Goal: Task Accomplishment & Management: Manage account settings

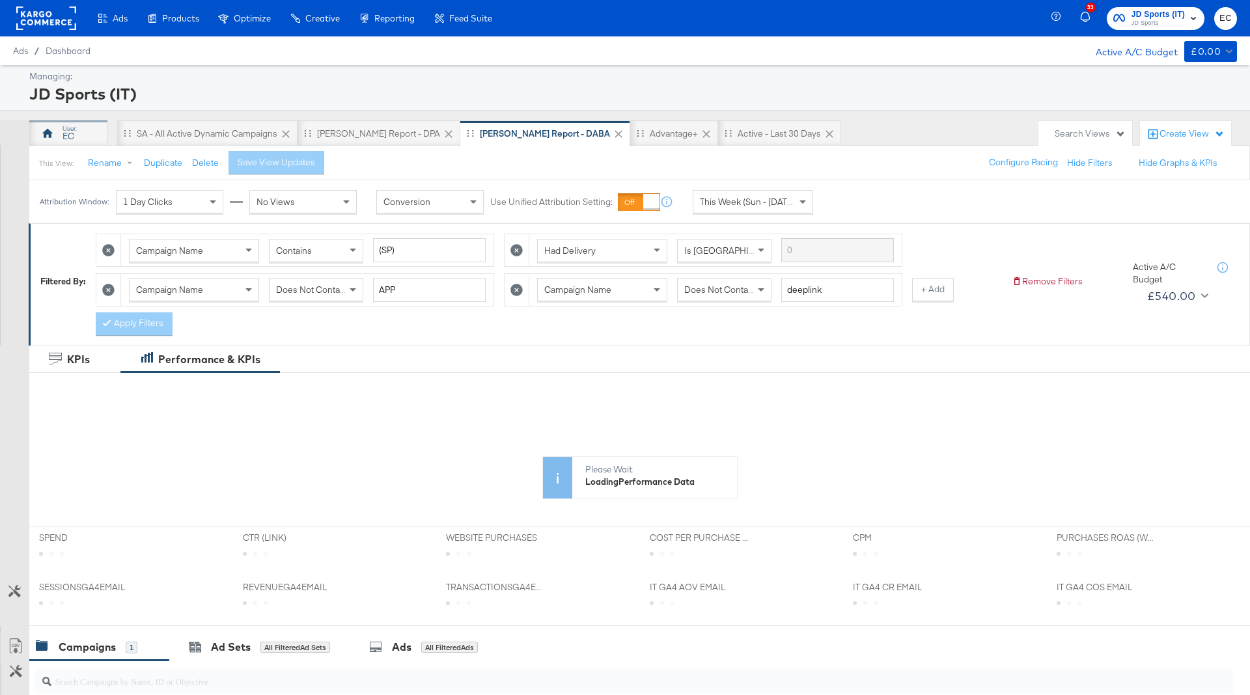
click at [84, 132] on div "EC" at bounding box center [68, 133] width 78 height 26
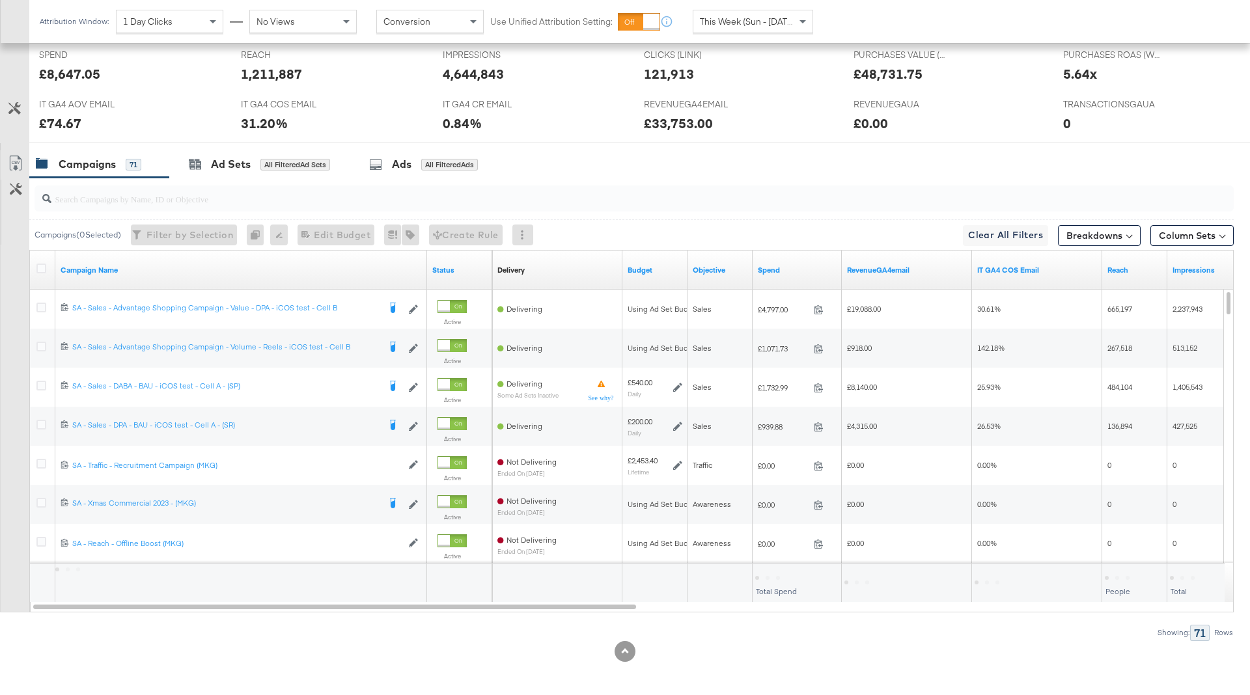
scroll to position [570, 0]
click at [798, 265] on link "Spend" at bounding box center [797, 270] width 79 height 10
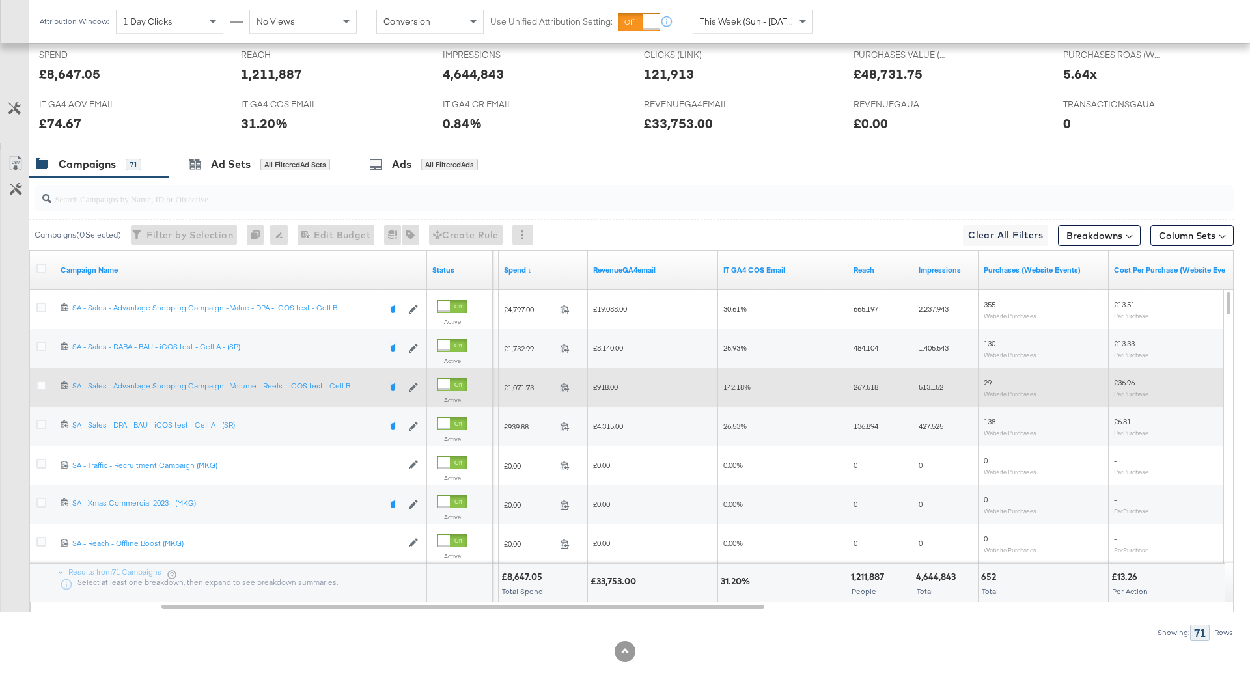
click at [736, 384] on span "142.18%" at bounding box center [736, 387] width 27 height 10
copy span "142.18"
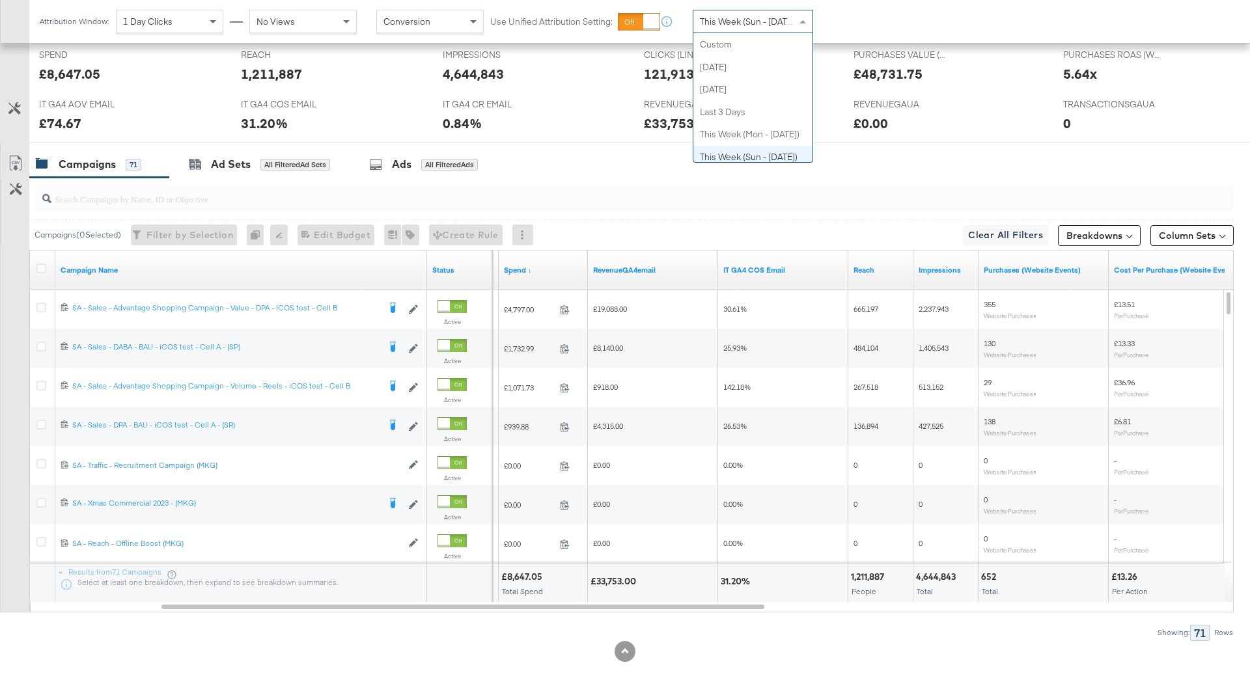
click at [759, 12] on div "This Week (Sun - [DATE])" at bounding box center [752, 21] width 119 height 22
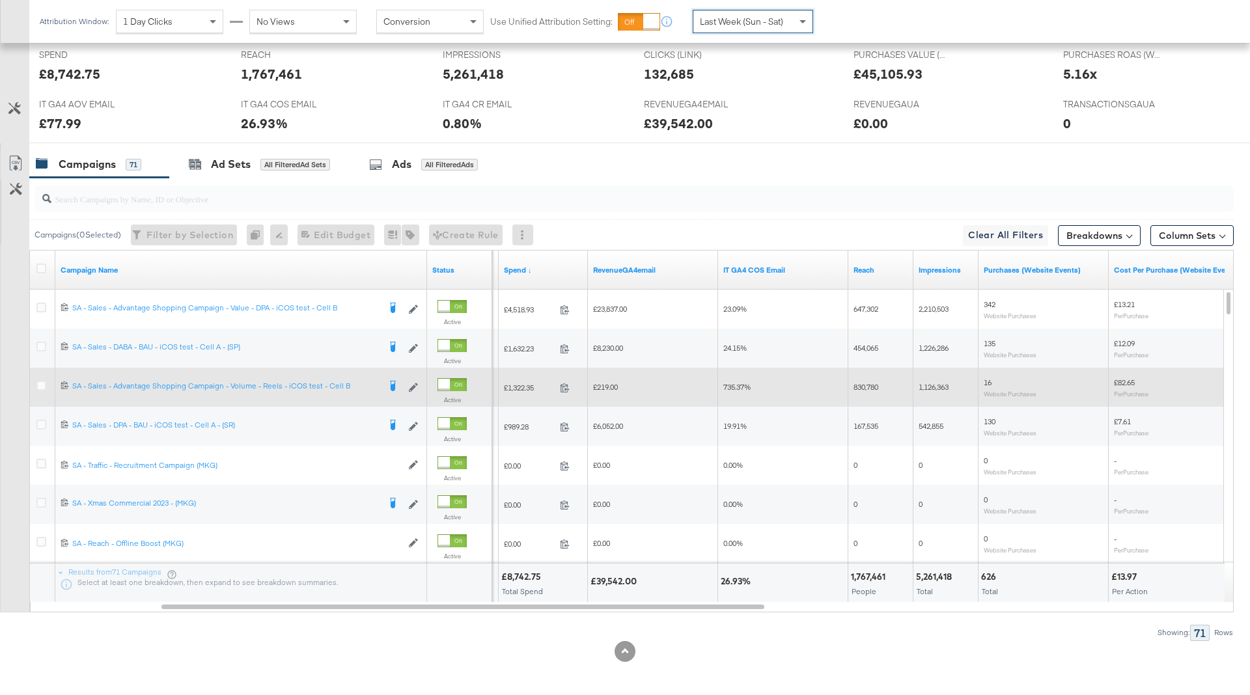
click at [734, 383] on span "735.37%" at bounding box center [736, 387] width 27 height 10
copy span "735.37"
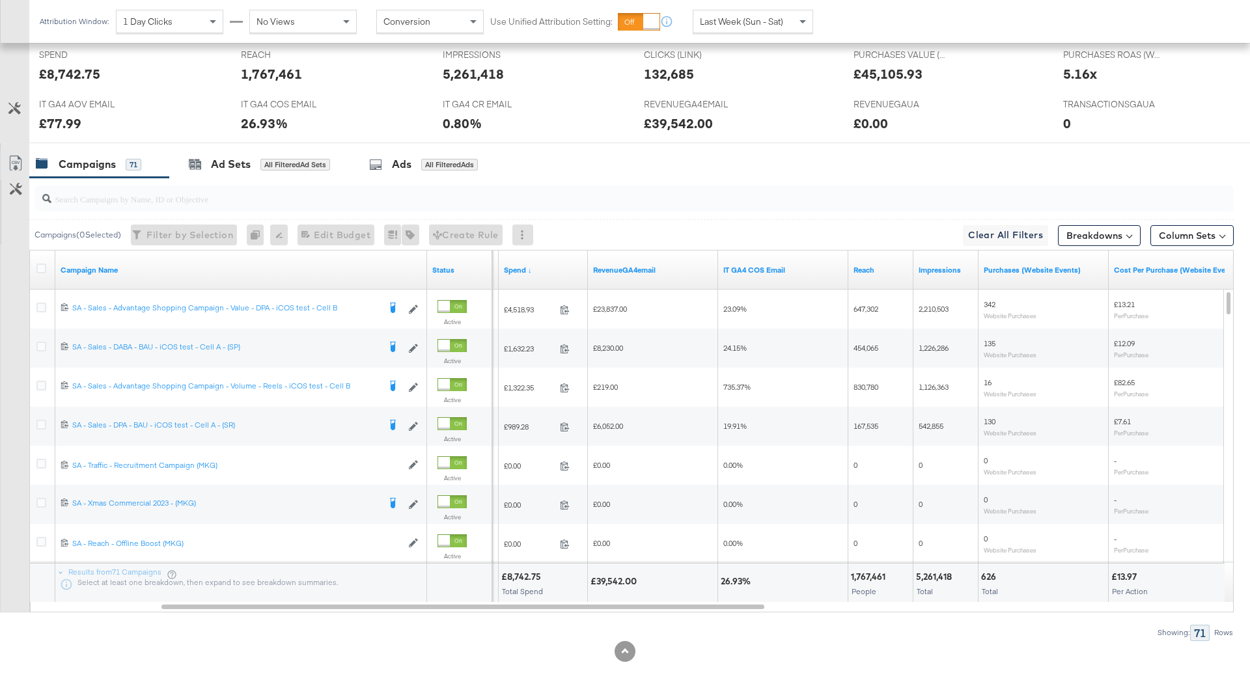
click at [747, 21] on span "Last Week (Sun - Sat)" at bounding box center [741, 22] width 83 height 12
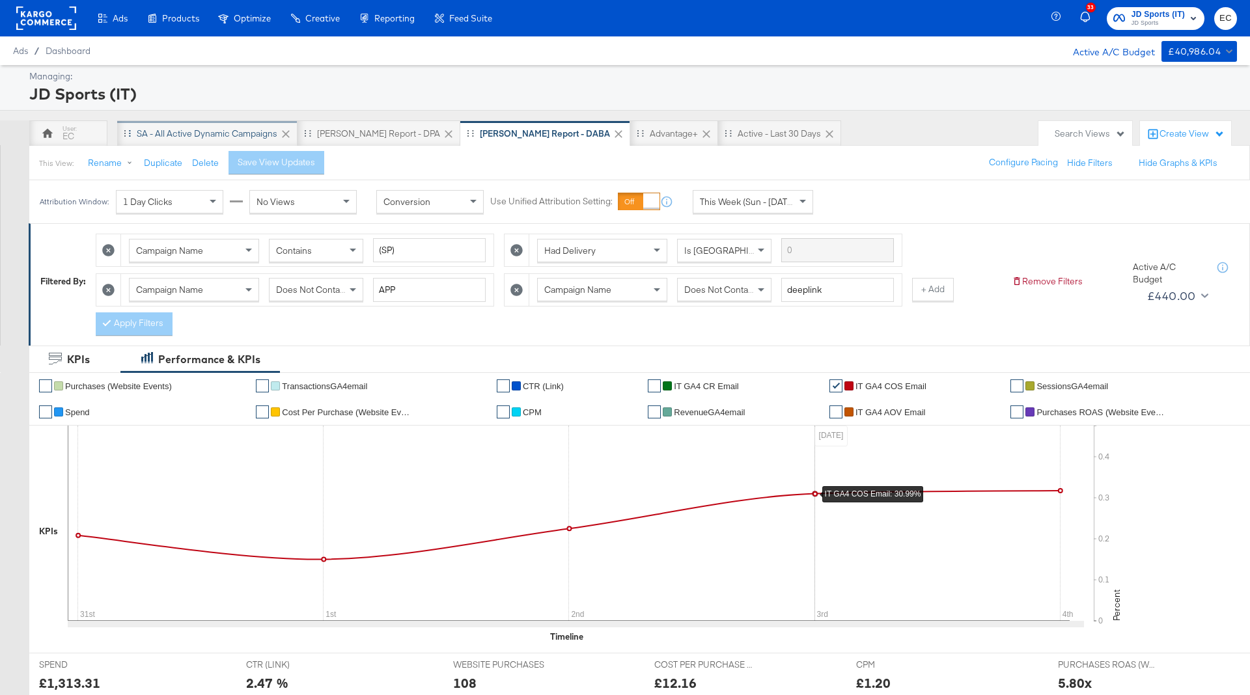
click at [226, 122] on div "SA - All Active Dynamic Campaigns" at bounding box center [207, 133] width 180 height 26
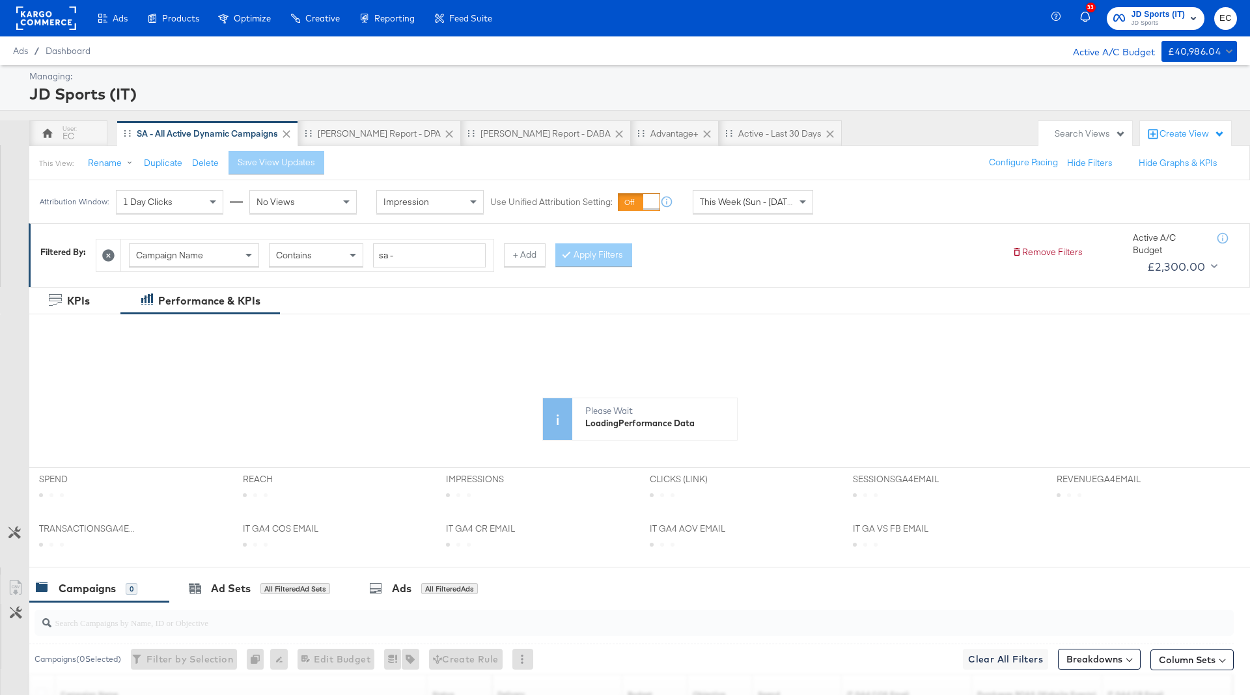
scroll to position [229, 0]
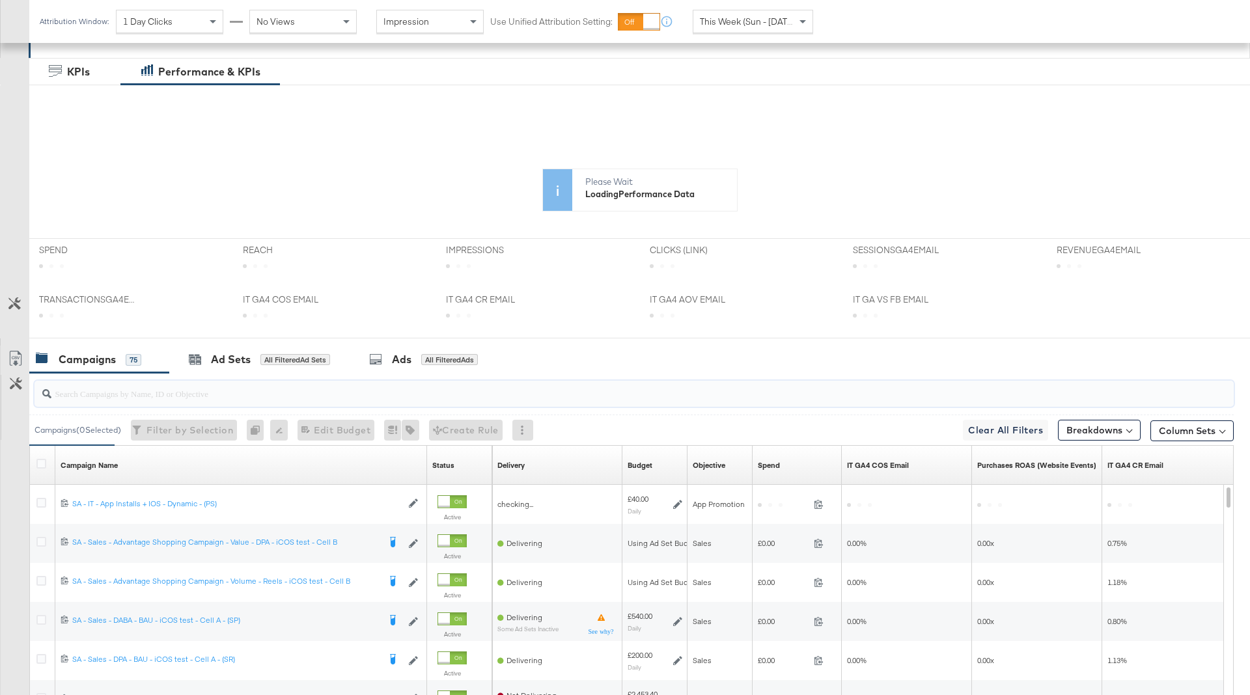
click at [383, 397] on input "search" at bounding box center [587, 388] width 1072 height 25
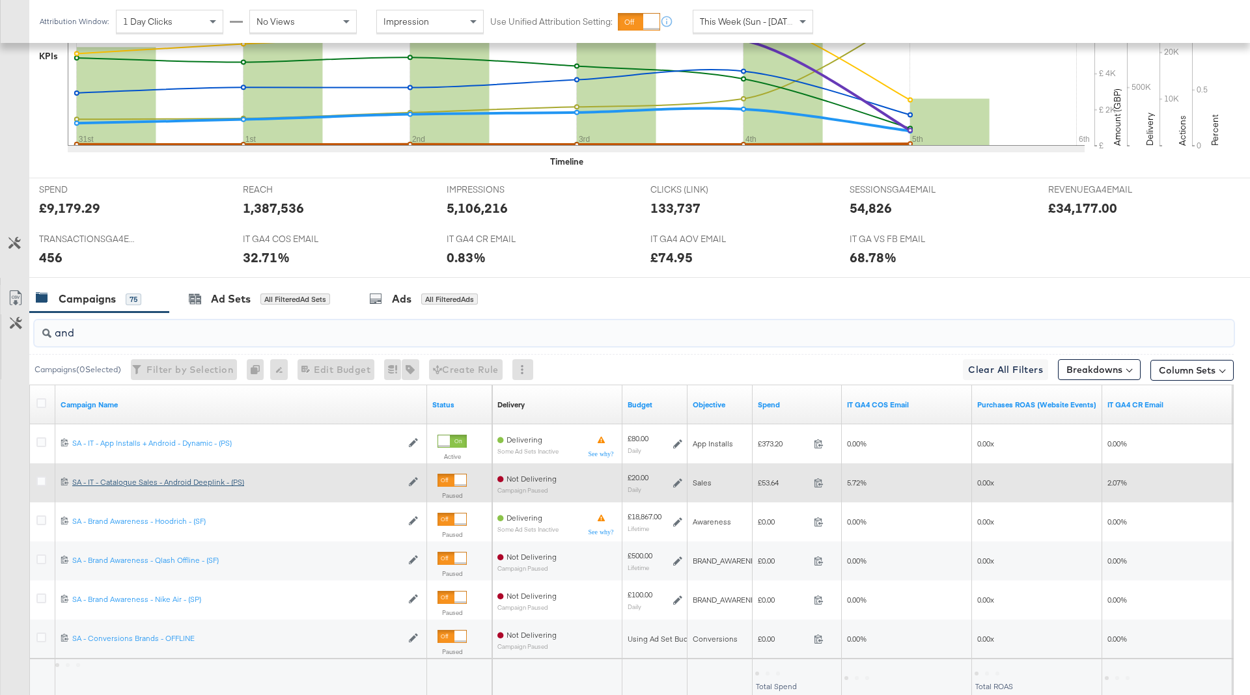
scroll to position [452, 0]
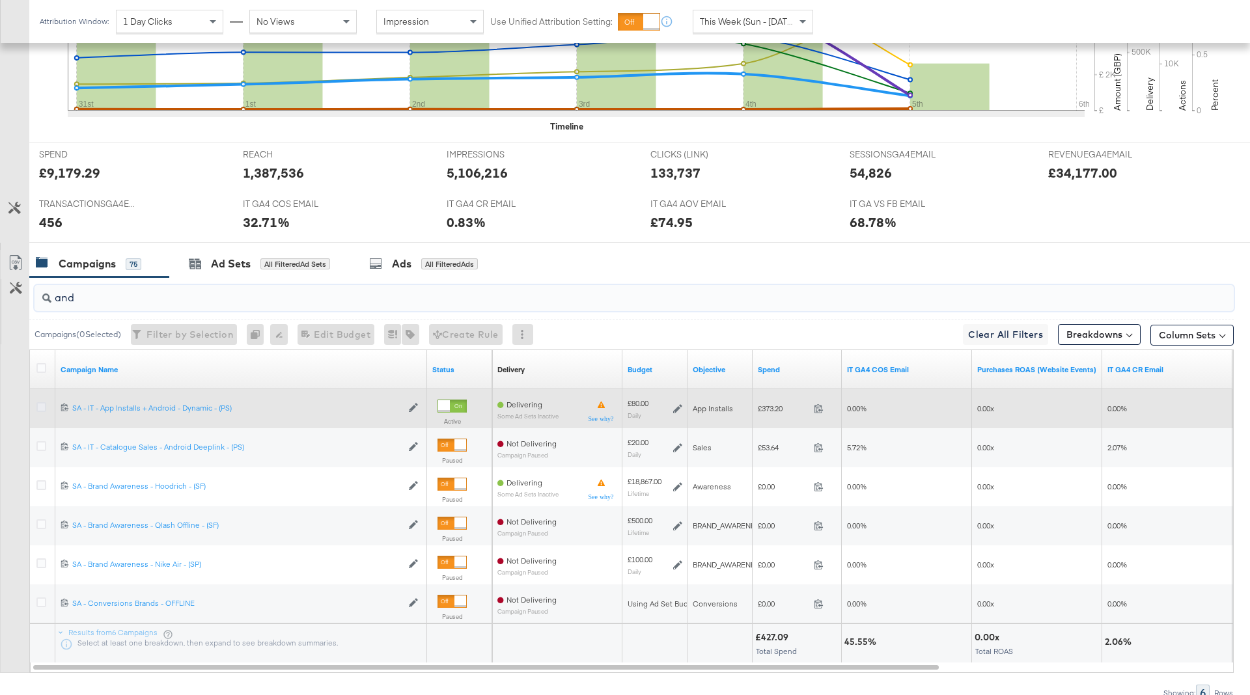
type input "and"
click at [38, 404] on icon at bounding box center [41, 407] width 10 height 10
click at [0, 0] on input "checkbox" at bounding box center [0, 0] width 0 height 0
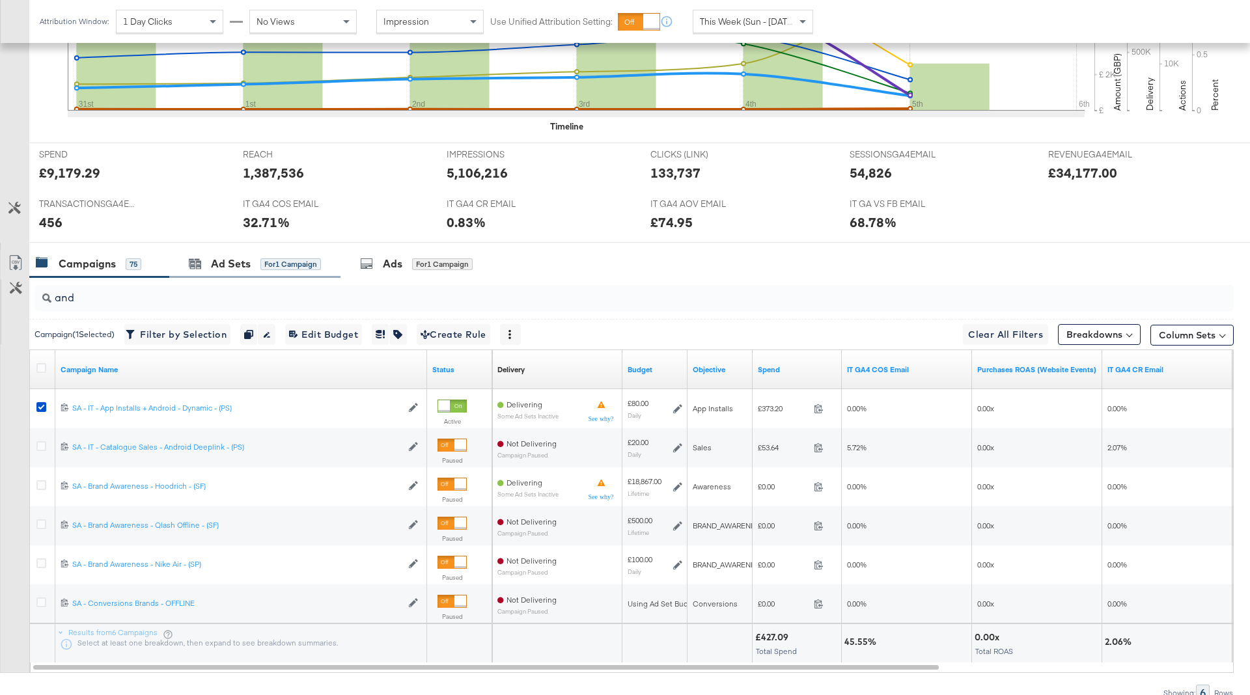
click at [258, 253] on div "Ad Sets for 1 Campaign" at bounding box center [254, 264] width 171 height 28
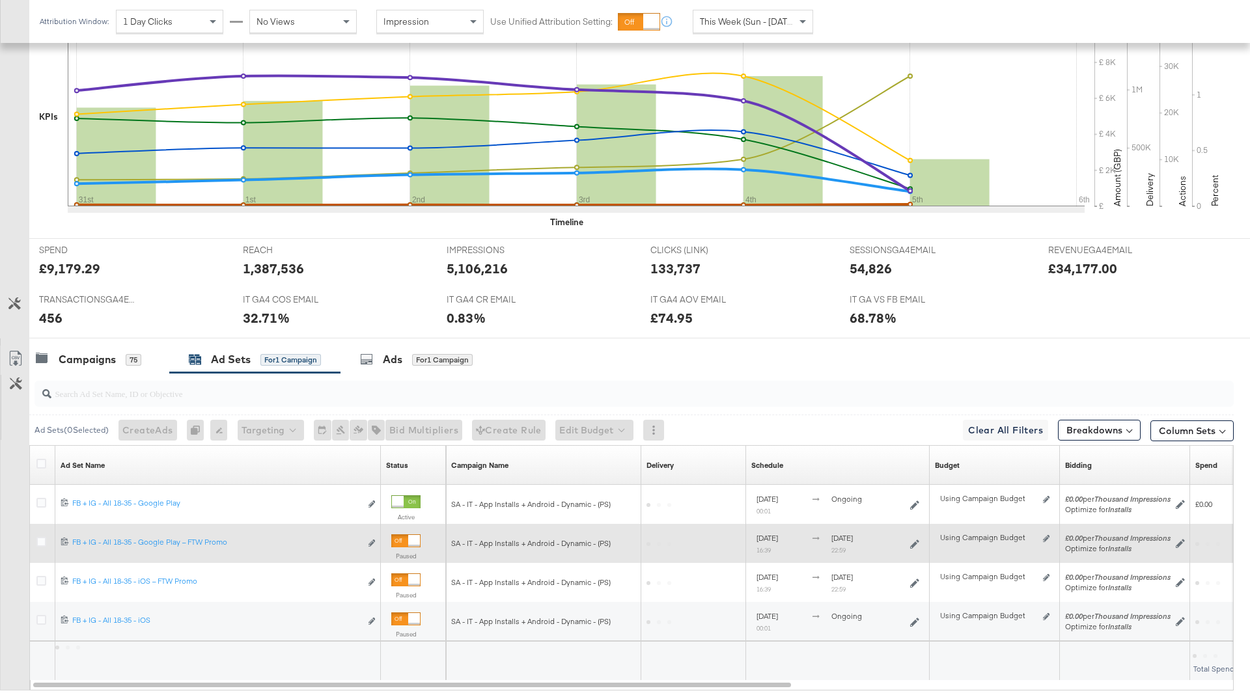
scroll to position [434, 0]
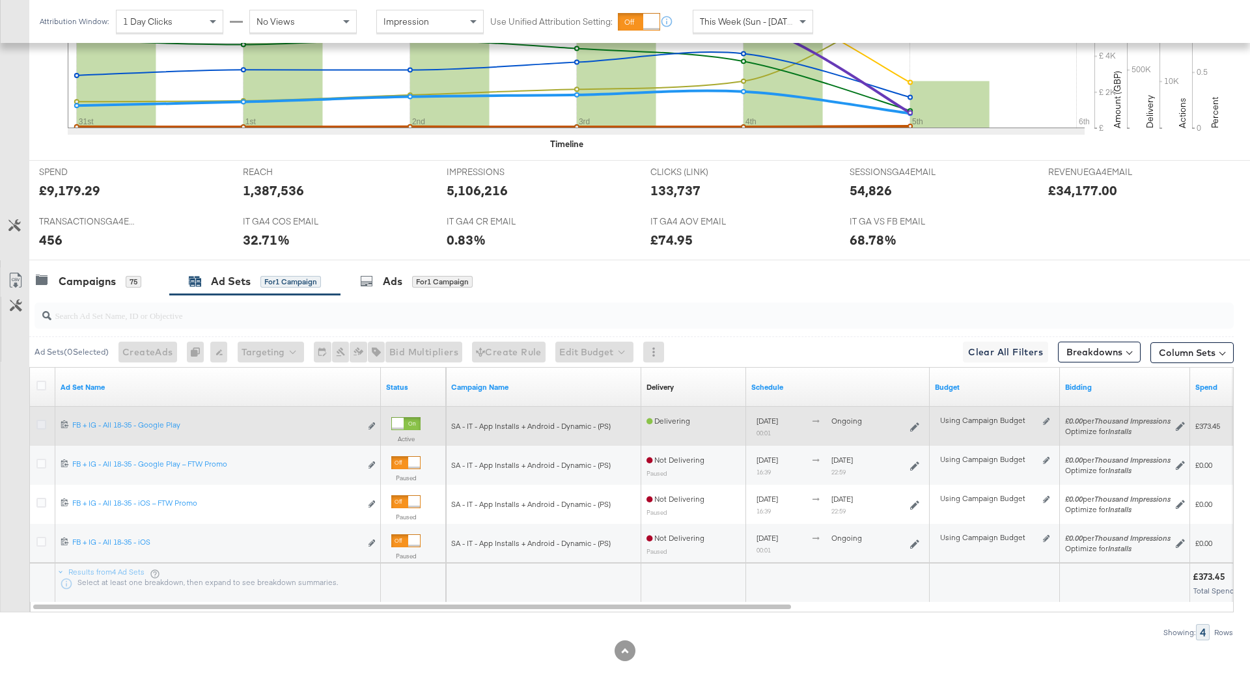
click at [38, 426] on icon at bounding box center [41, 425] width 10 height 10
click at [0, 0] on input "checkbox" at bounding box center [0, 0] width 0 height 0
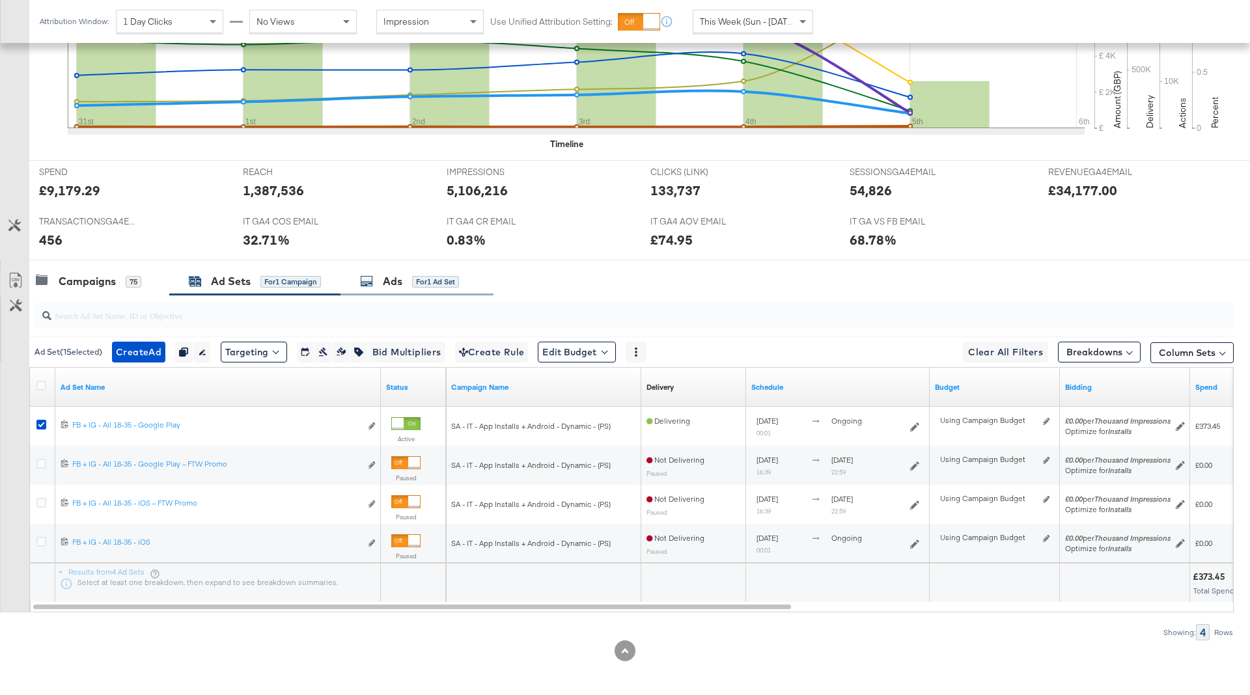
click at [422, 269] on div "Ads for 1 Ad Set" at bounding box center [417, 282] width 153 height 28
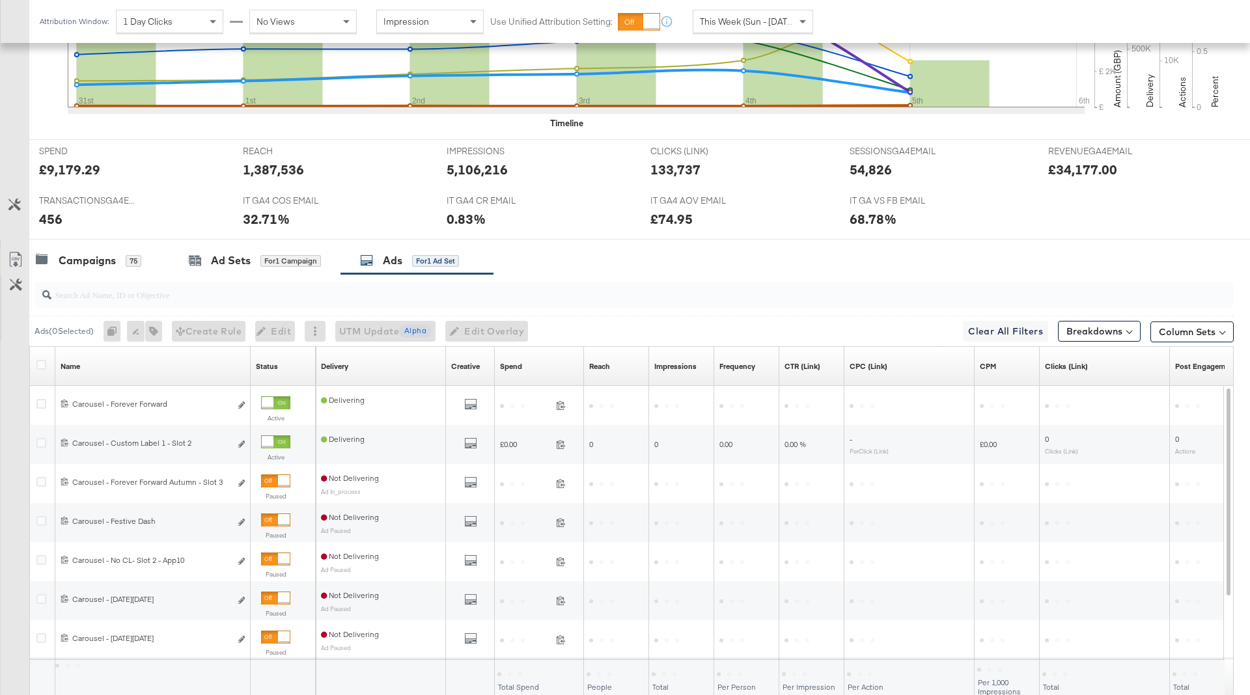
scroll to position [551, 0]
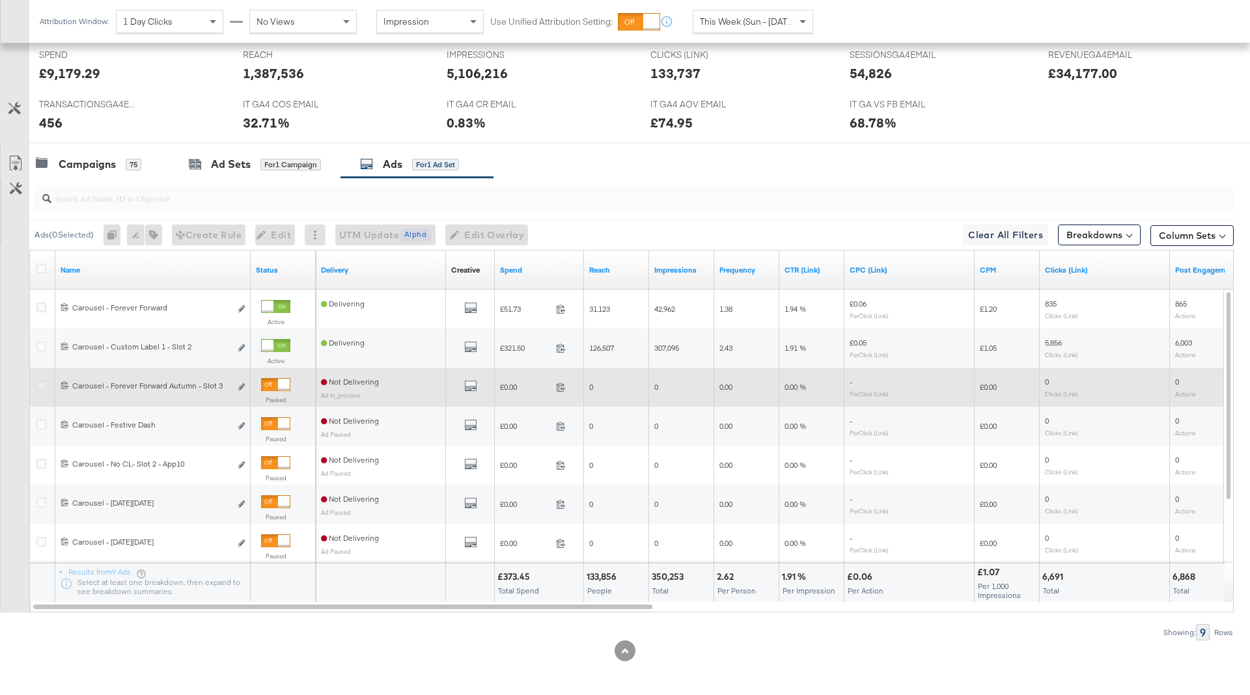
click at [38, 384] on icon at bounding box center [41, 386] width 10 height 10
click at [0, 0] on input "checkbox" at bounding box center [0, 0] width 0 height 0
click at [242, 383] on icon "link" at bounding box center [241, 386] width 7 height 7
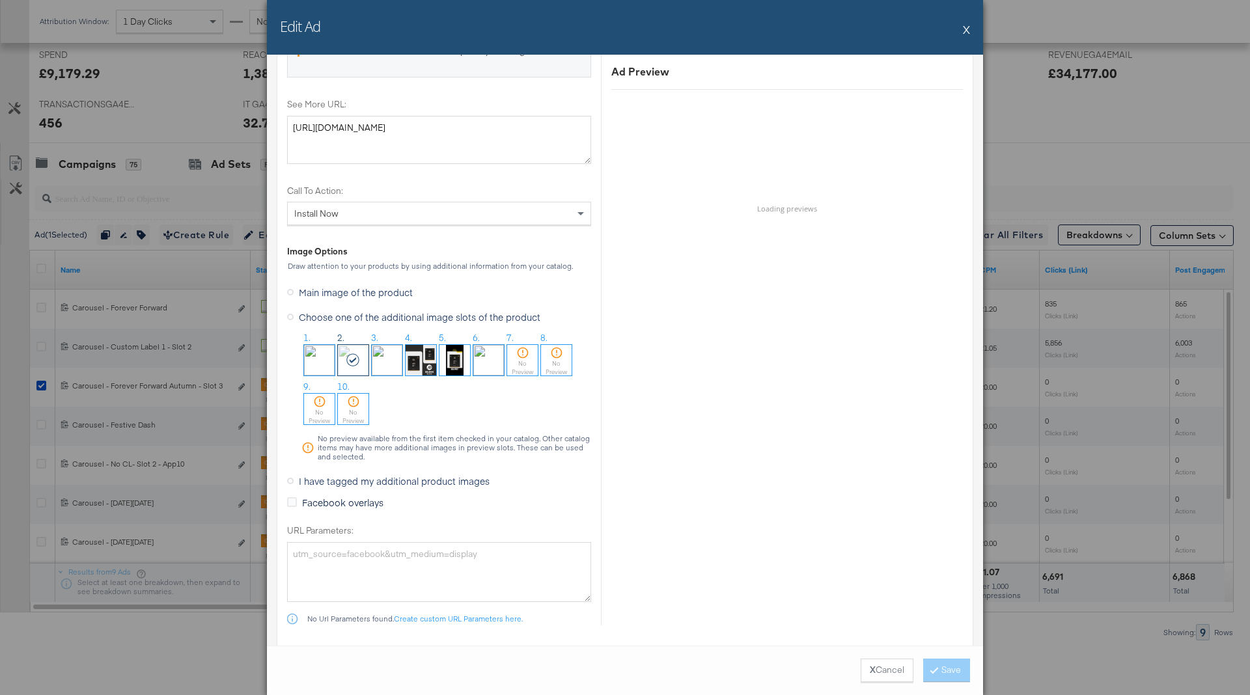
scroll to position [1163, 0]
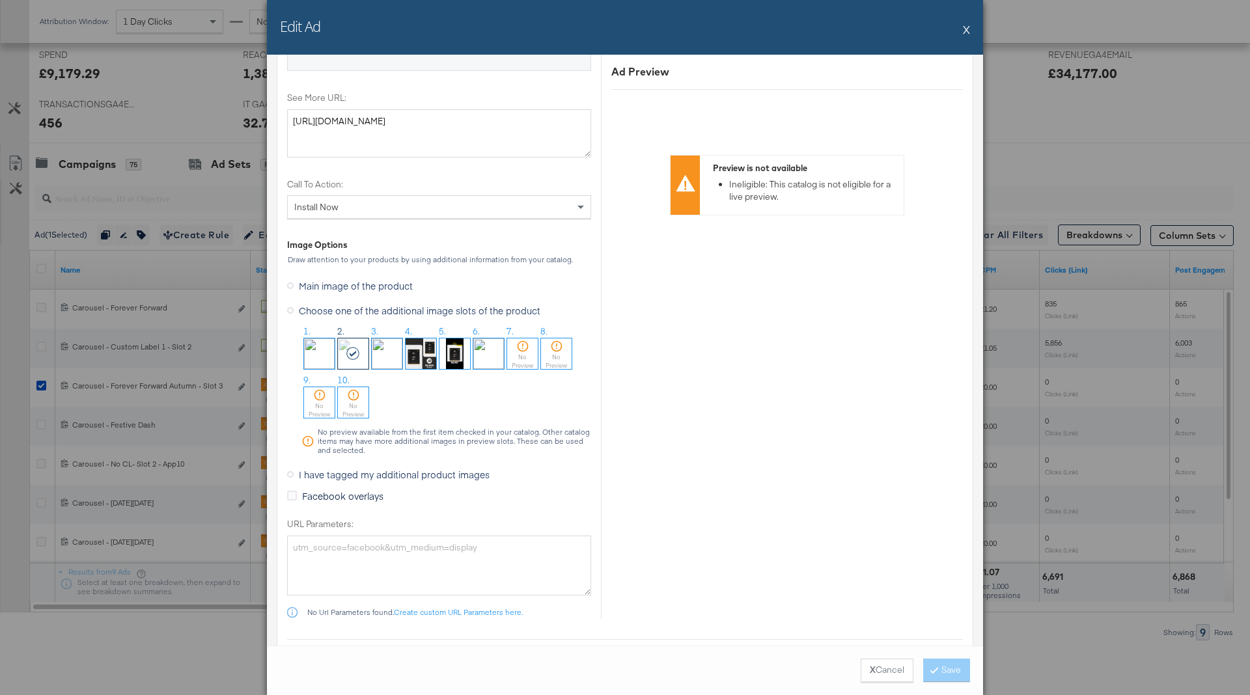
click at [387, 346] on img at bounding box center [387, 354] width 31 height 31
click at [939, 673] on button "Save" at bounding box center [946, 670] width 47 height 23
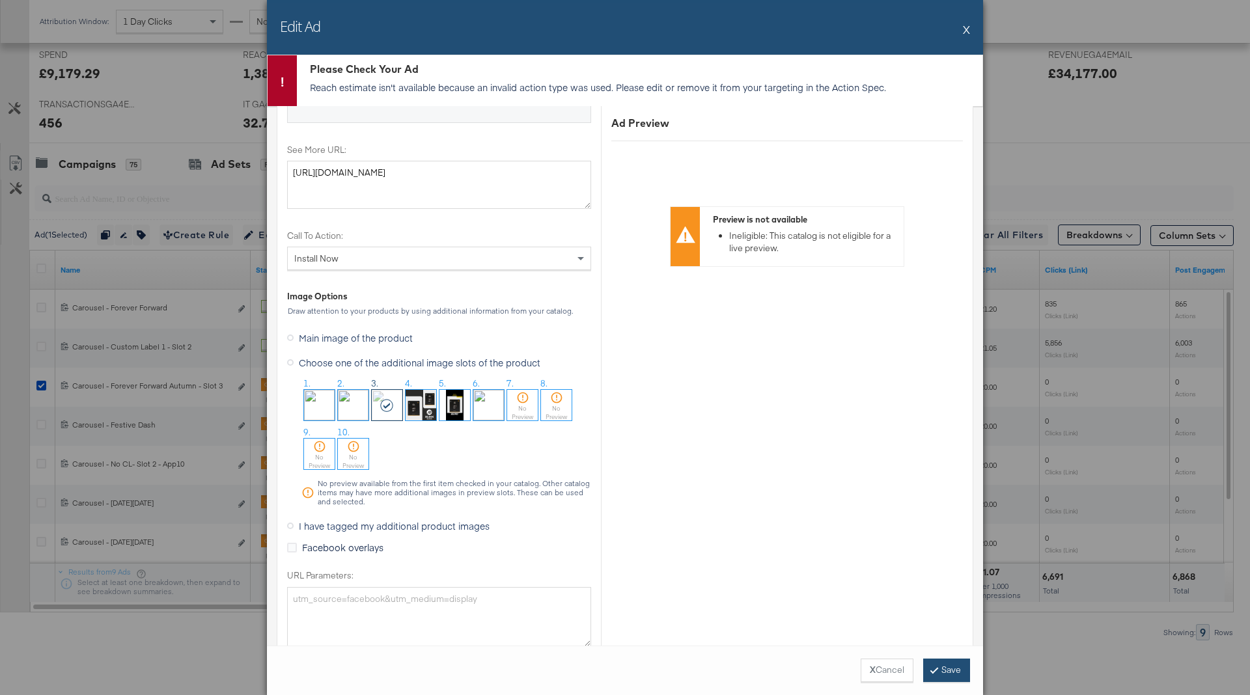
click at [934, 668] on icon at bounding box center [934, 670] width 4 height 8
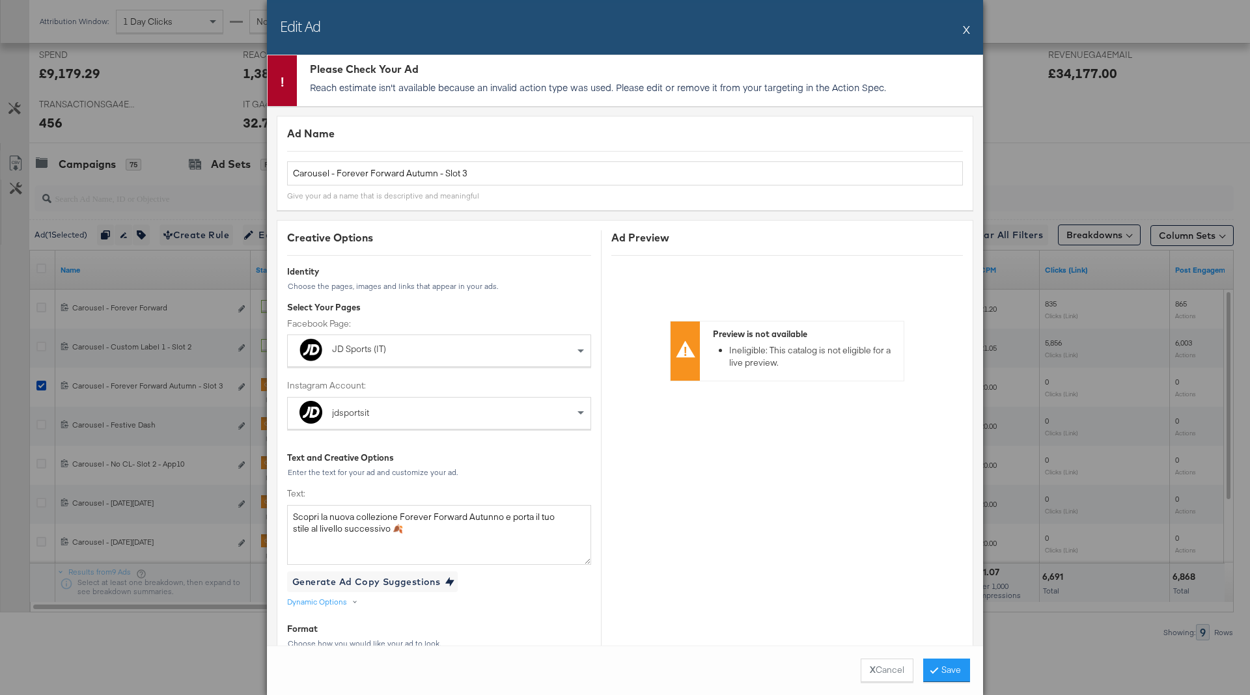
click at [969, 35] on button "X" at bounding box center [966, 29] width 7 height 26
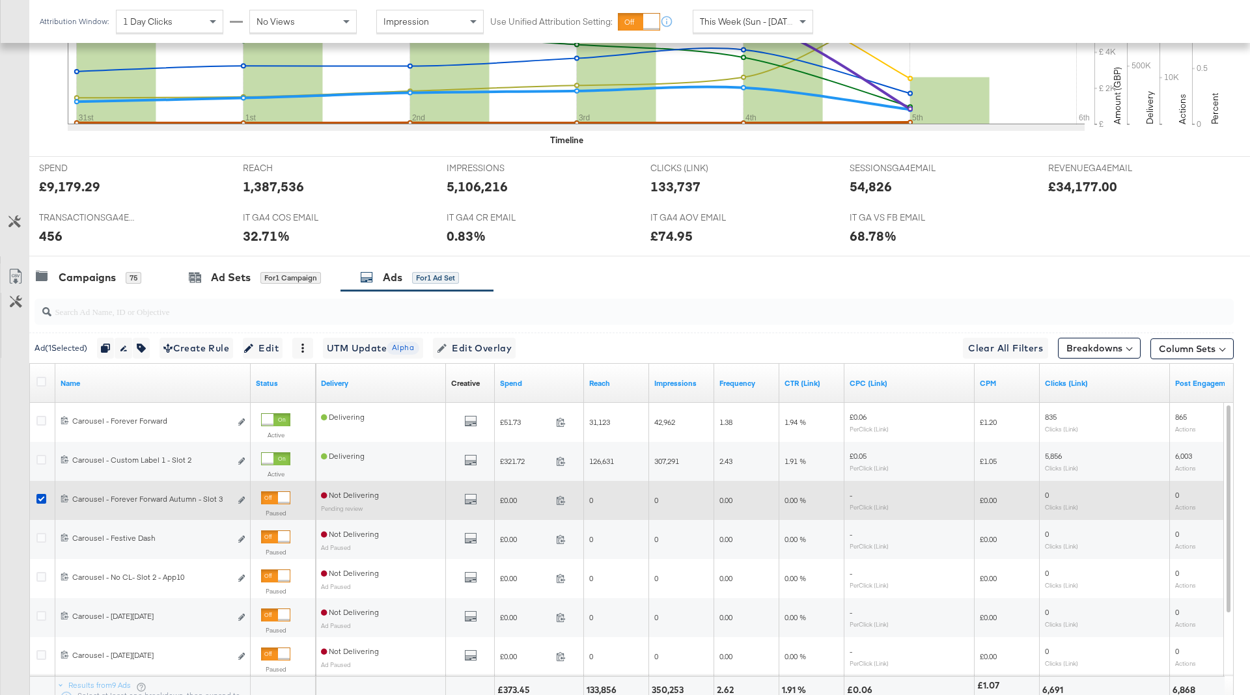
scroll to position [375, 0]
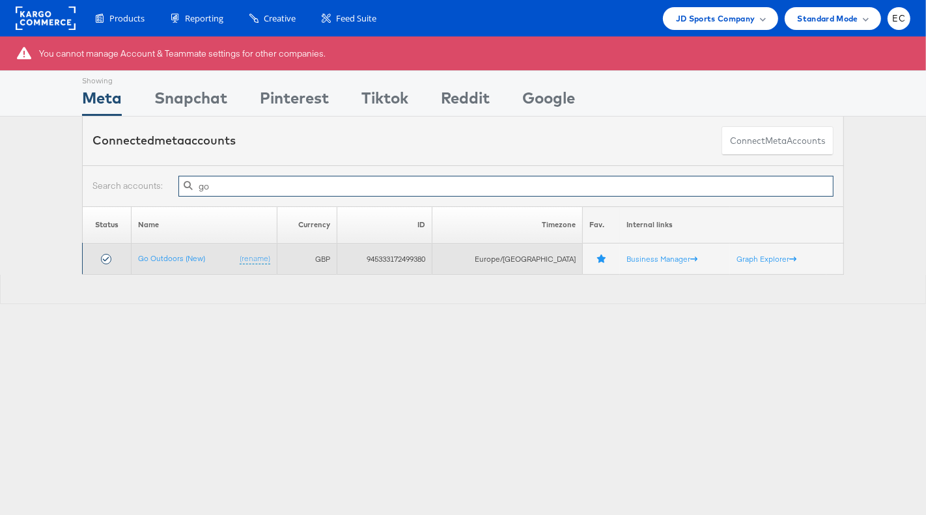
type input "go"
click at [175, 266] on td "Go Outdoors (New) (rename)" at bounding box center [204, 259] width 146 height 31
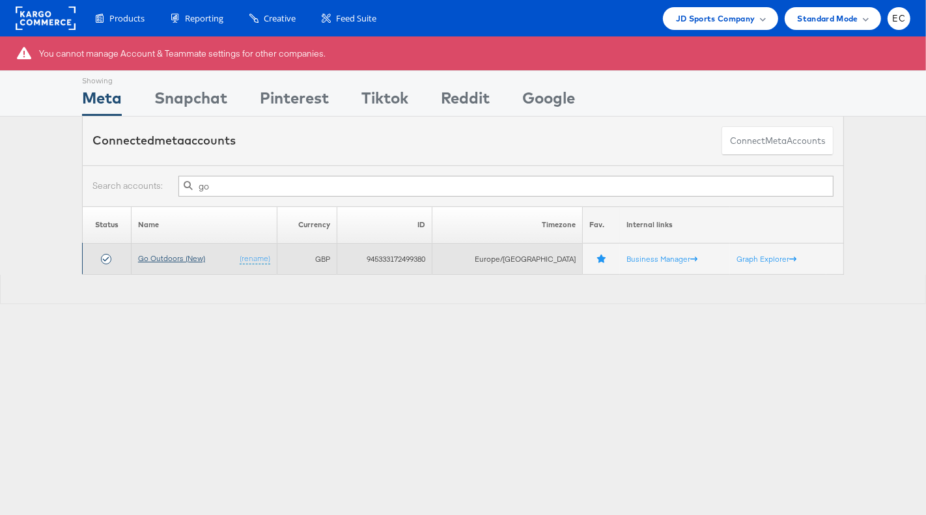
click at [176, 261] on link "Go Outdoors (New)" at bounding box center [171, 258] width 67 height 10
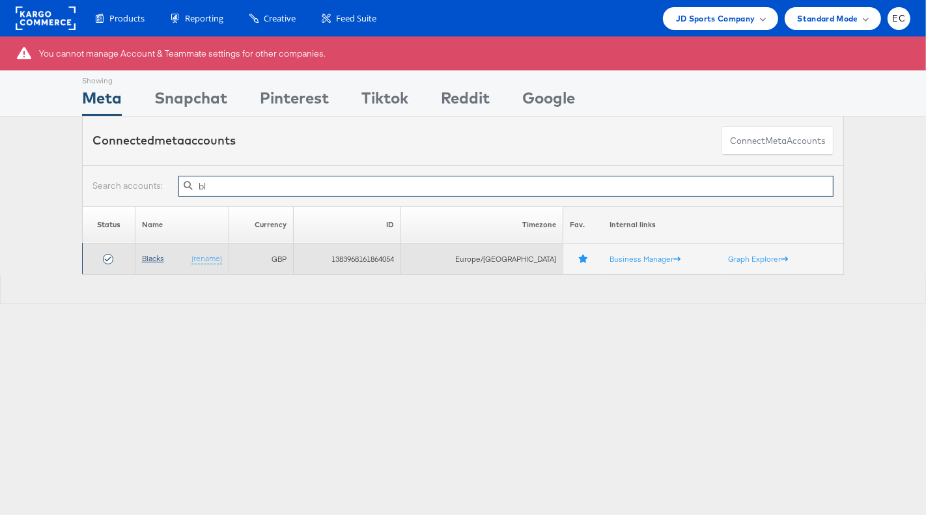
type input "bl"
click at [156, 258] on link "Blacks" at bounding box center [153, 258] width 22 height 10
type input "mil"
click at [164, 258] on link "Millets" at bounding box center [152, 258] width 23 height 10
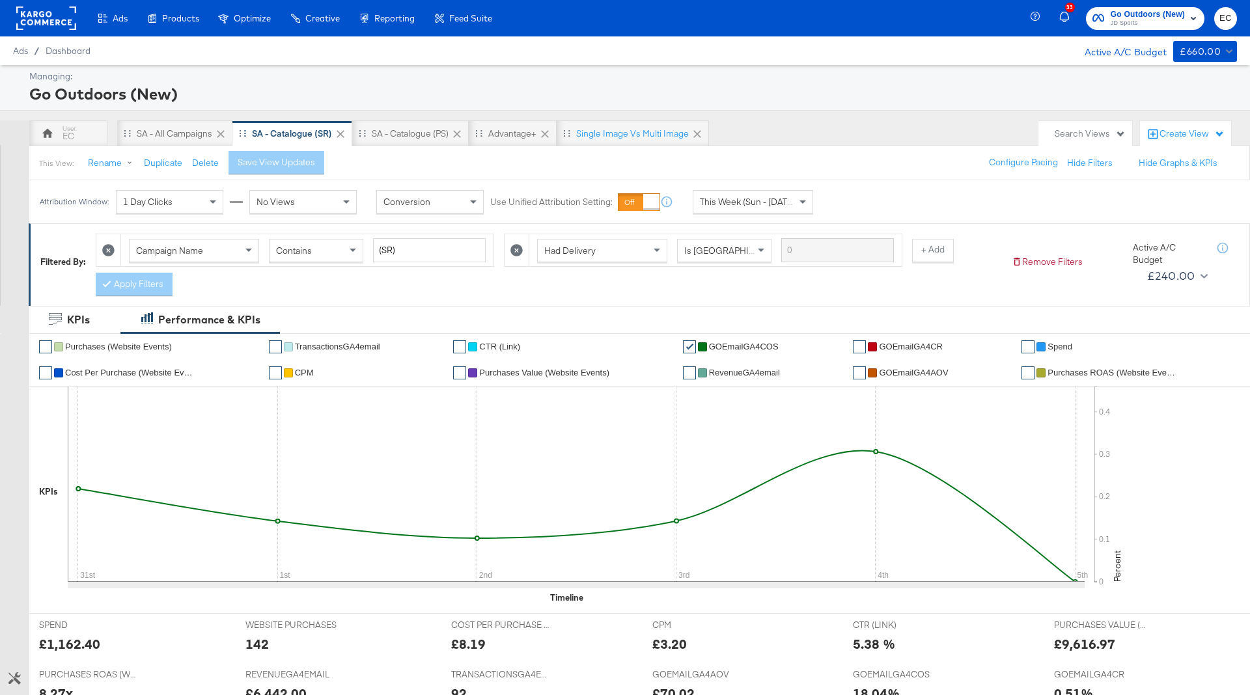
drag, startPoint x: 79, startPoint y: 129, endPoint x: 337, endPoint y: 136, distance: 257.9
click at [79, 129] on div "EC" at bounding box center [68, 133] width 78 height 26
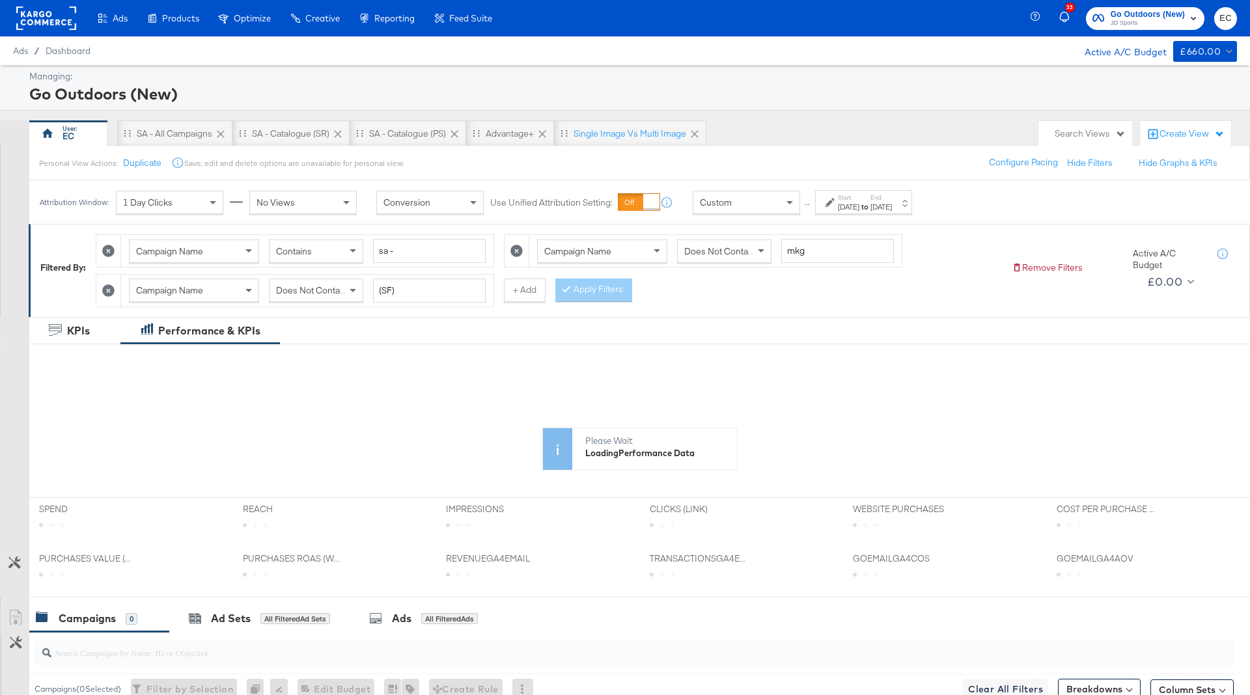
click at [871, 209] on strong "to" at bounding box center [864, 207] width 11 height 10
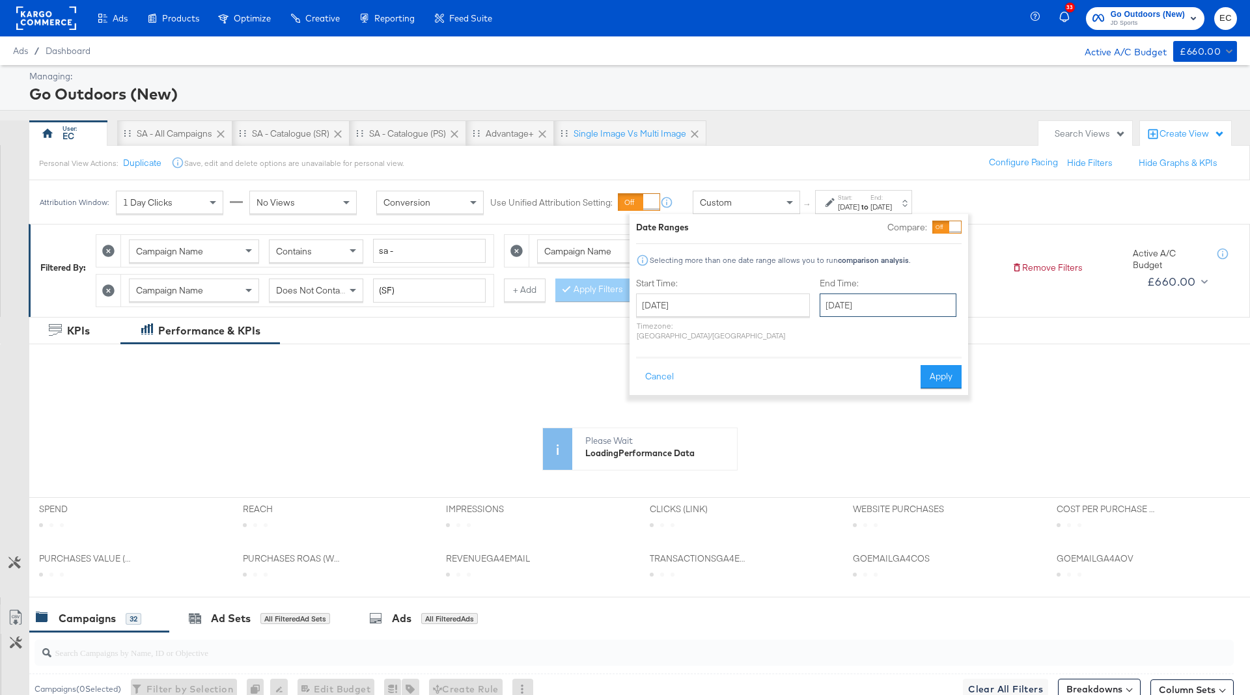
click at [864, 305] on input "[DATE]" at bounding box center [888, 305] width 137 height 23
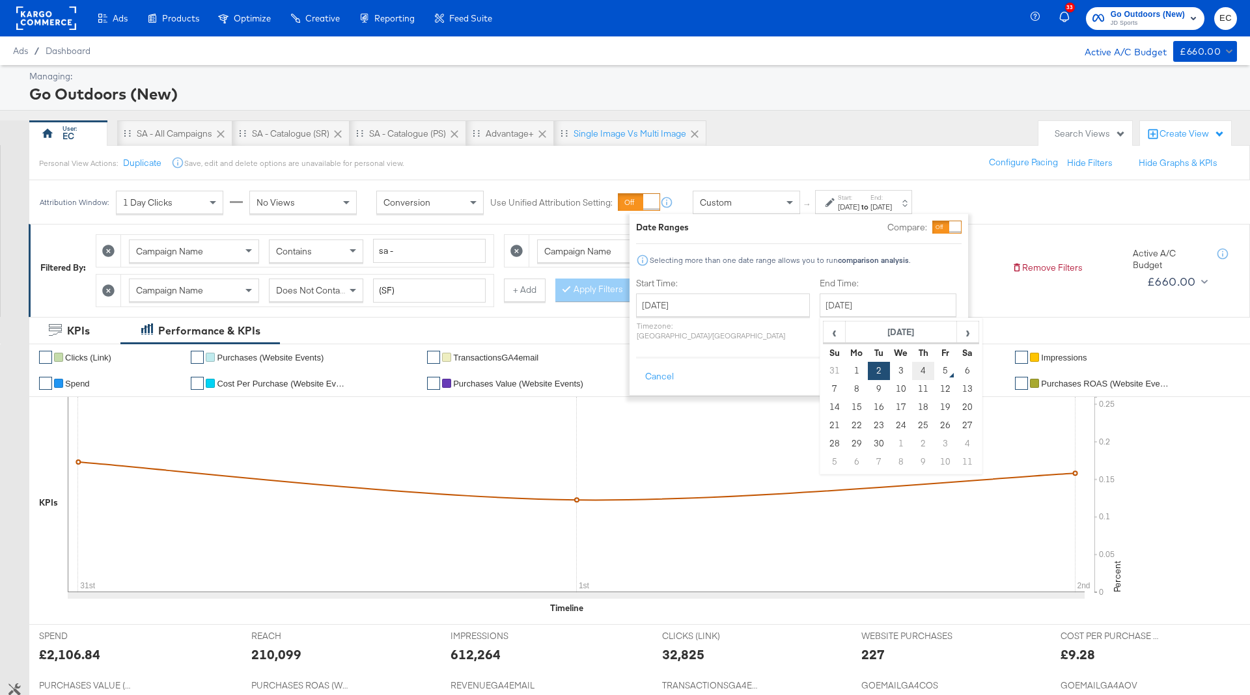
click at [912, 369] on td "4" at bounding box center [923, 371] width 22 height 18
type input "[DATE]"
click at [935, 370] on button "Apply" at bounding box center [938, 376] width 41 height 23
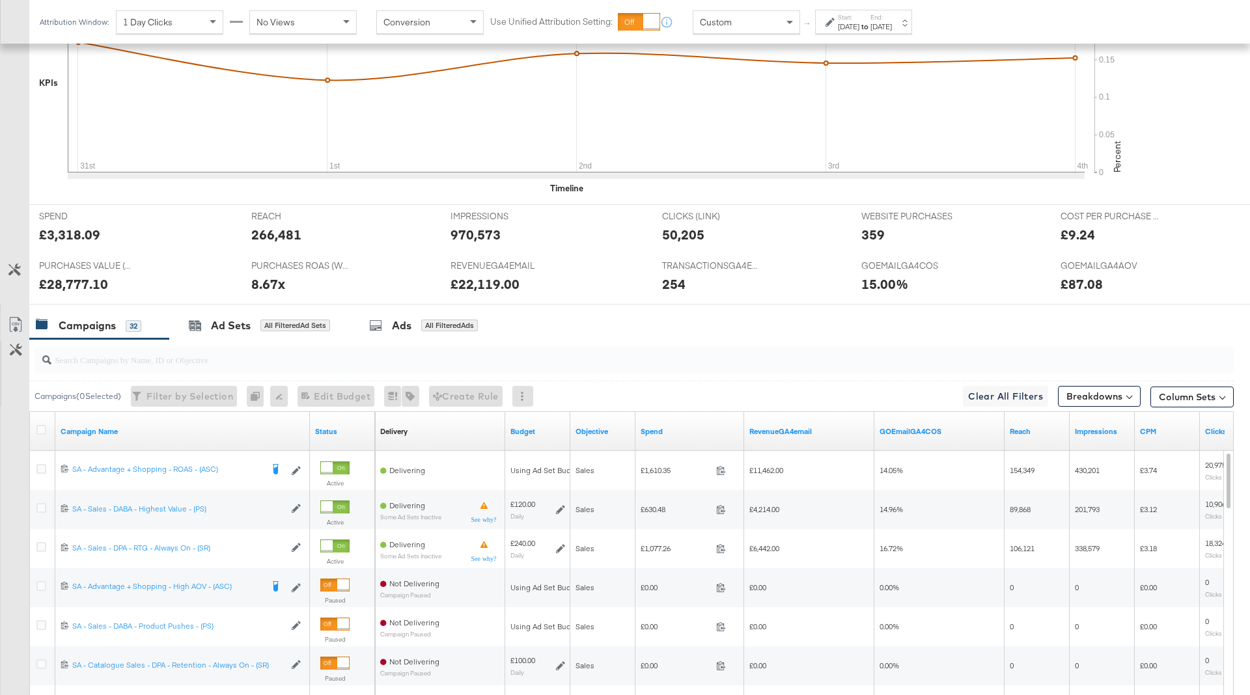
scroll to position [580, 0]
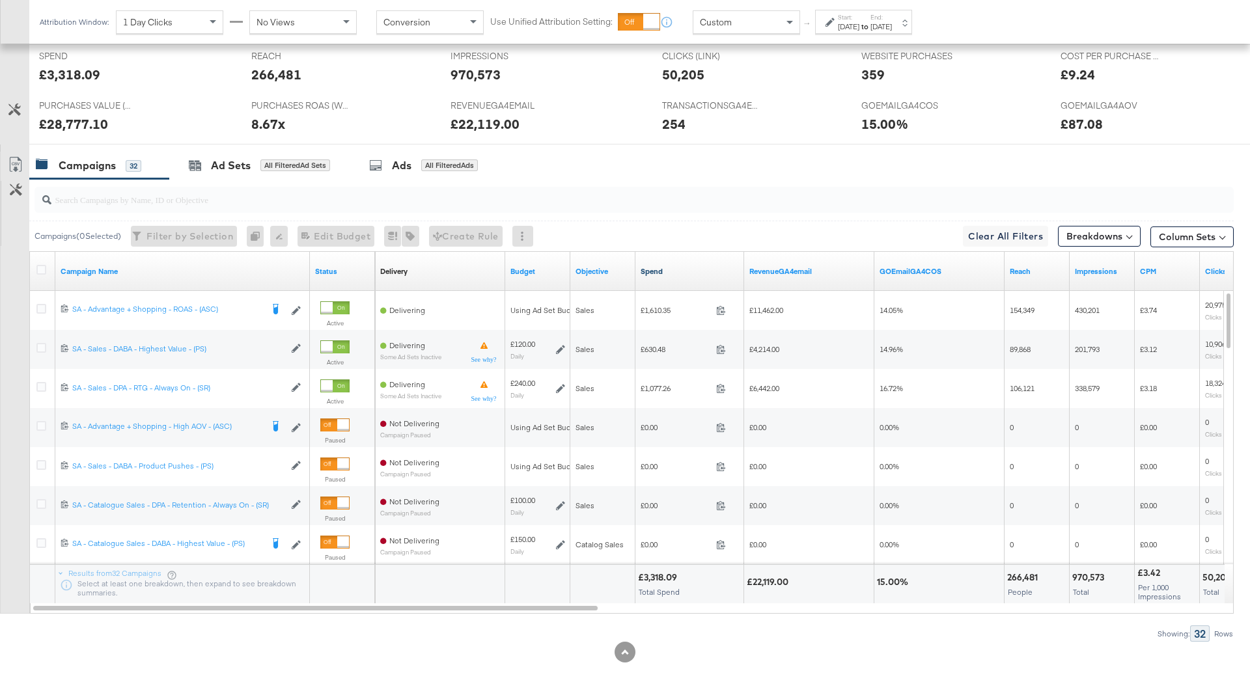
click at [678, 266] on link "Spend" at bounding box center [690, 271] width 98 height 10
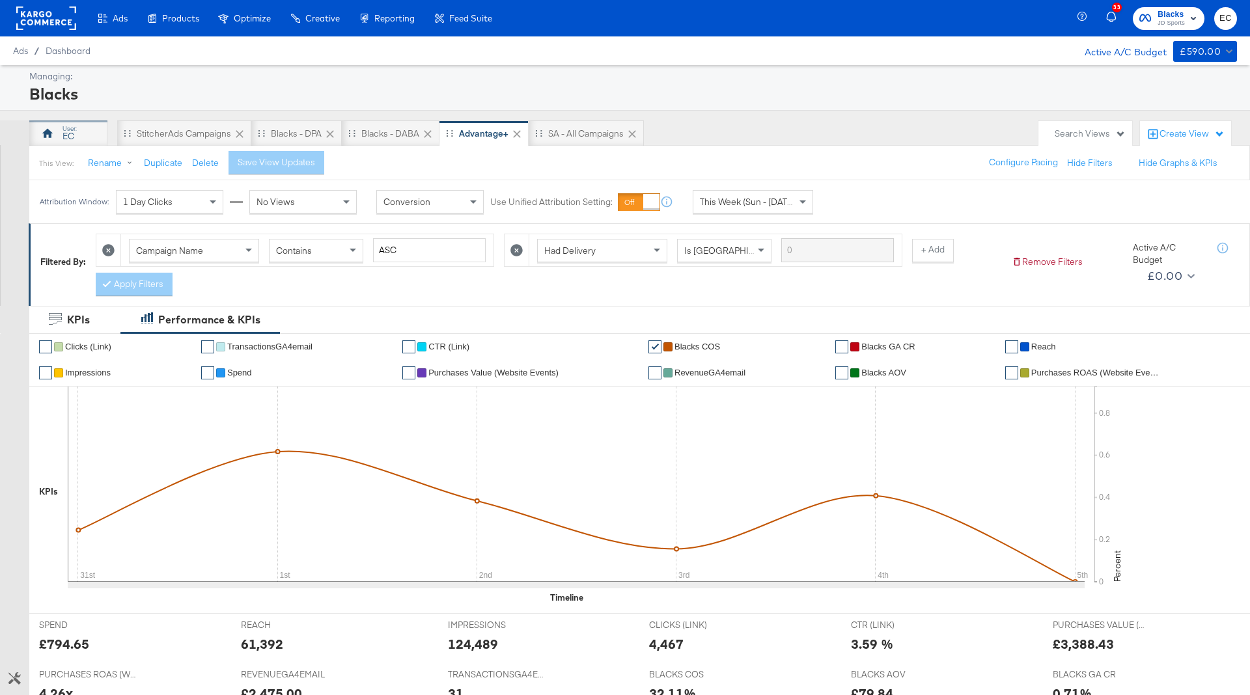
click at [84, 131] on div "EC" at bounding box center [68, 133] width 78 height 26
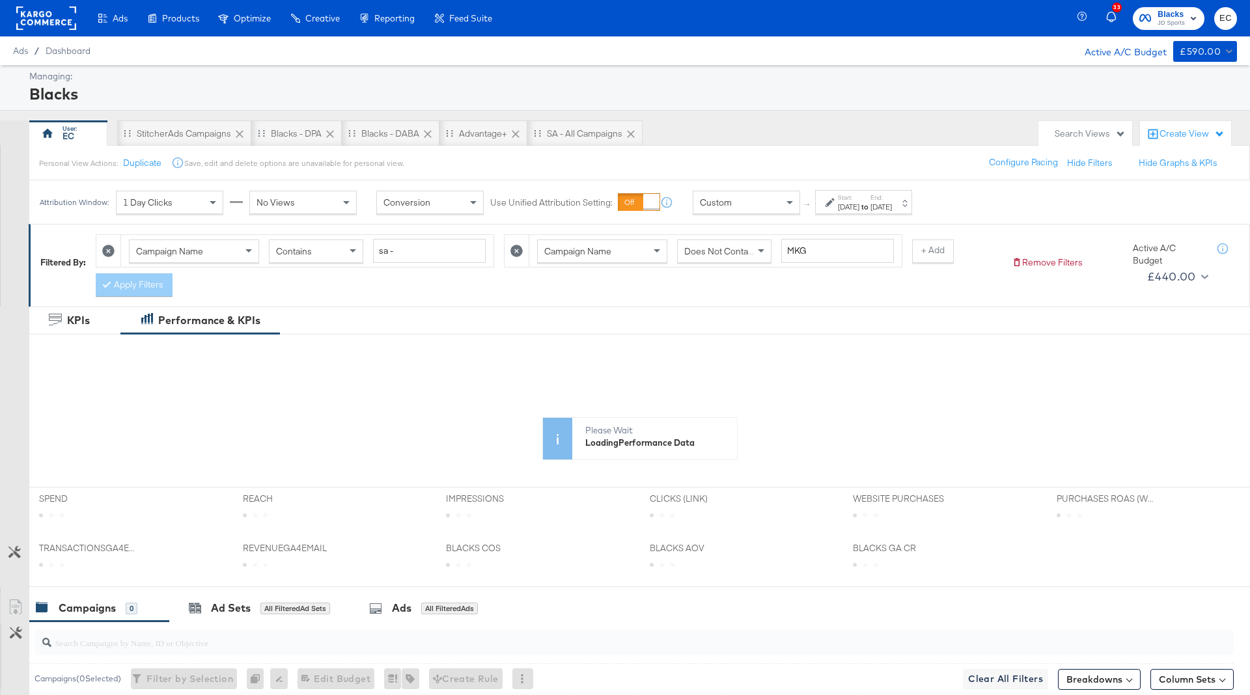
click at [859, 207] on div "[DATE]" at bounding box center [848, 207] width 21 height 10
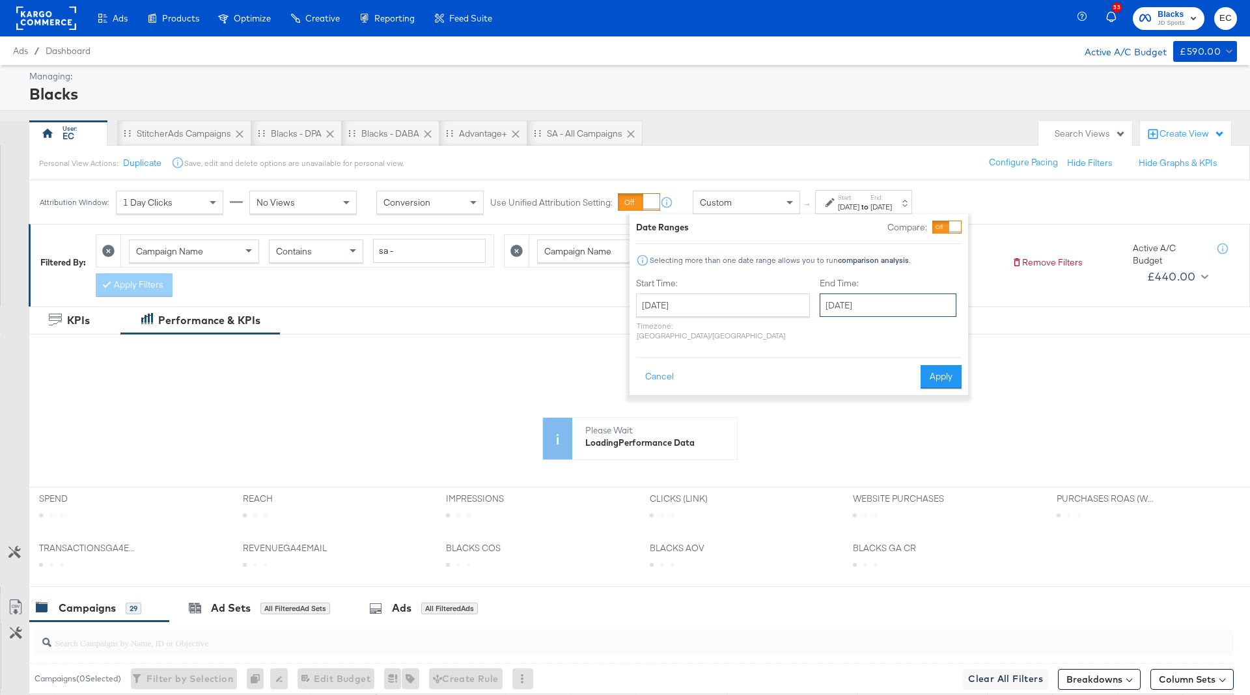
click at [840, 301] on input "[DATE]" at bounding box center [888, 305] width 137 height 23
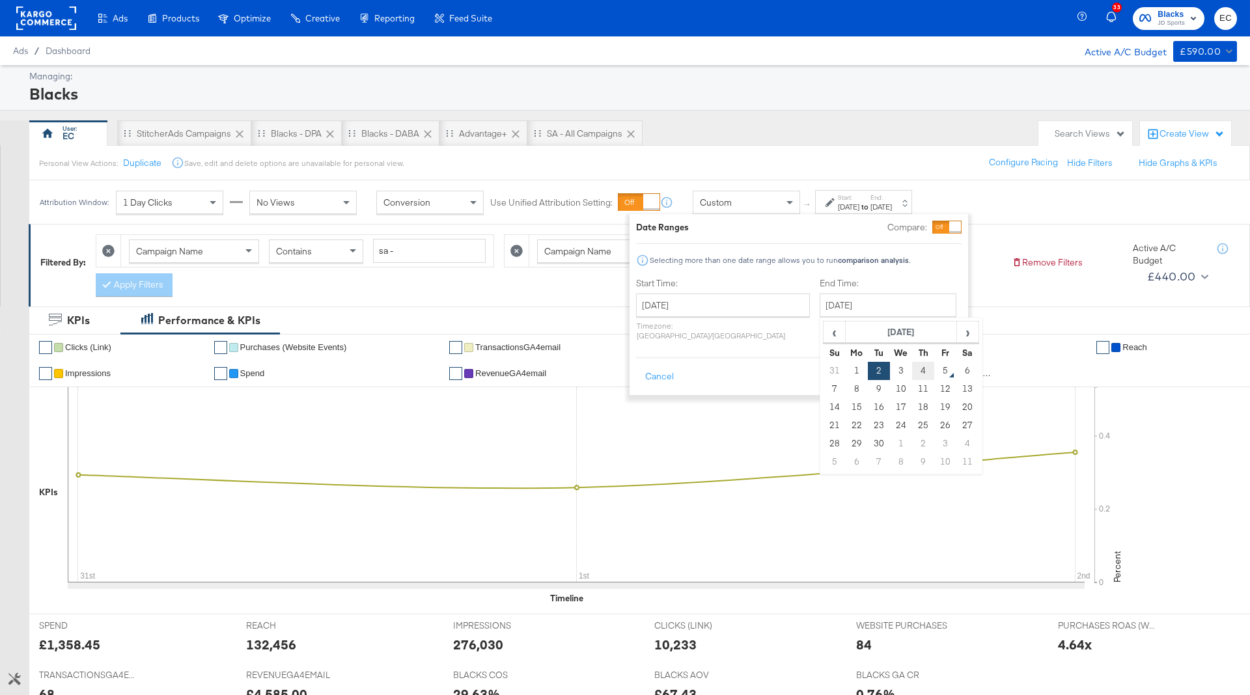
click at [912, 373] on td "4" at bounding box center [923, 371] width 22 height 18
type input "[DATE]"
click at [941, 365] on button "Apply" at bounding box center [938, 376] width 41 height 23
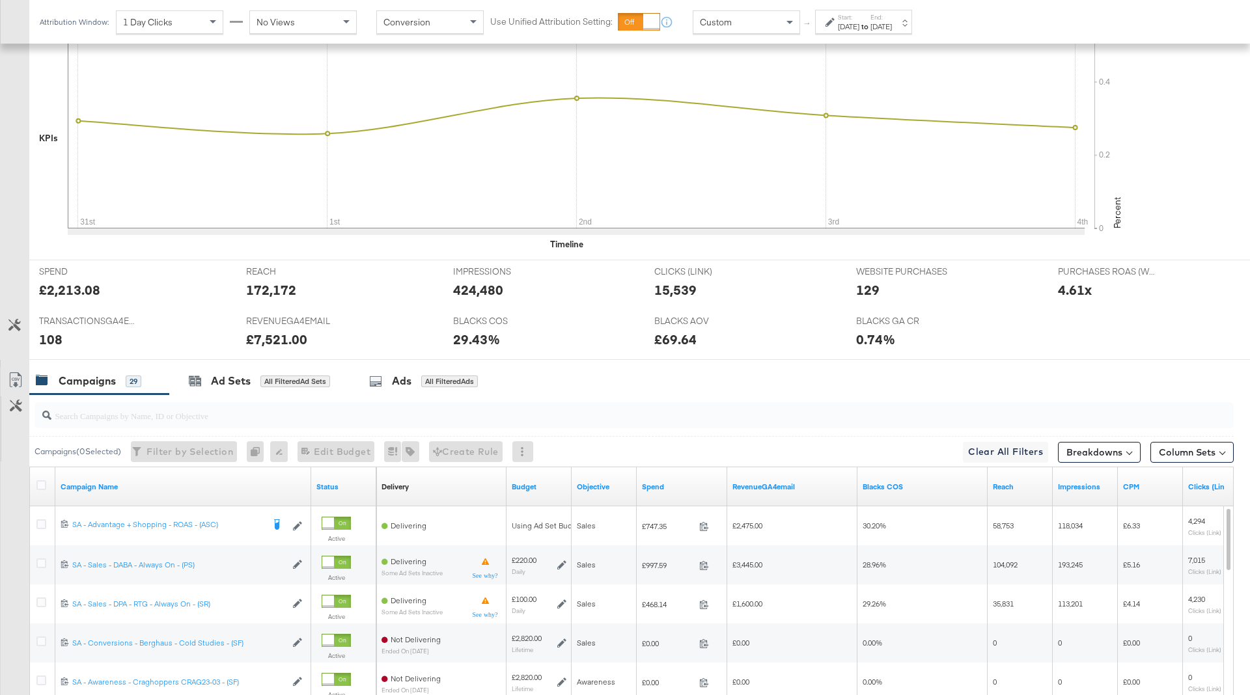
scroll to position [571, 0]
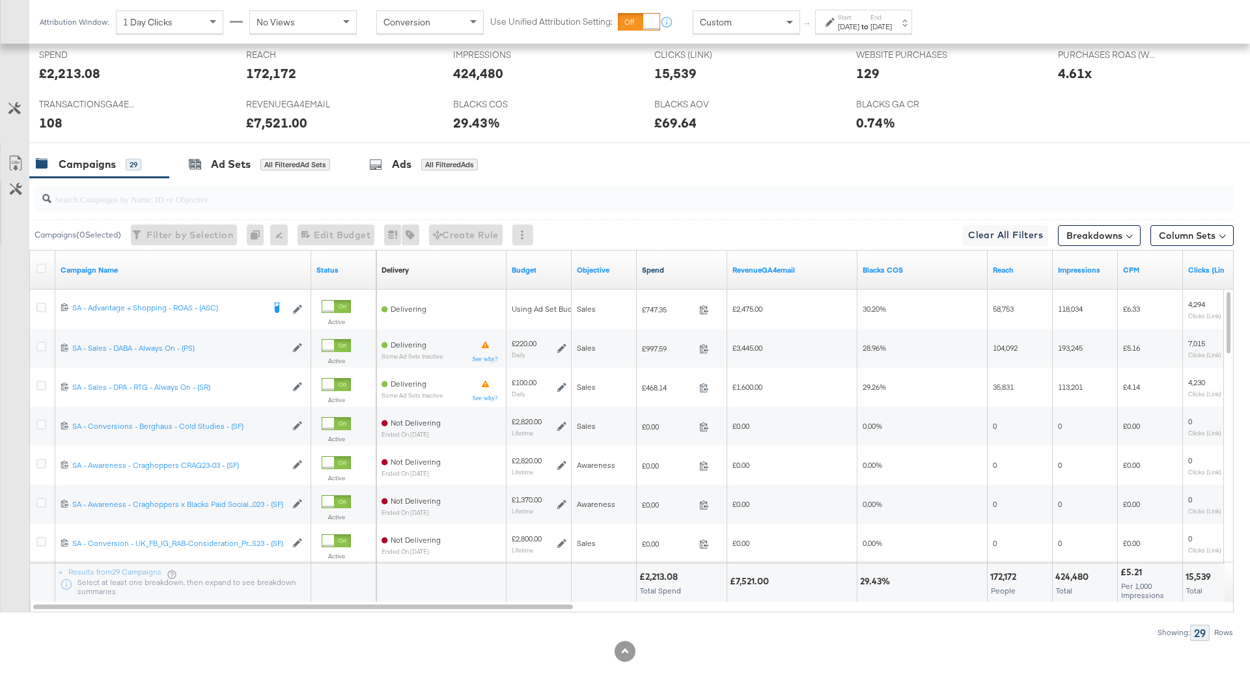
click at [674, 265] on link "Spend" at bounding box center [682, 270] width 80 height 10
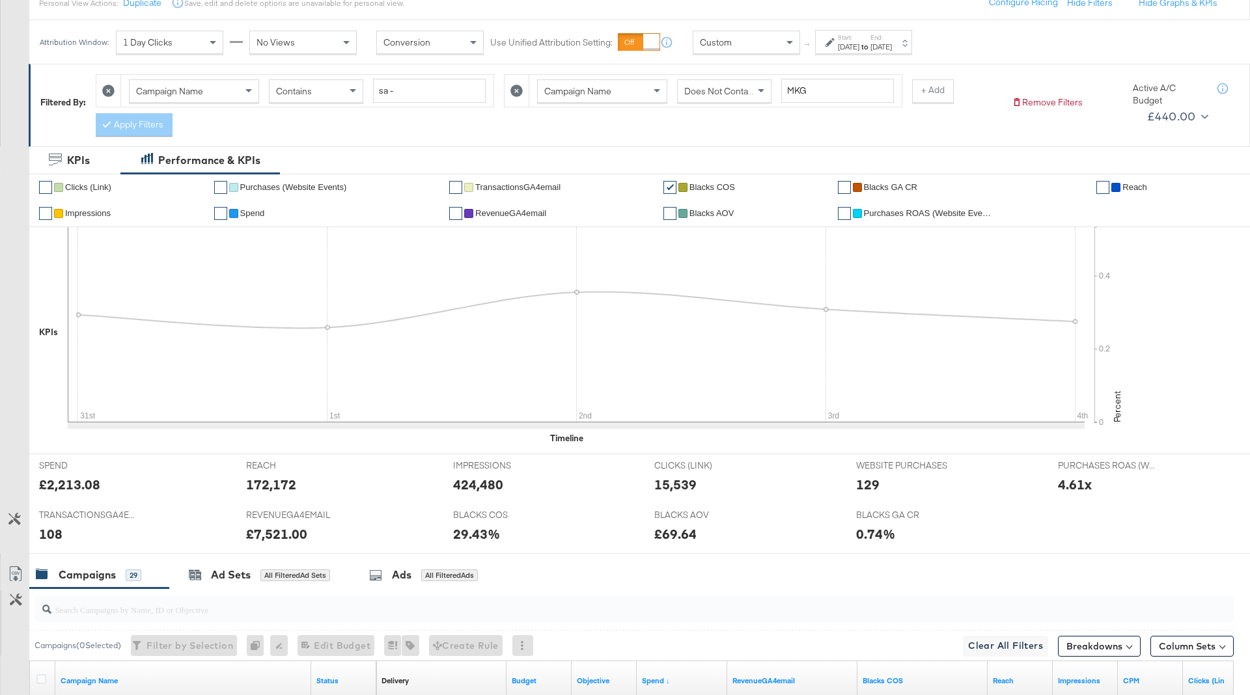
scroll to position [0, 0]
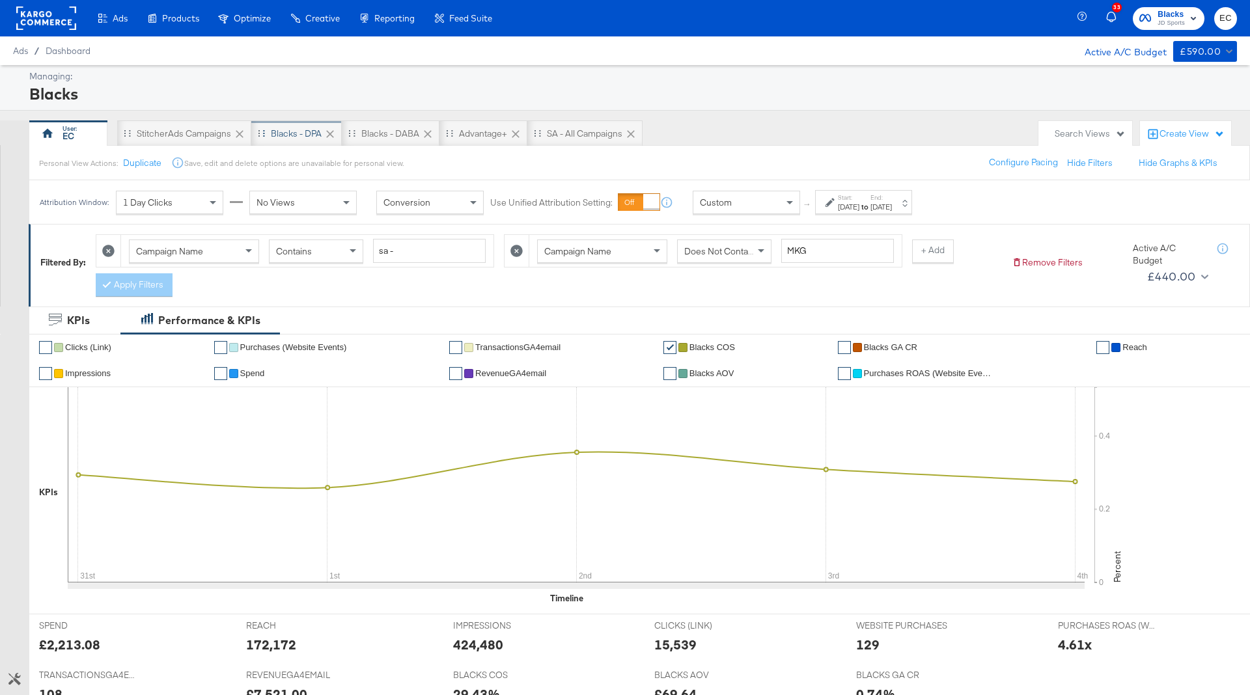
click at [303, 128] on div "Blacks - DPA" at bounding box center [296, 134] width 51 height 12
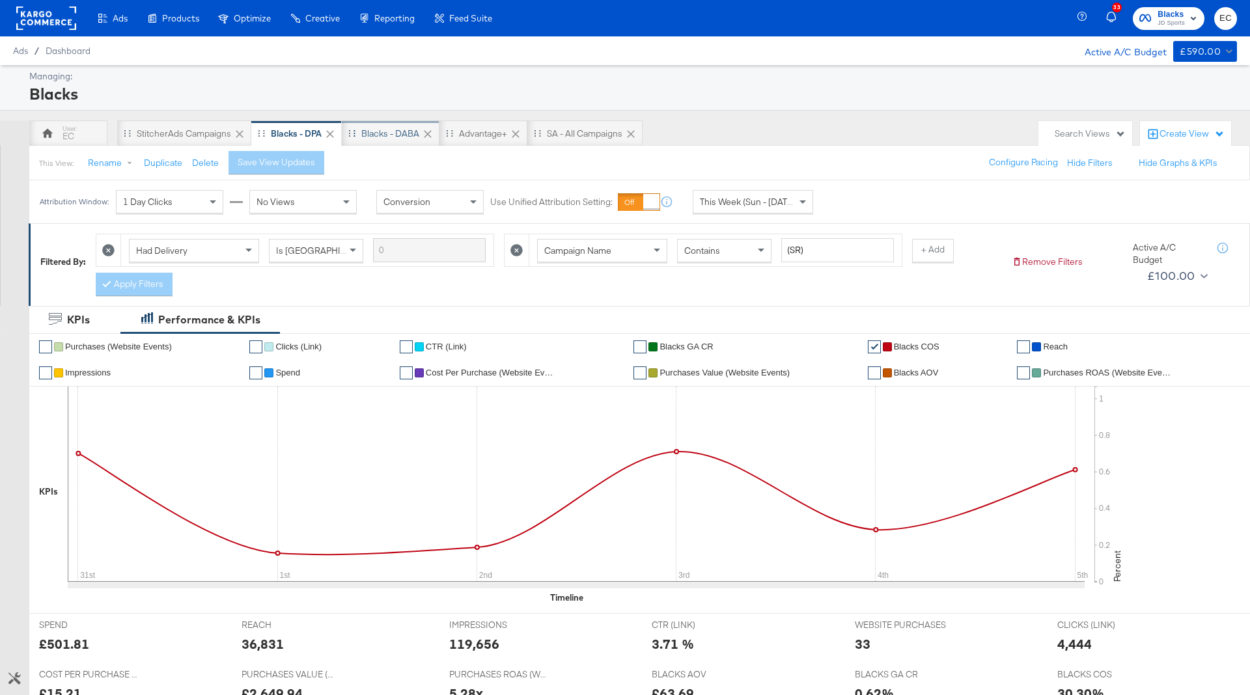
click at [387, 133] on div "Blacks - DABA" at bounding box center [390, 134] width 58 height 12
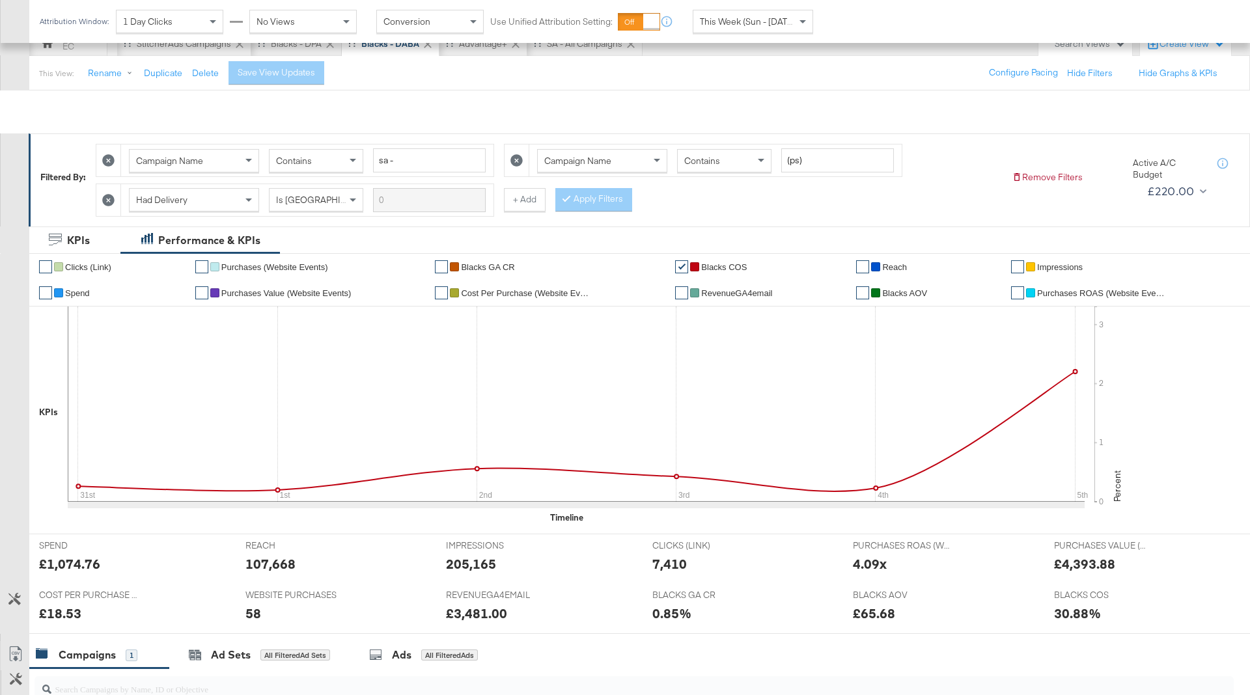
scroll to position [335, 0]
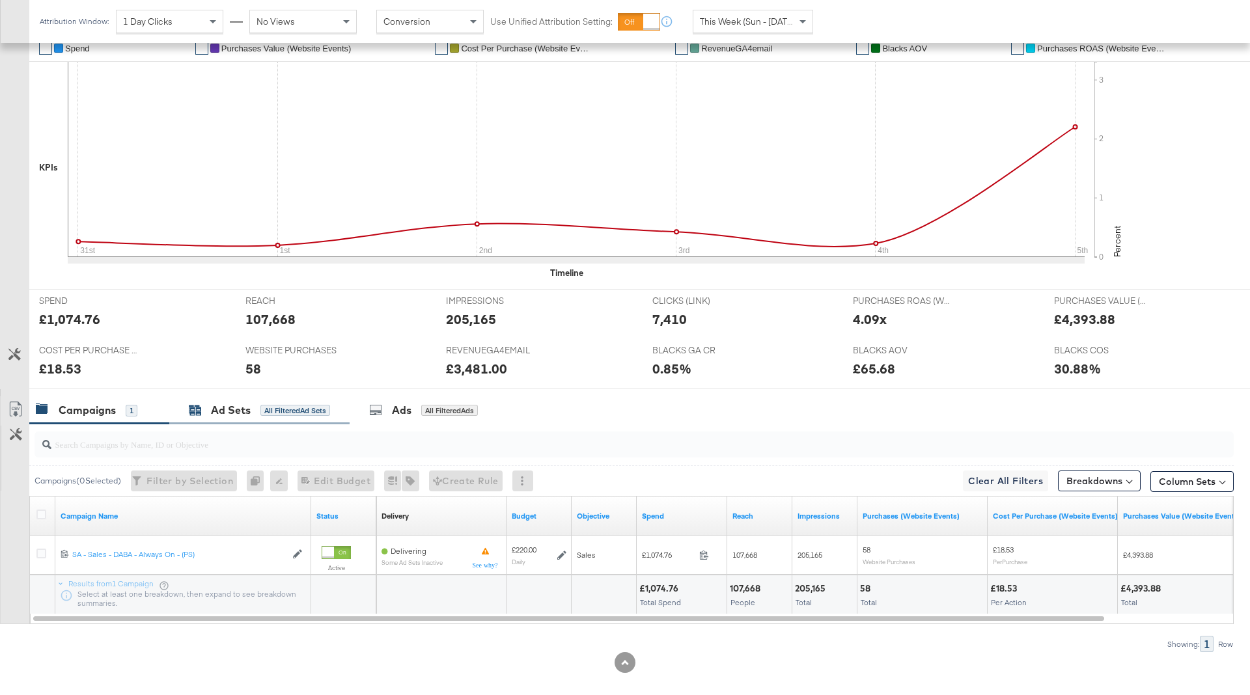
click at [302, 409] on div "All Filtered Ad Sets" at bounding box center [295, 411] width 70 height 12
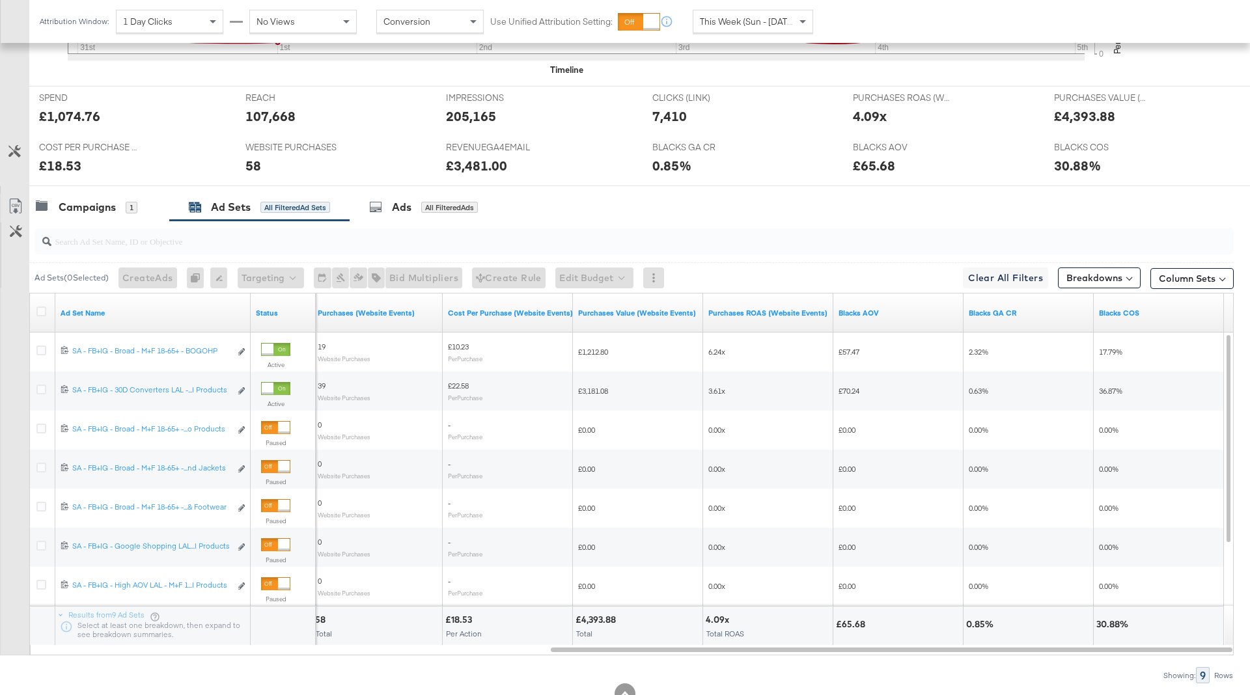
scroll to position [531, 0]
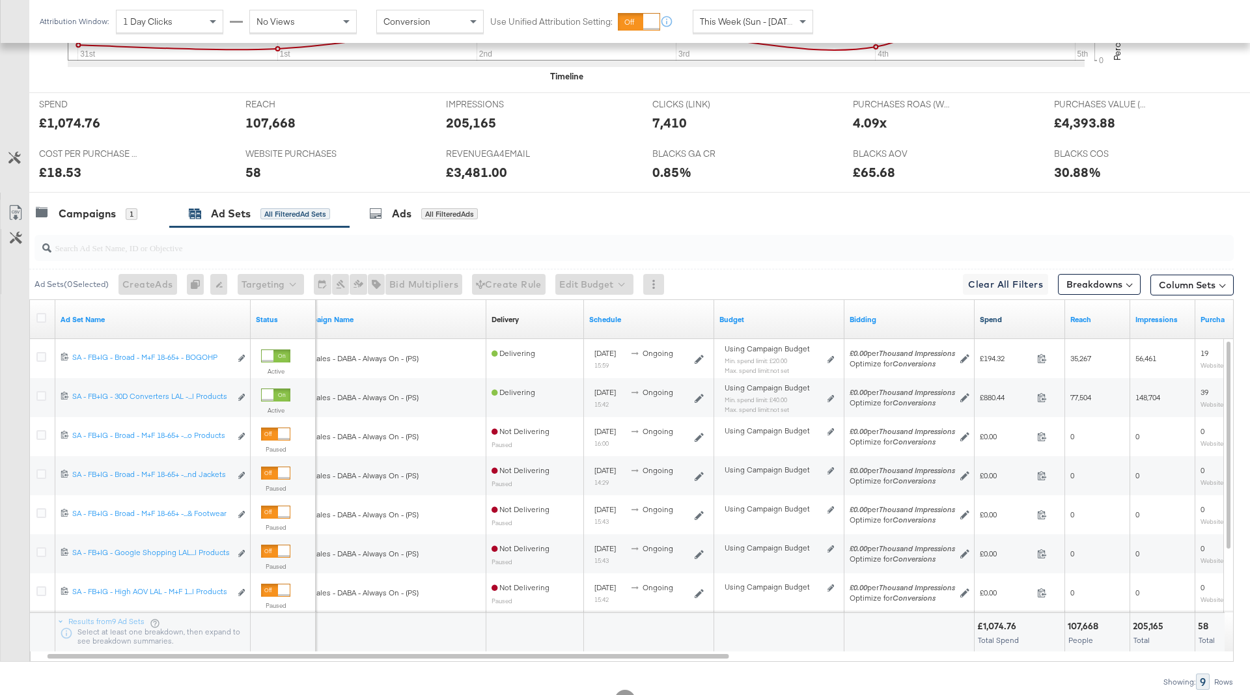
click at [1022, 314] on link "Spend" at bounding box center [1020, 319] width 80 height 10
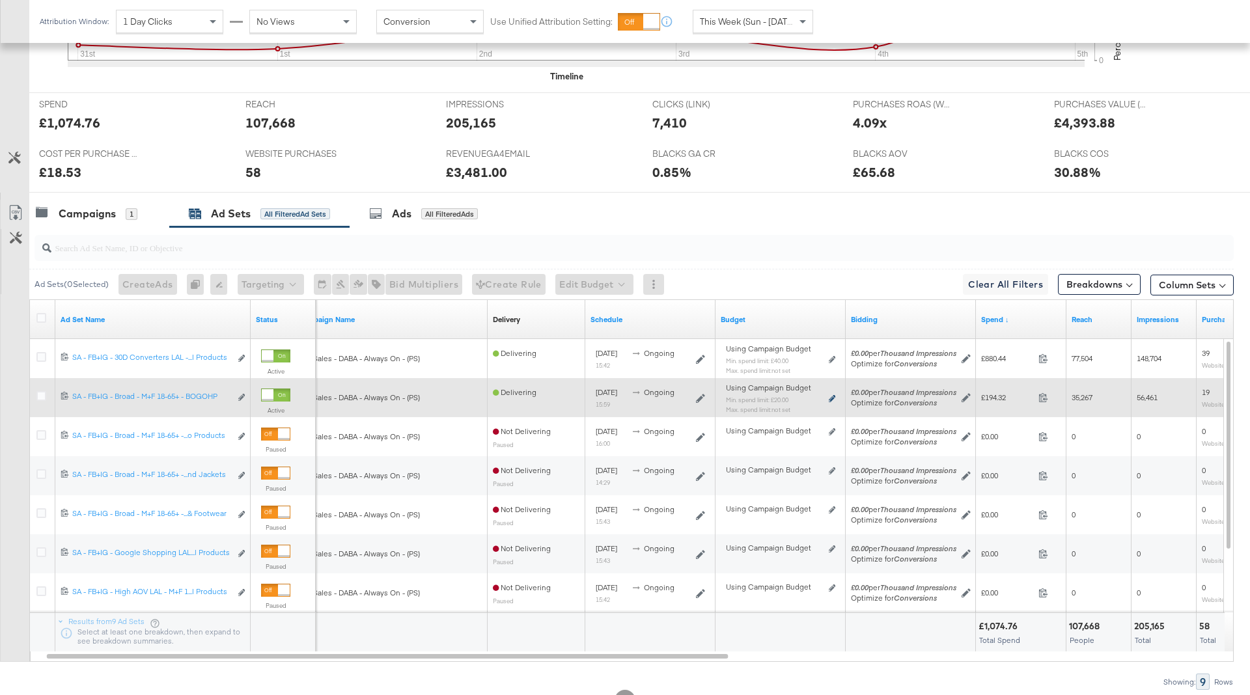
click at [830, 395] on icon at bounding box center [832, 398] width 7 height 7
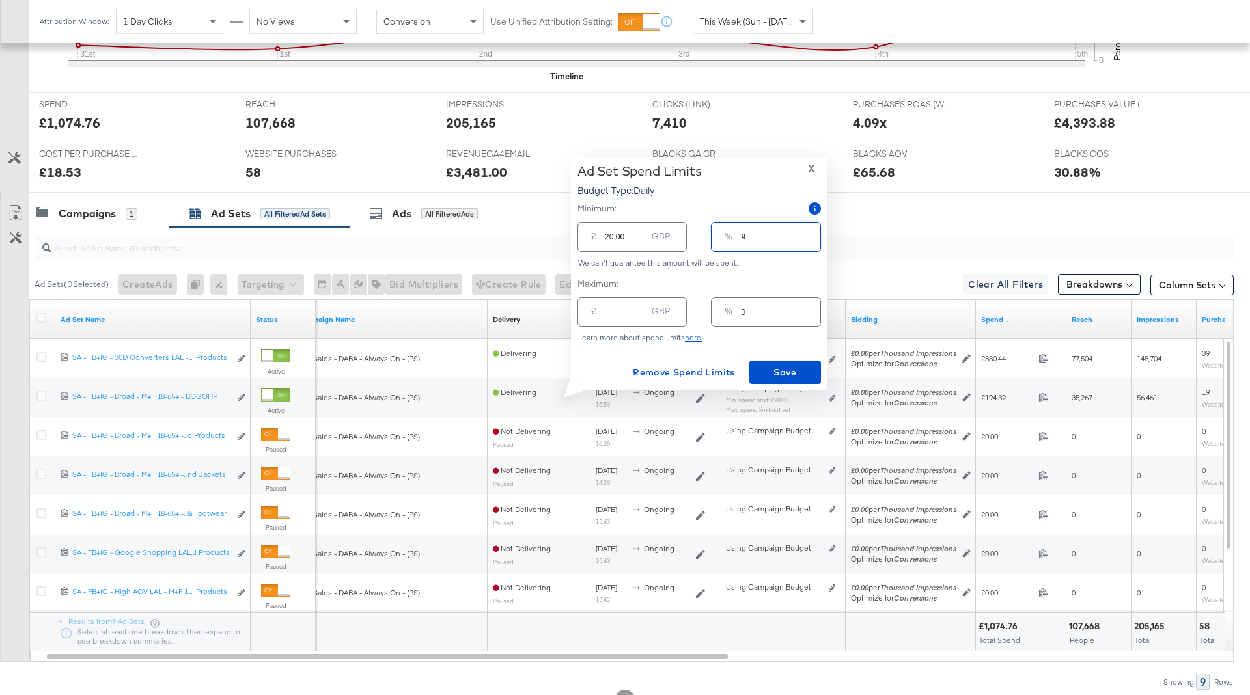
drag, startPoint x: 764, startPoint y: 244, endPoint x: 708, endPoint y: 234, distance: 57.4
click at [708, 234] on div "£ 20.00 GBP % 9" at bounding box center [700, 236] width 244 height 35
type input "1"
type input "2.20"
type input "15"
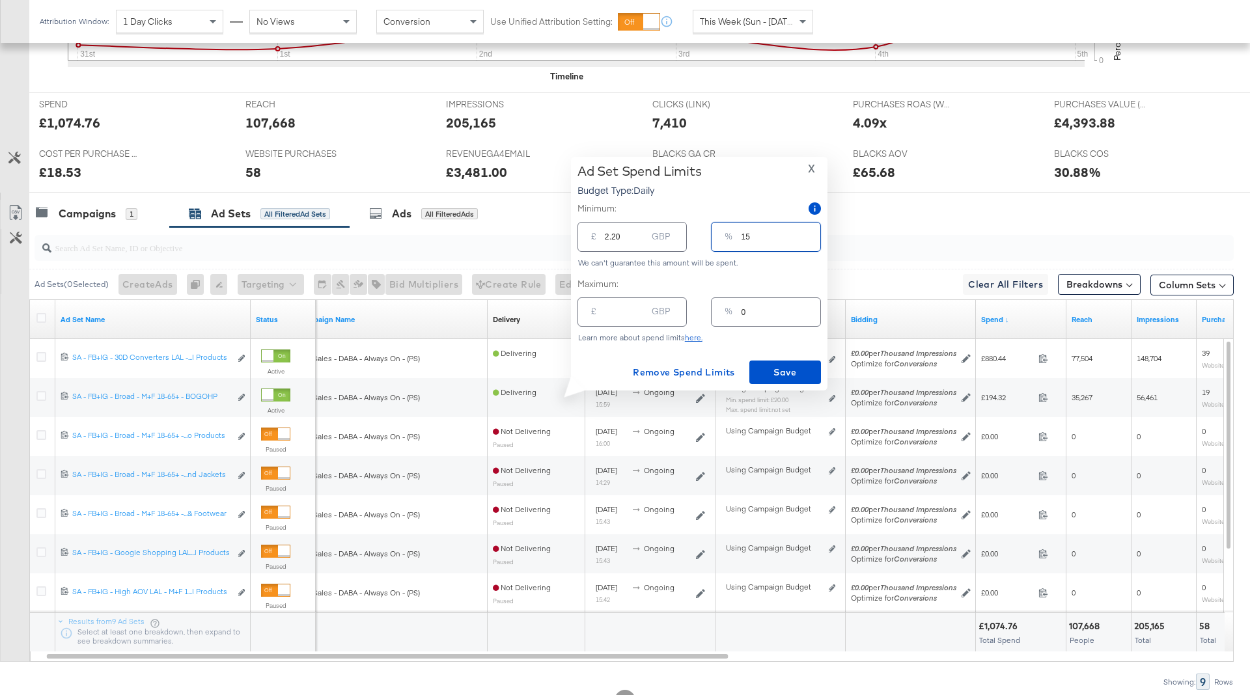
type input "33.00"
type input "15"
click at [778, 369] on span "Save" at bounding box center [785, 373] width 61 height 16
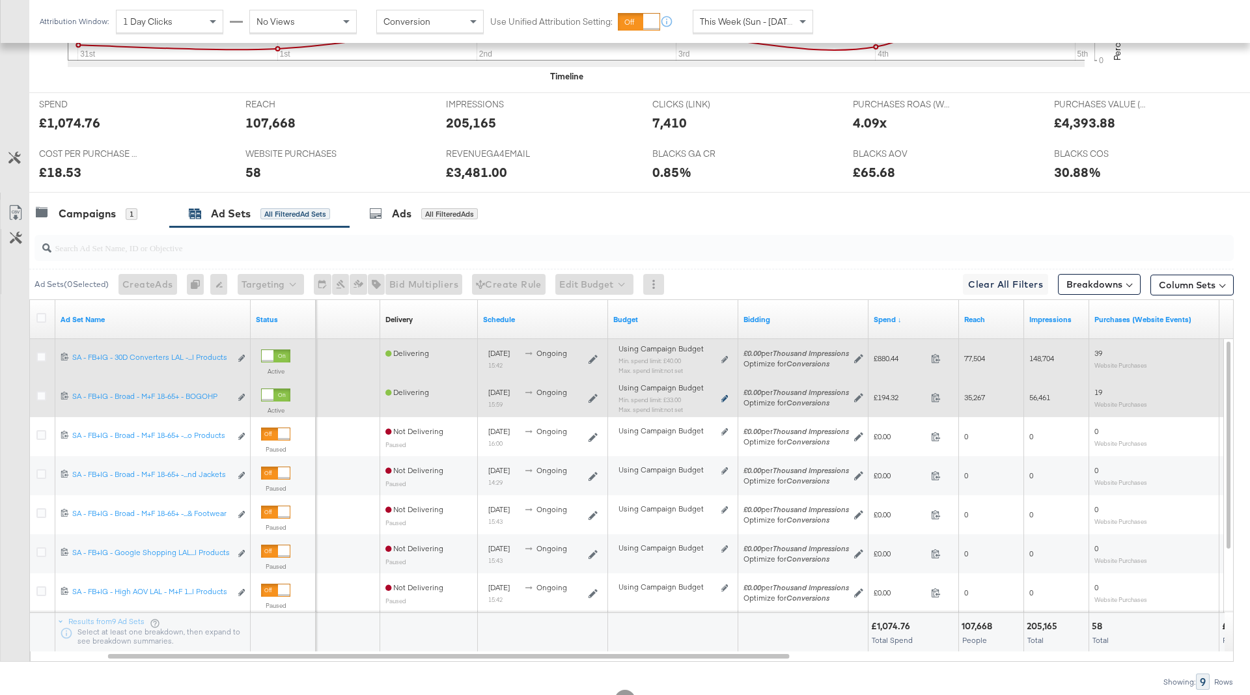
click at [725, 397] on icon at bounding box center [724, 398] width 7 height 7
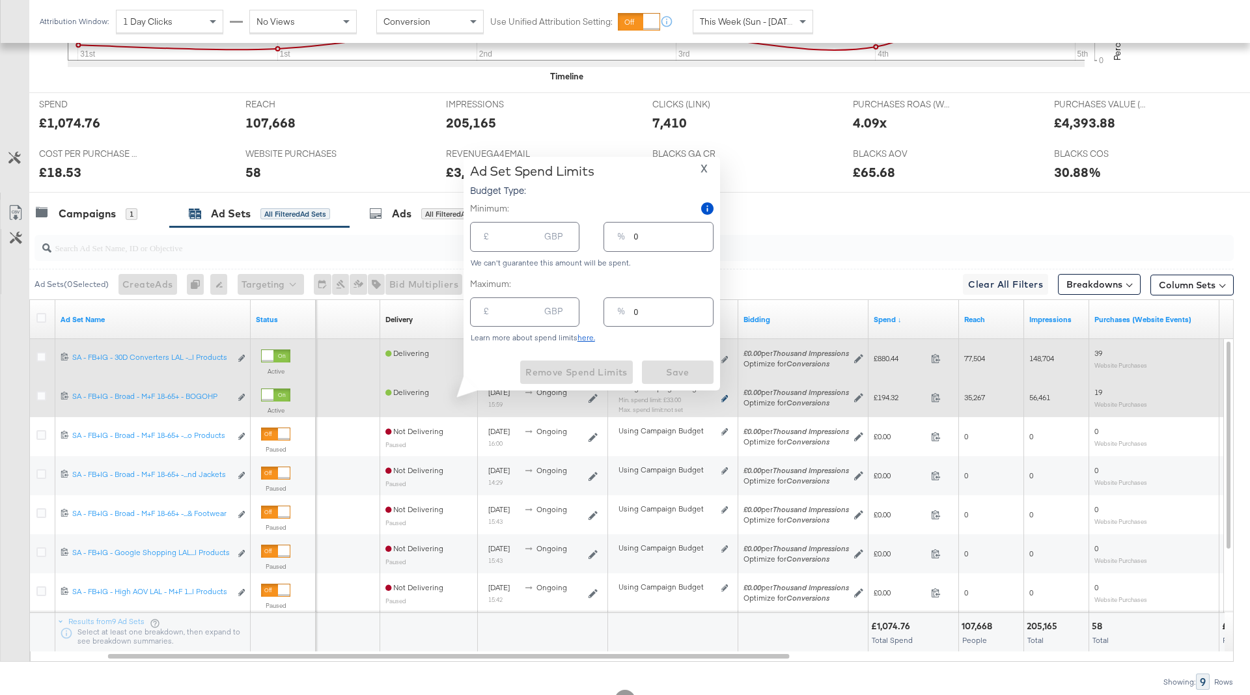
type input "33.00"
type input "15"
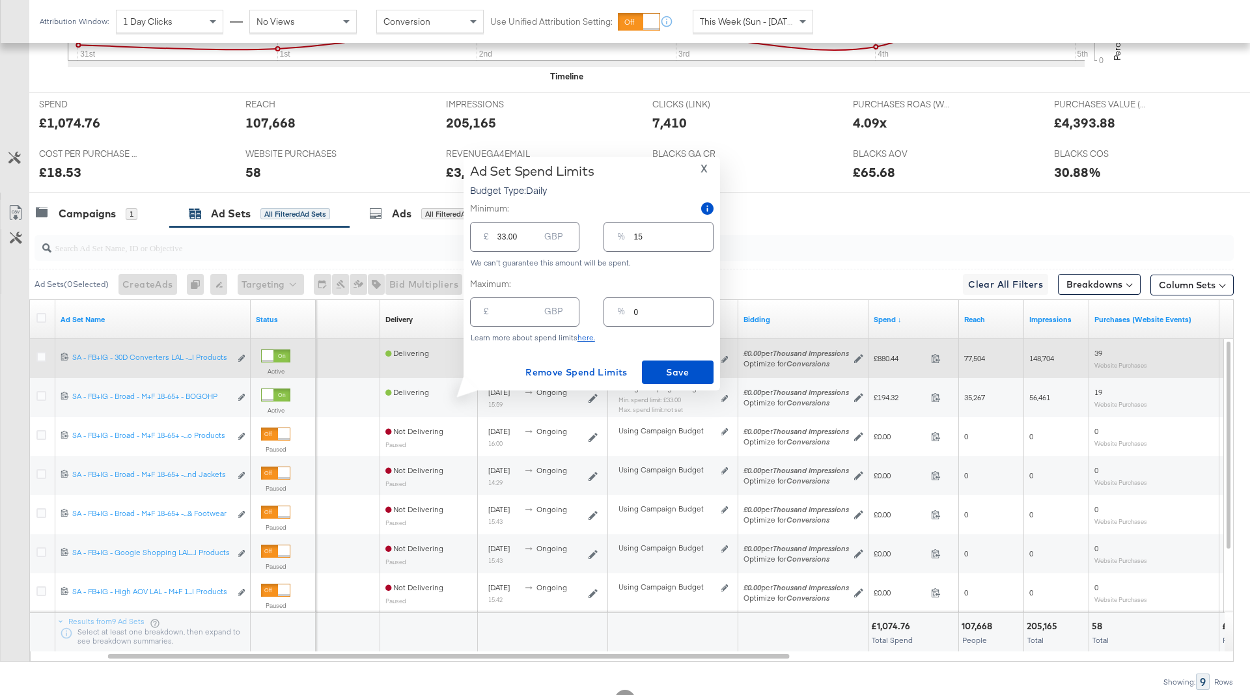
drag, startPoint x: 660, startPoint y: 237, endPoint x: 601, endPoint y: 237, distance: 58.6
click at [601, 237] on div "£ 33.00 GBP % 15" at bounding box center [592, 236] width 244 height 35
type input "2"
type input "4.40"
type input "20"
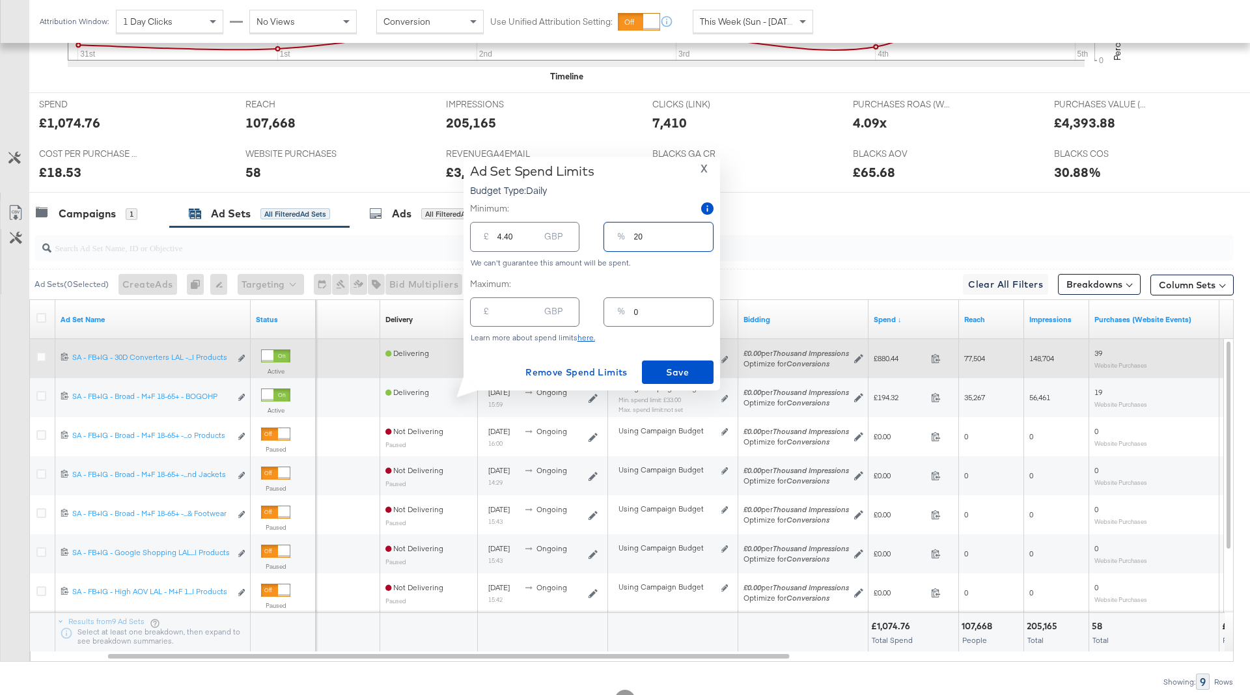
type input "44.00"
type input "2"
type input "4.40"
type input "25"
type input "55.00"
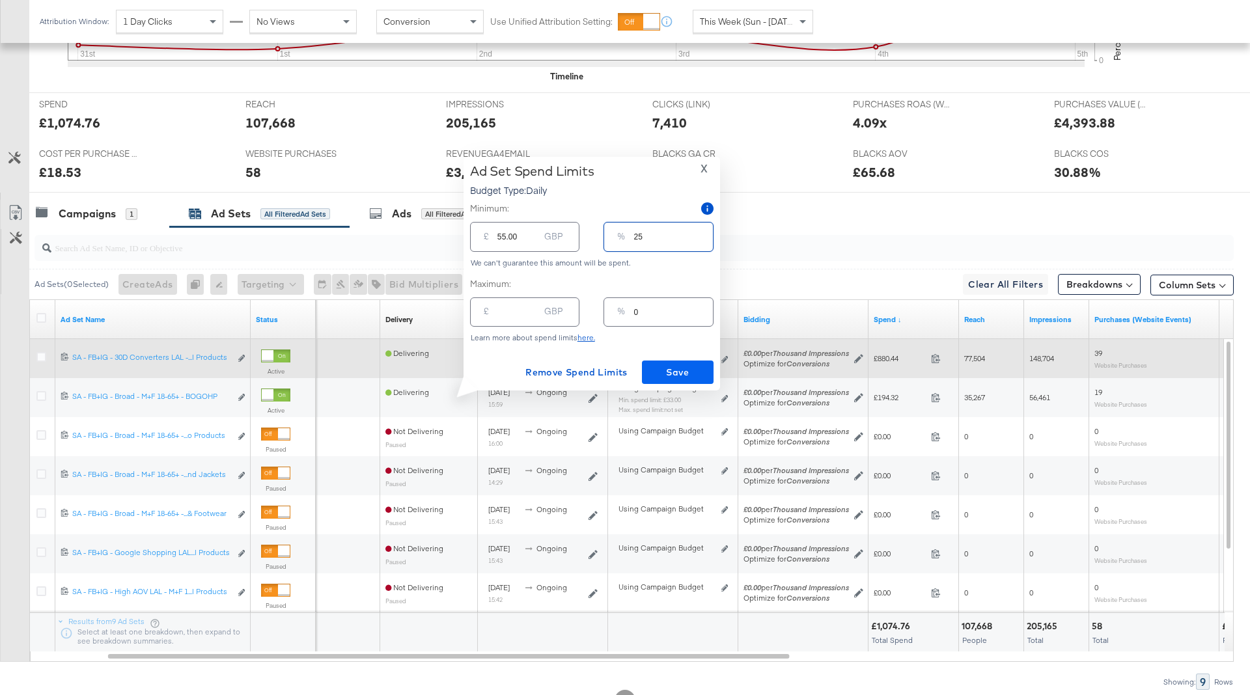
type input "25"
click at [684, 364] on button "Save" at bounding box center [678, 372] width 72 height 23
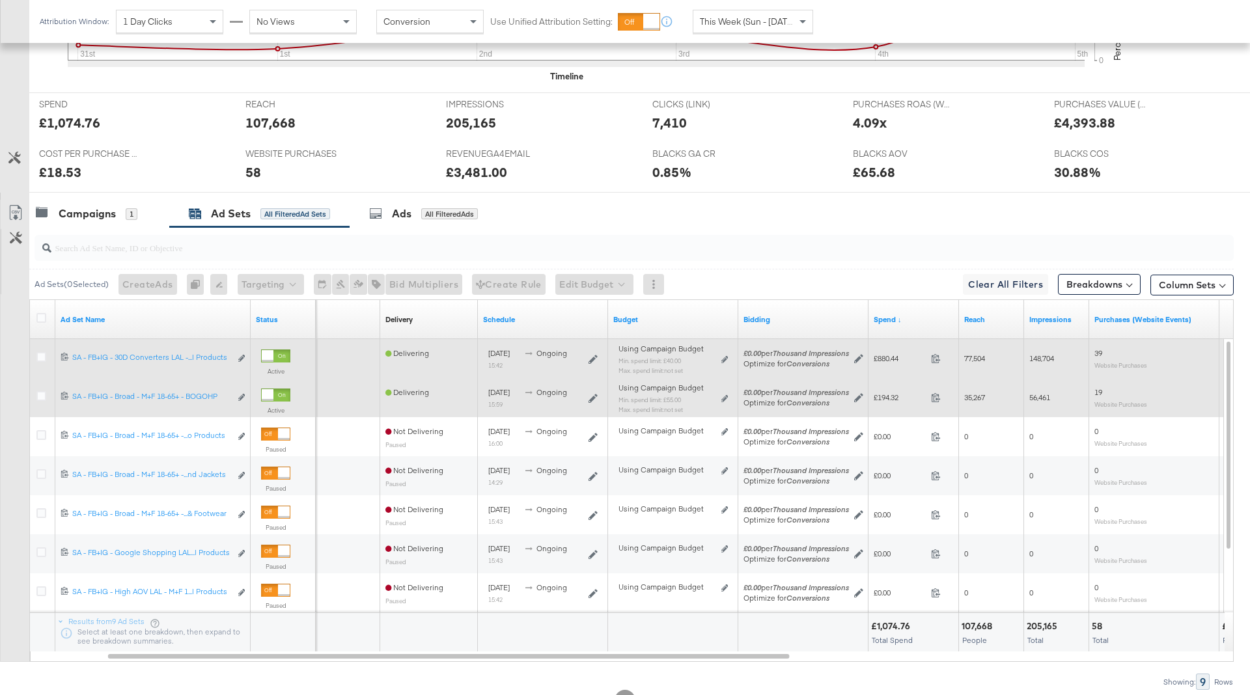
click at [719, 395] on div "Using Campaign Budget Min. spend limit: £55.00 Max. spend limit : not set Edit …" at bounding box center [673, 404] width 109 height 31
click at [724, 395] on icon at bounding box center [724, 398] width 7 height 7
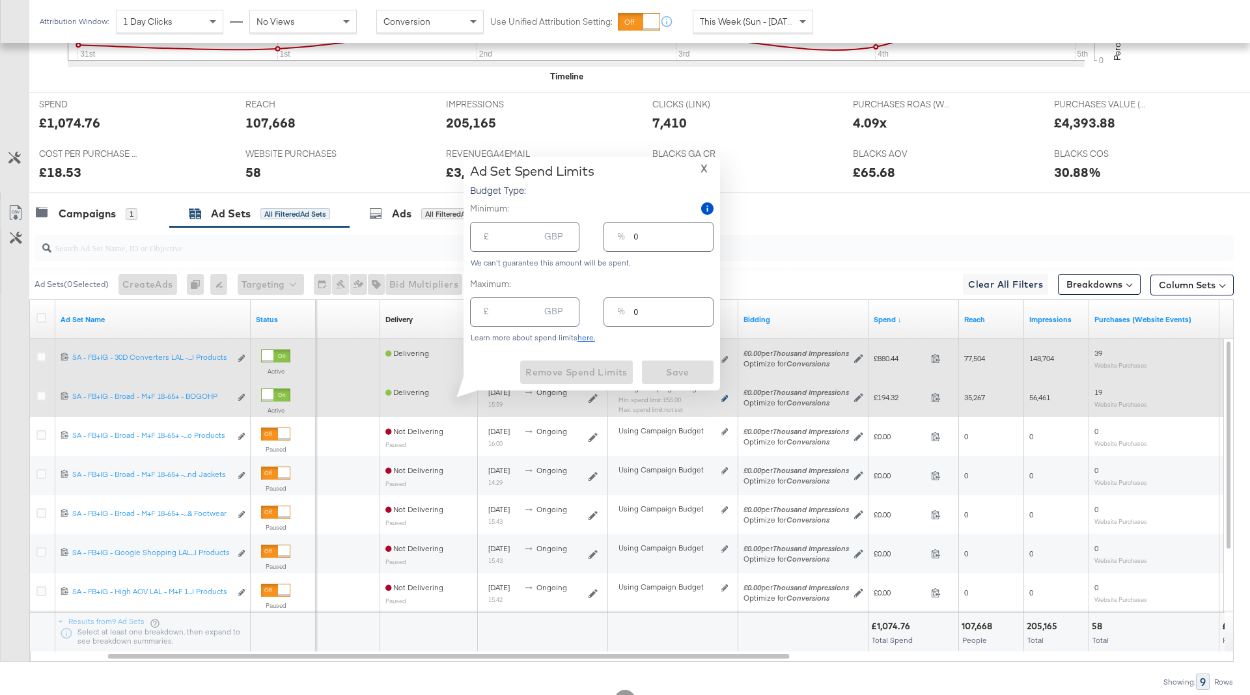
type input "55.00"
type input "25"
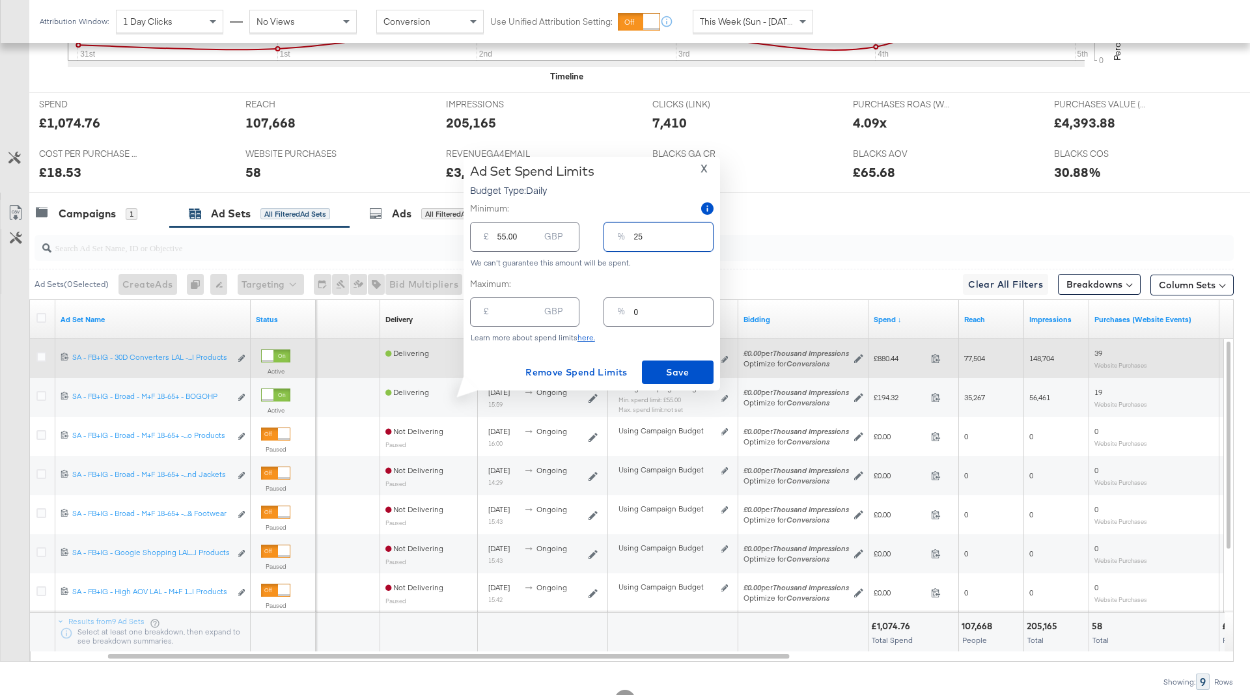
drag, startPoint x: 667, startPoint y: 242, endPoint x: 605, endPoint y: 237, distance: 62.0
click at [605, 237] on div "% 25" at bounding box center [658, 236] width 109 height 29
type input "1"
type input "2.20"
type input "15"
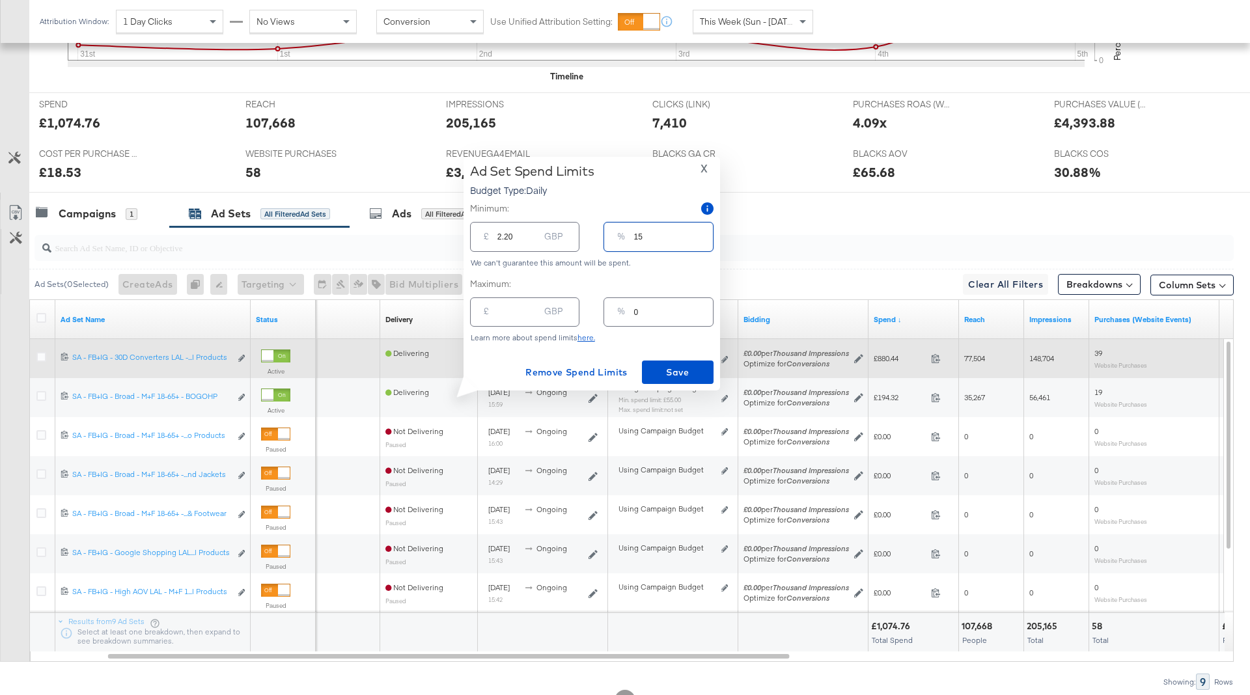
type input "33.00"
type input "15"
click at [675, 367] on span "Save" at bounding box center [677, 373] width 61 height 16
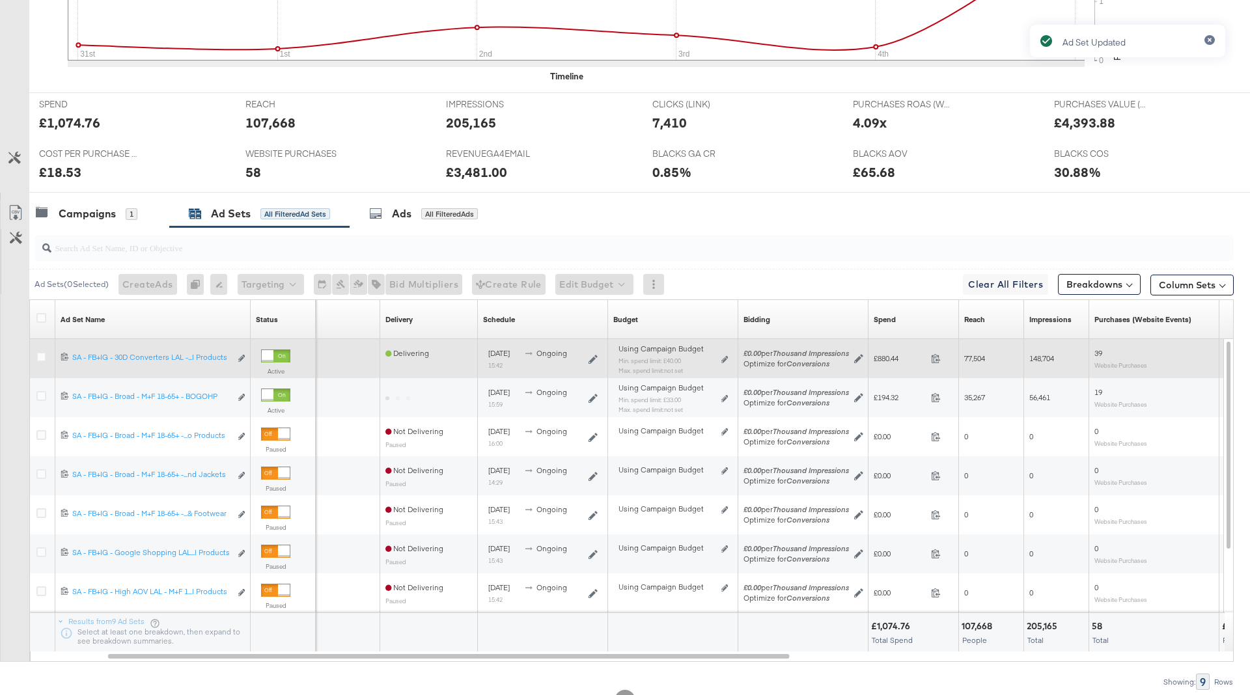
scroll to position [32, 0]
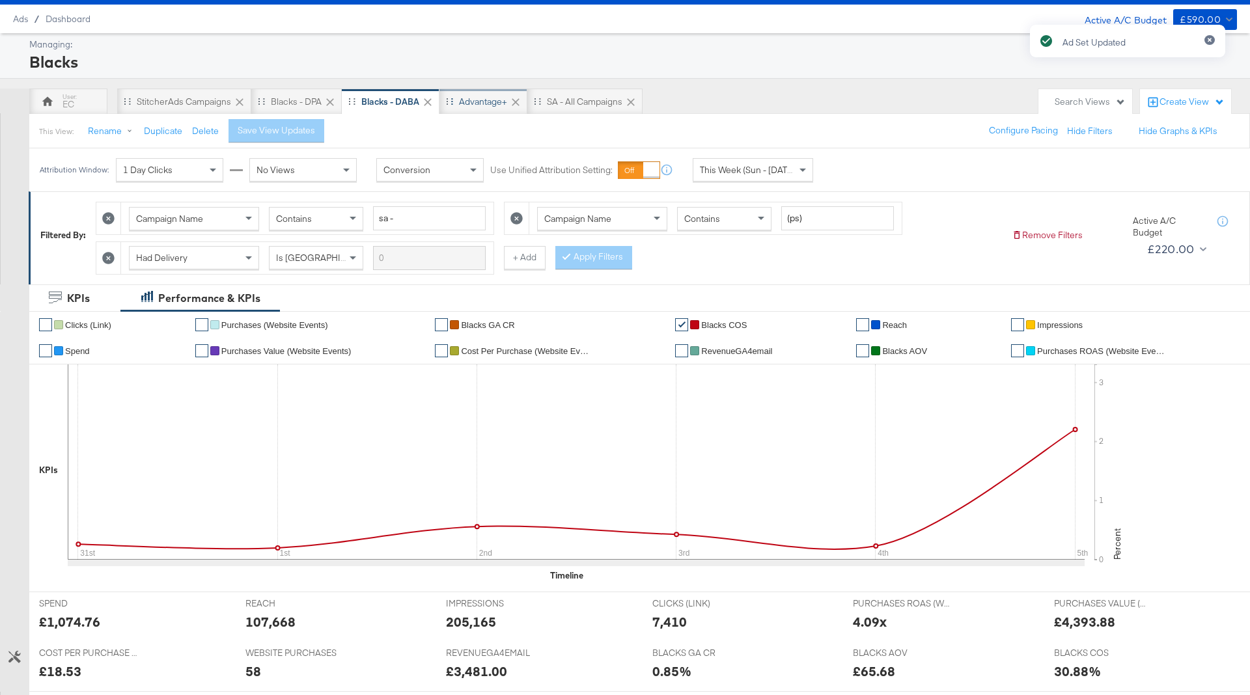
click at [470, 96] on div "Advantage+" at bounding box center [483, 102] width 48 height 12
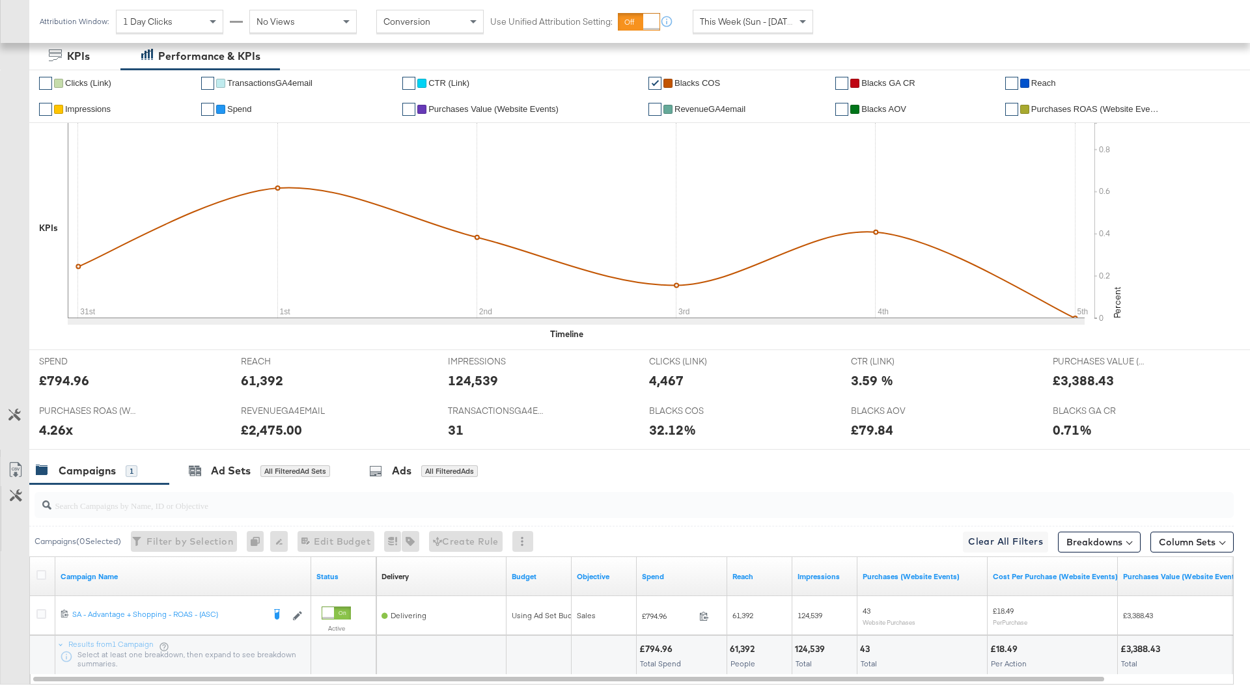
scroll to position [303, 0]
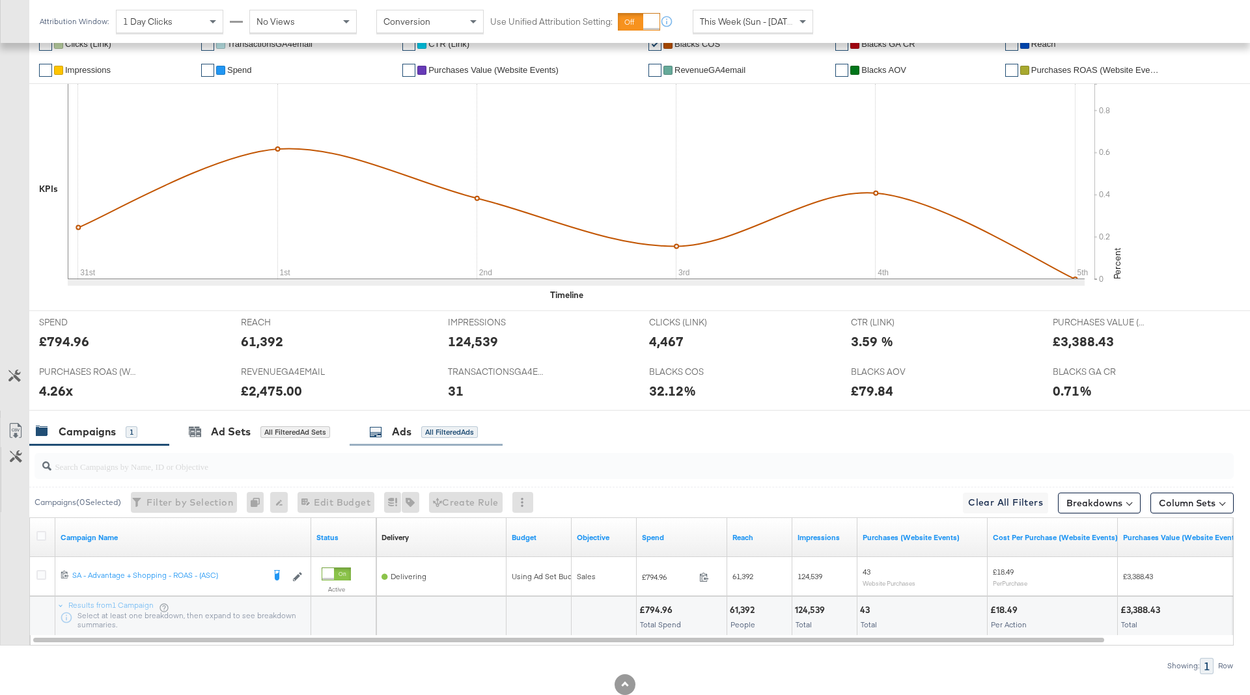
click at [432, 435] on div "All Filtered Ads" at bounding box center [449, 432] width 57 height 12
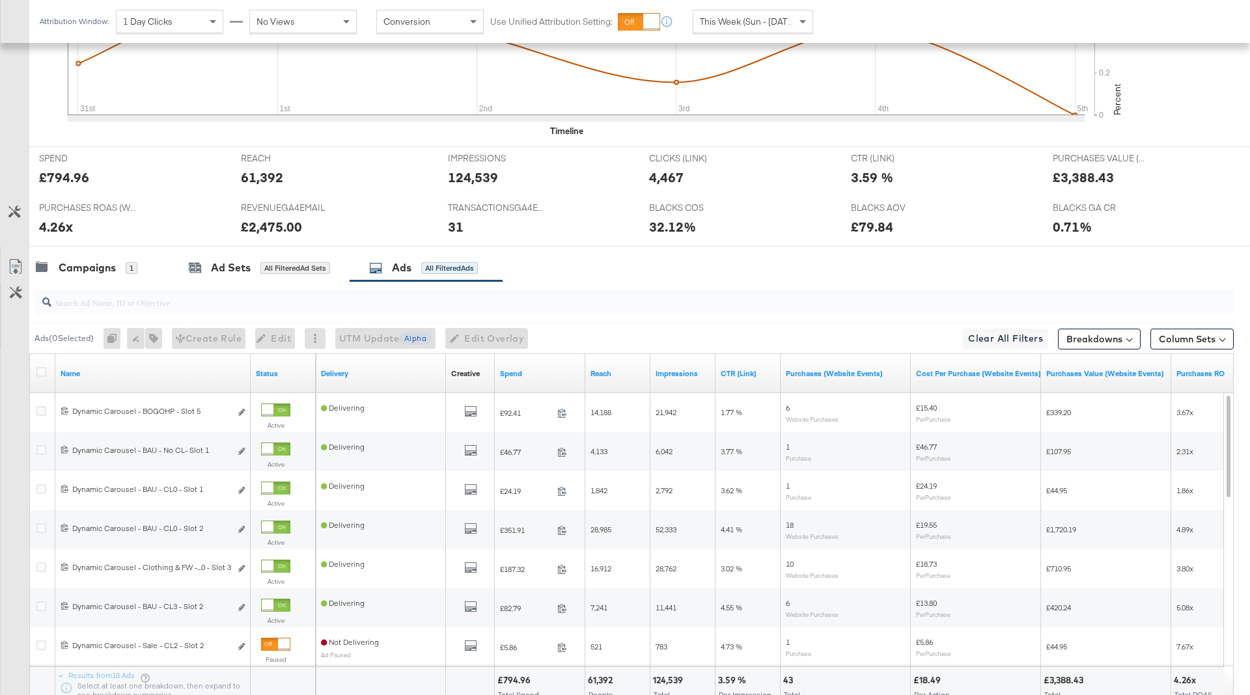
scroll to position [475, 0]
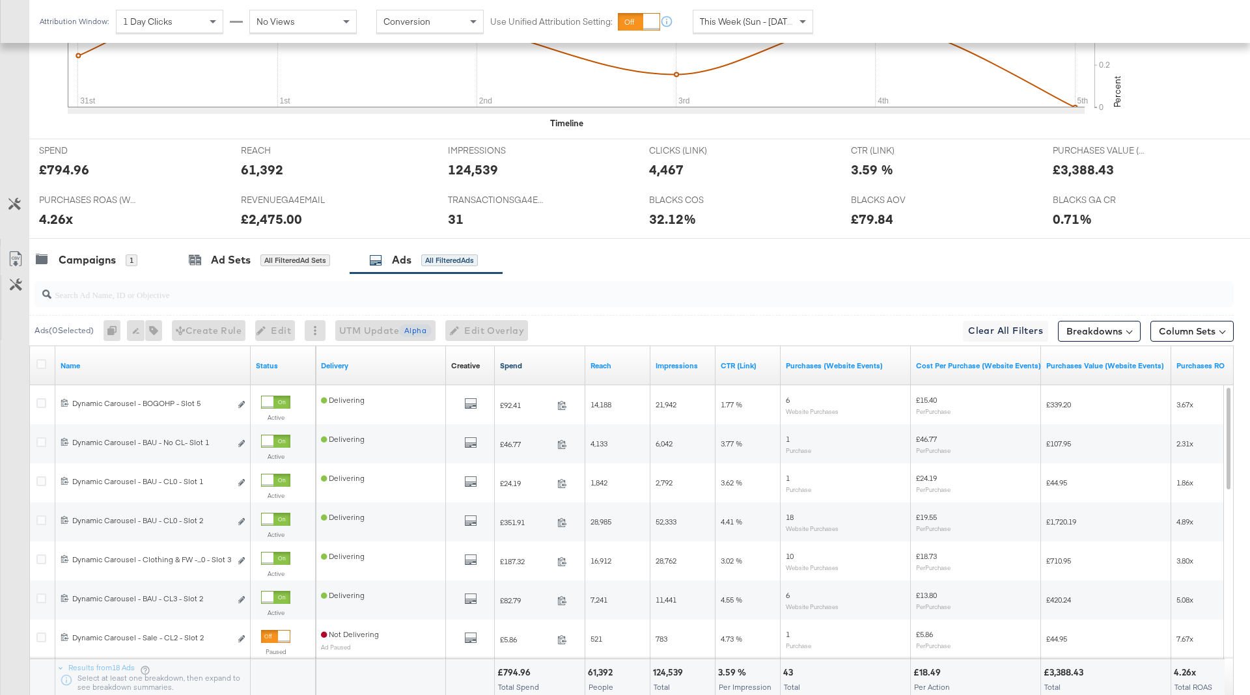
click at [544, 361] on link "Spend" at bounding box center [540, 366] width 80 height 10
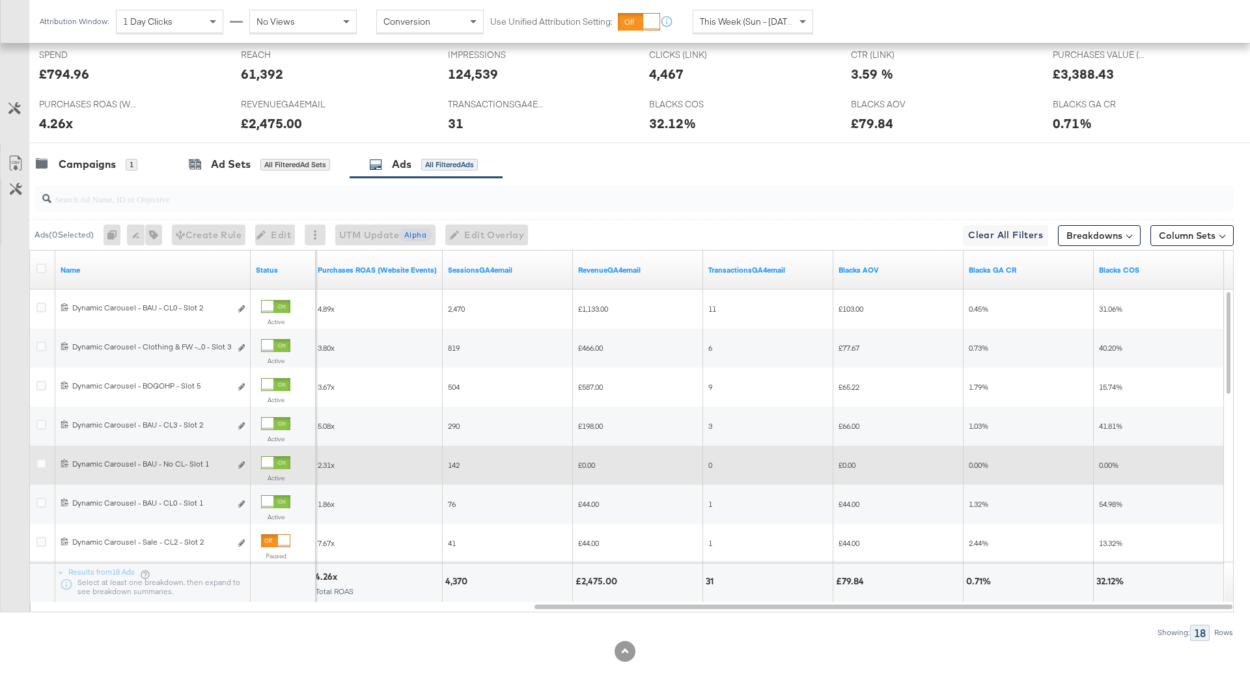
click at [275, 460] on div at bounding box center [275, 462] width 29 height 13
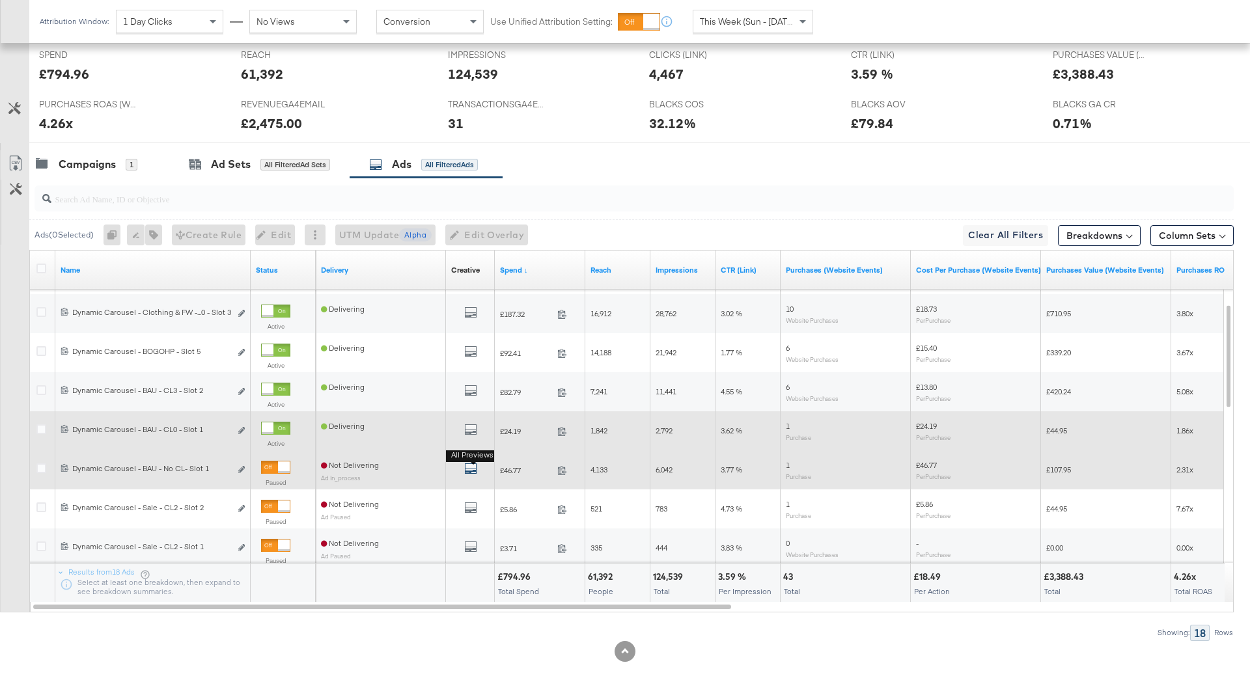
click at [474, 469] on icon "default" at bounding box center [470, 468] width 13 height 13
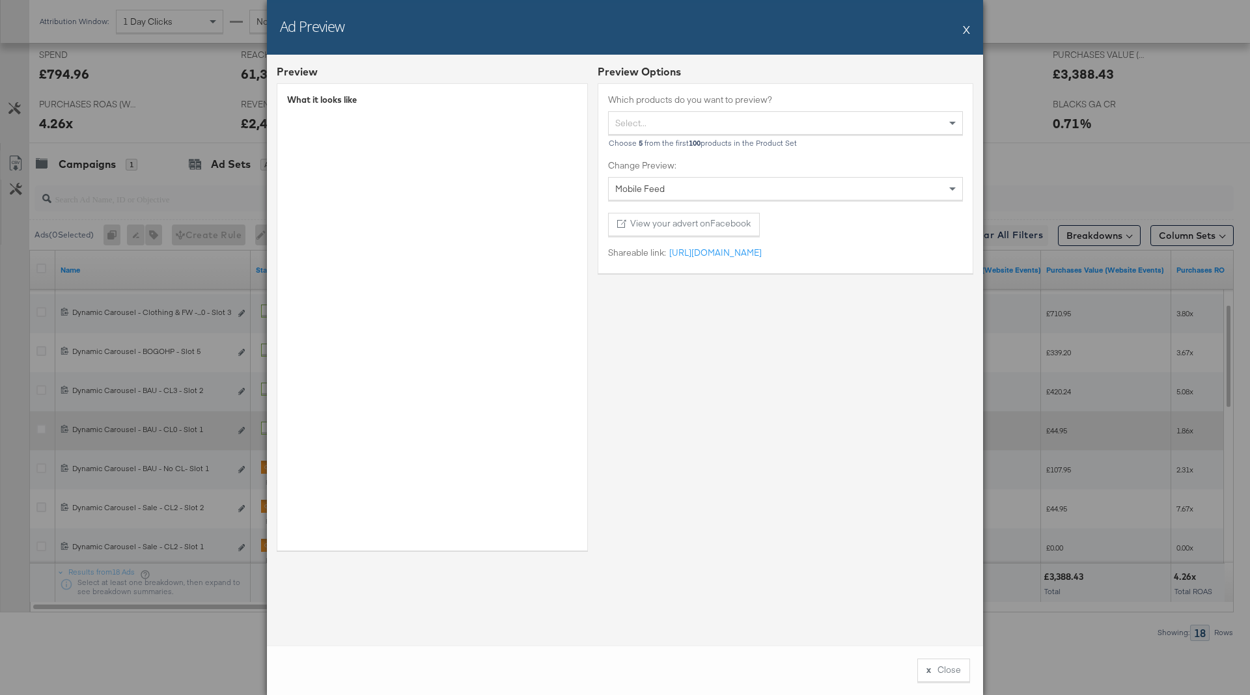
click at [966, 33] on button "X" at bounding box center [966, 29] width 7 height 26
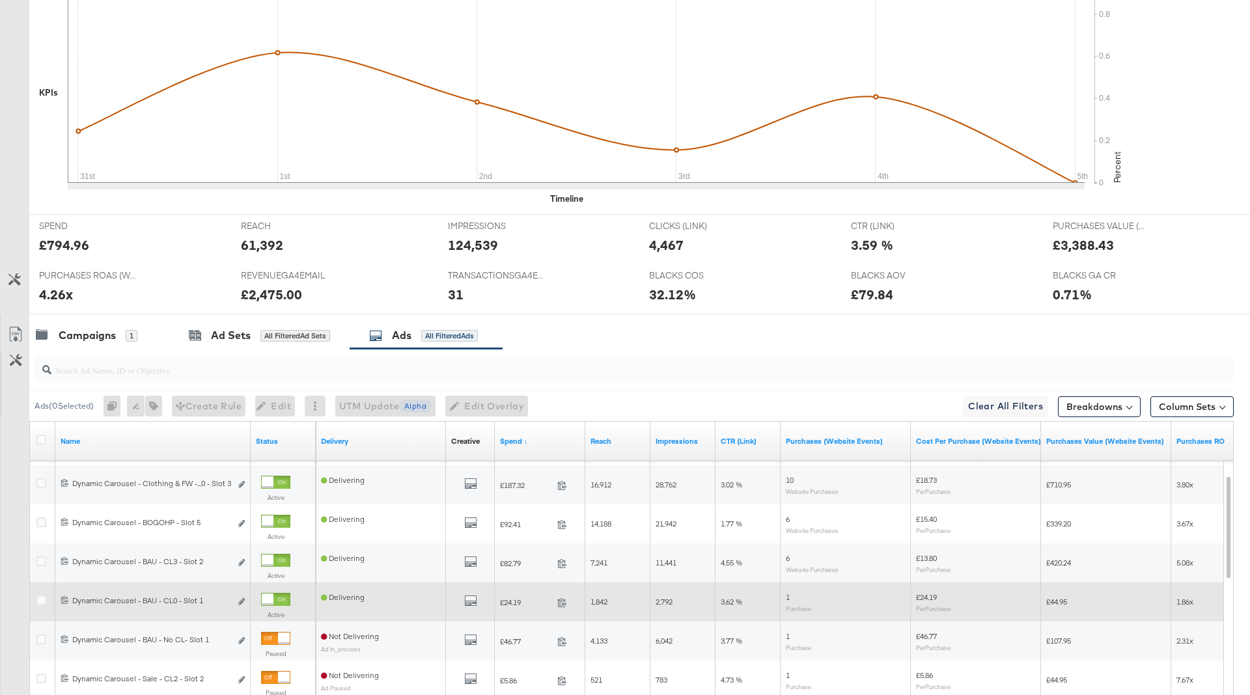
scroll to position [0, 0]
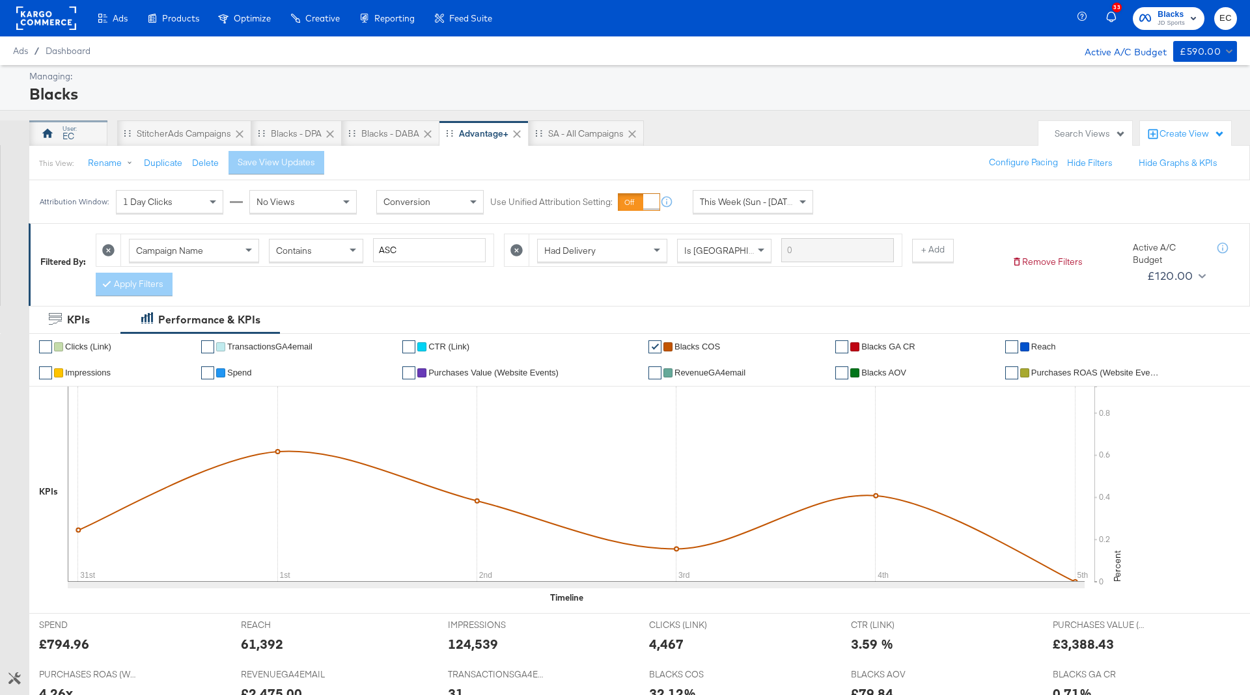
click at [59, 132] on div "EC" at bounding box center [68, 133] width 78 height 26
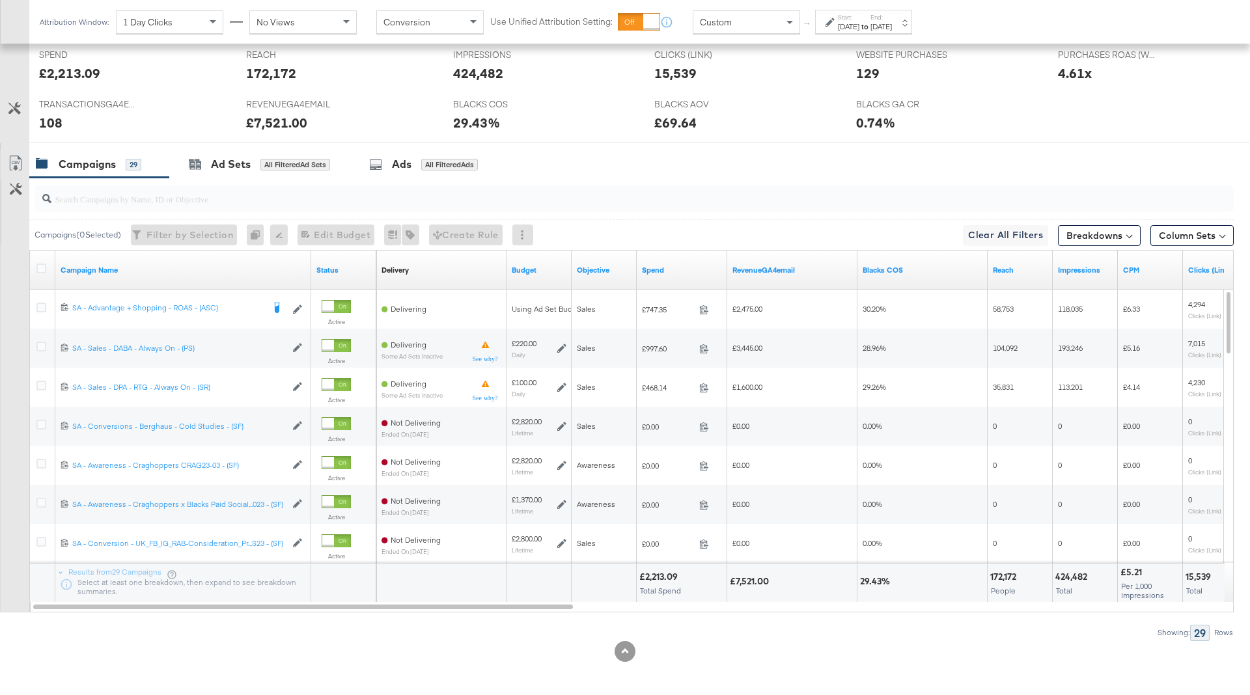
scroll to position [571, 0]
click at [684, 265] on link "Spend" at bounding box center [682, 270] width 80 height 10
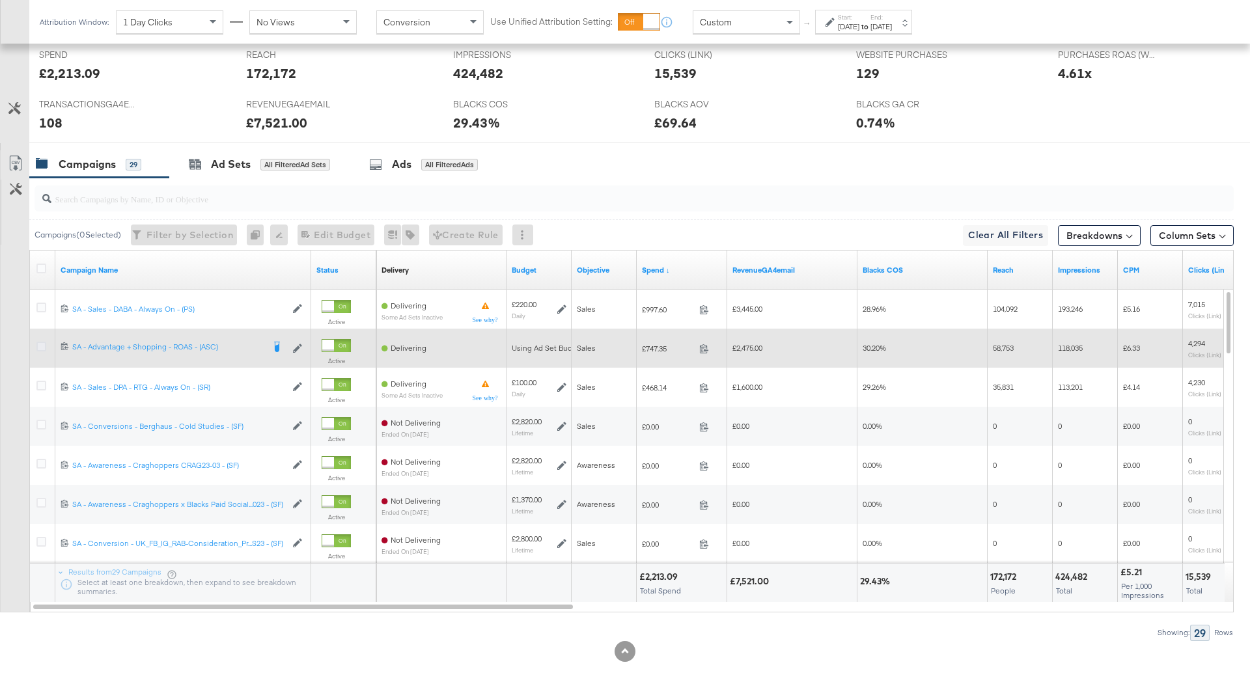
click at [40, 343] on icon at bounding box center [41, 347] width 10 height 10
click at [0, 0] on input "checkbox" at bounding box center [0, 0] width 0 height 0
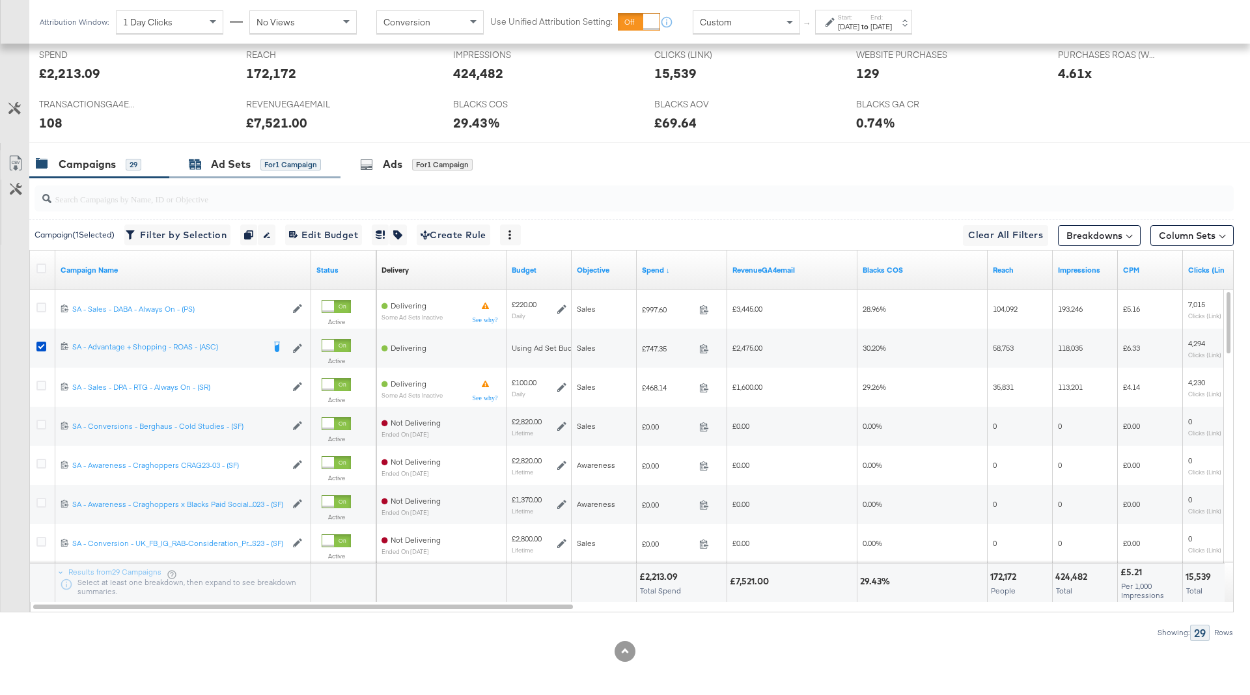
click at [296, 161] on div "for 1 Campaign" at bounding box center [290, 165] width 61 height 12
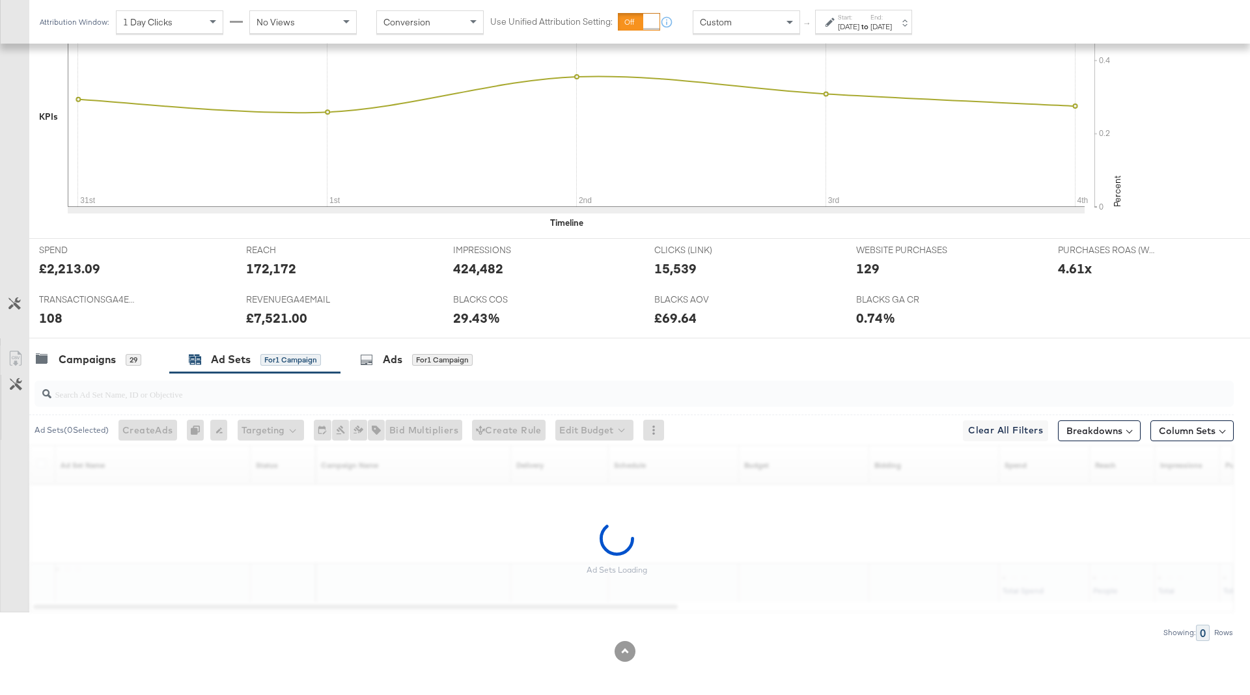
scroll to position [337, 0]
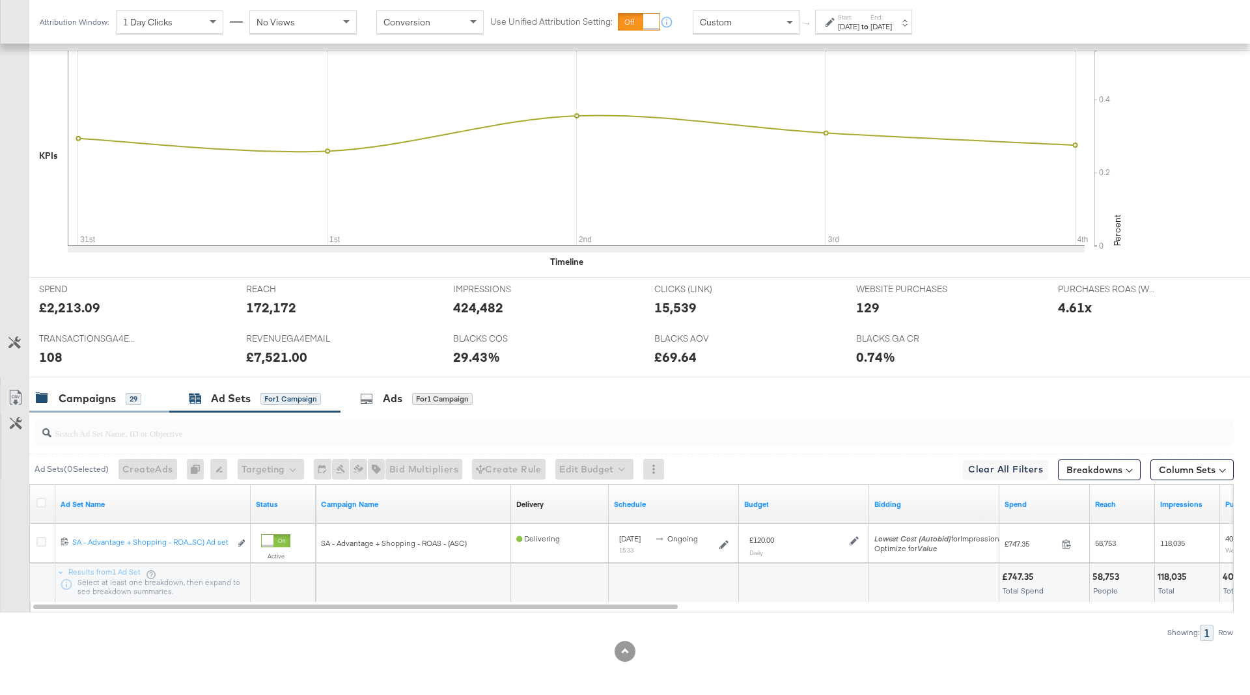
click at [98, 406] on div "Campaigns 29" at bounding box center [99, 399] width 140 height 28
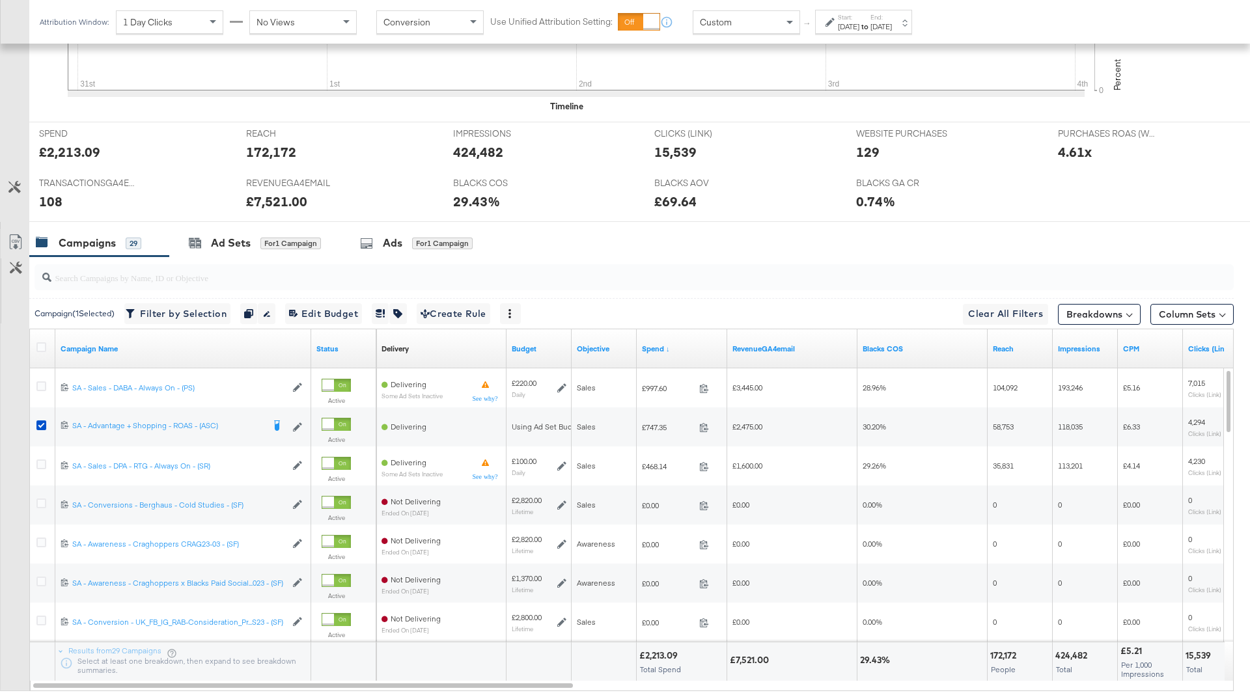
scroll to position [571, 0]
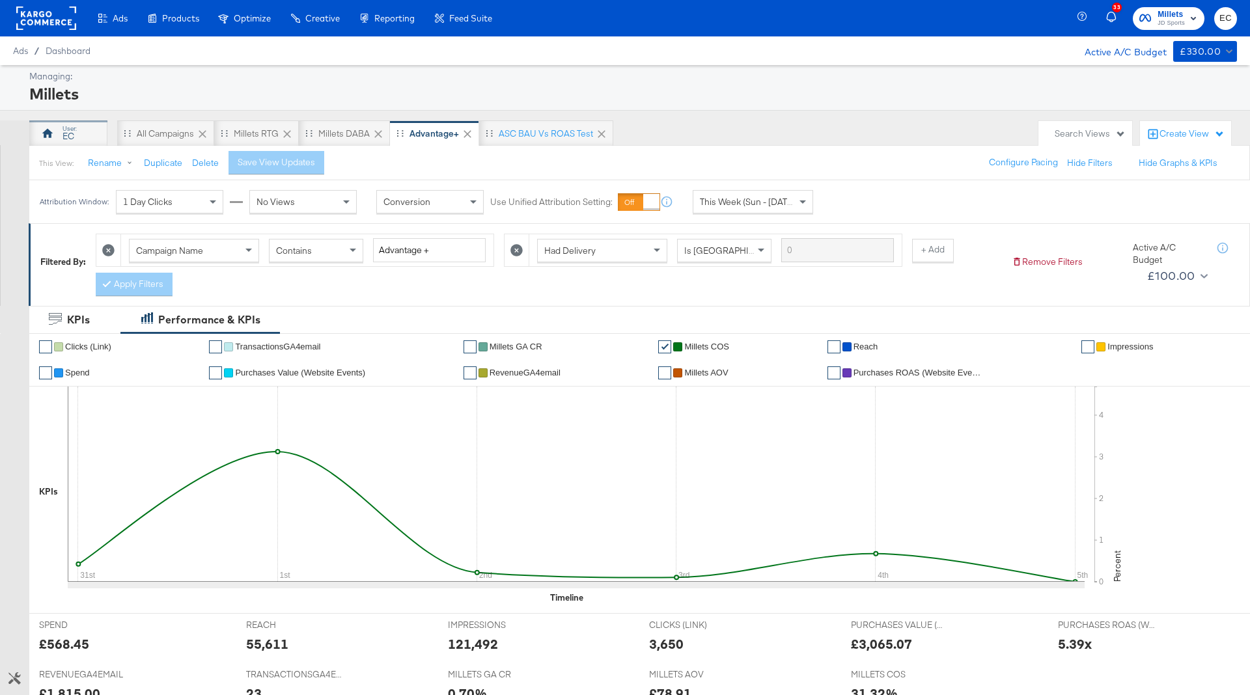
click at [66, 136] on div "EC" at bounding box center [69, 136] width 12 height 12
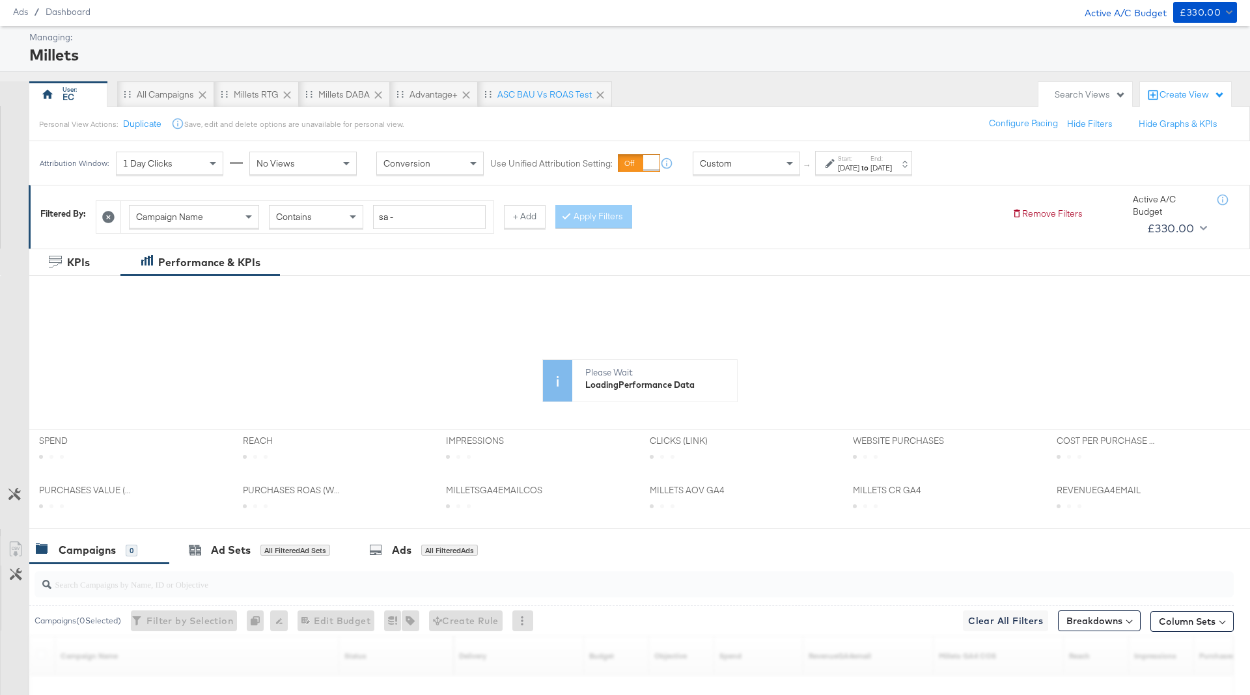
scroll to position [46, 0]
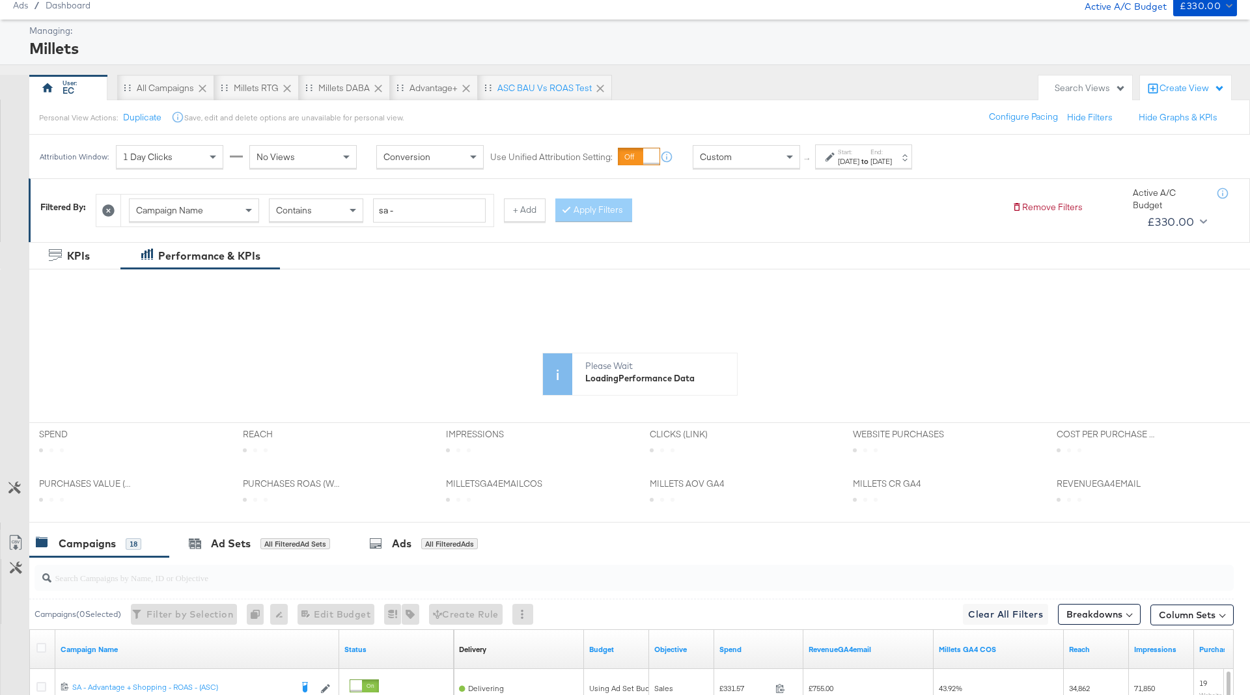
click at [881, 169] on div "Attribution Window: 1 Day Clicks No Views Conversion Use Unified Attribution Se…" at bounding box center [478, 157] width 899 height 44
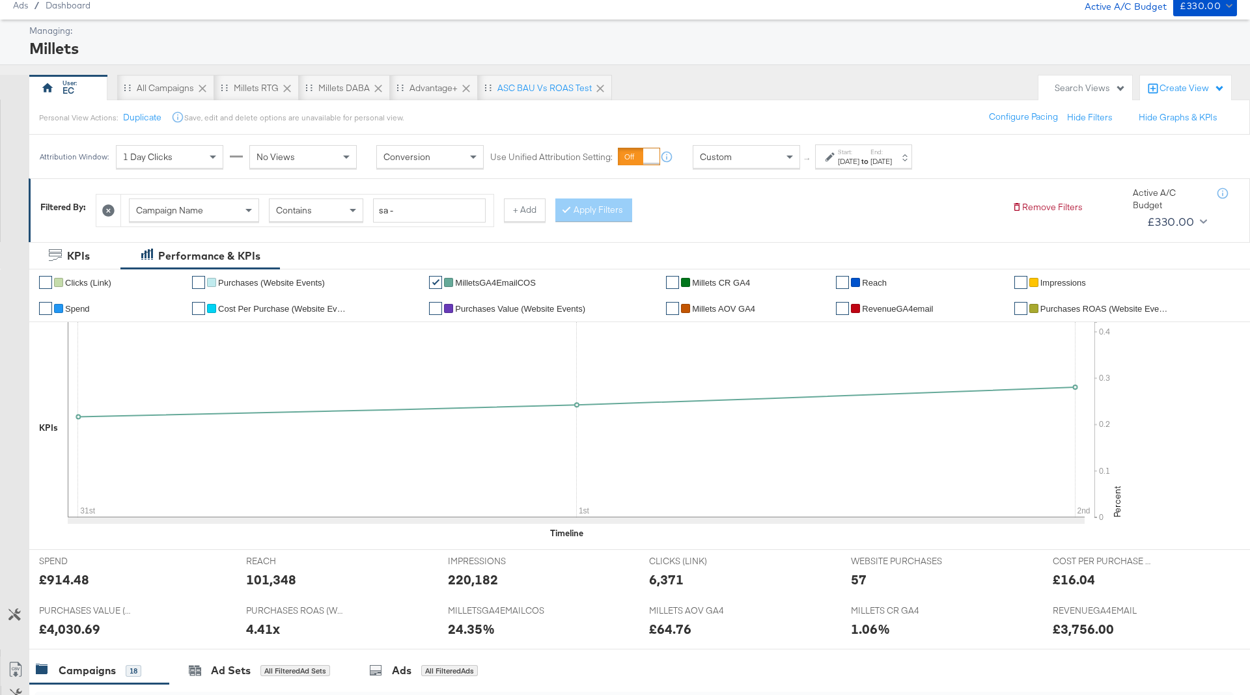
click at [892, 149] on div "Start: [DATE] to End: [DATE]" at bounding box center [865, 157] width 54 height 19
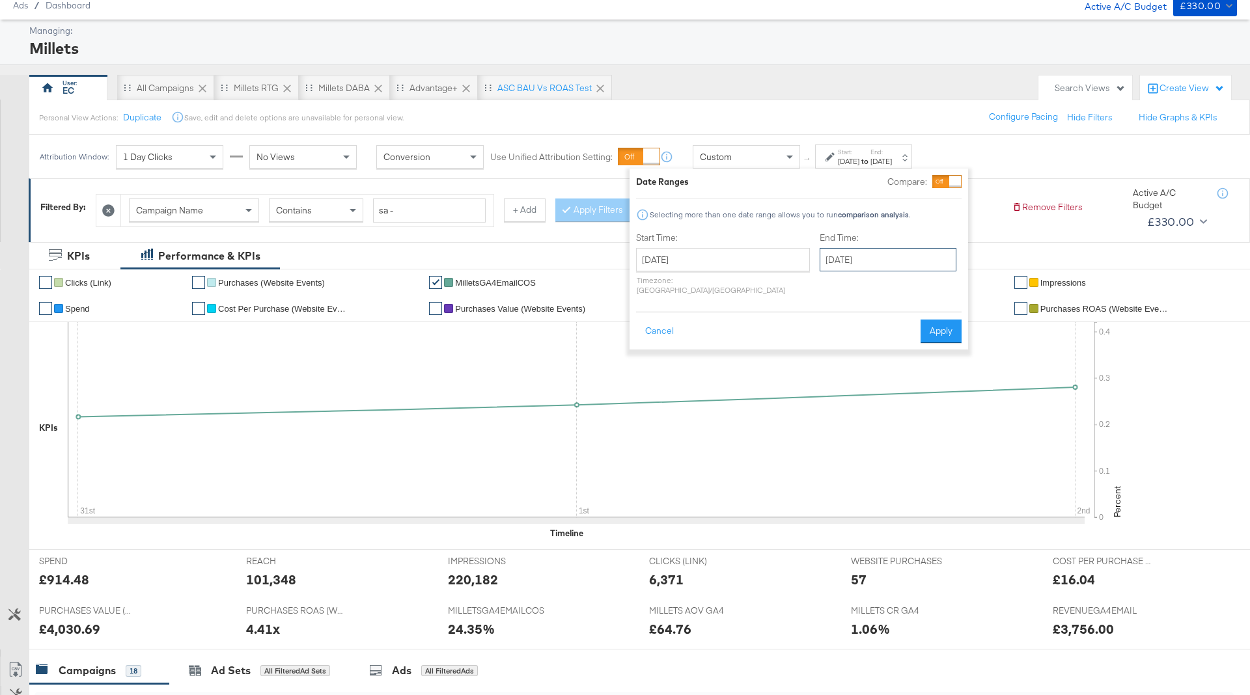
click at [863, 254] on input "[DATE]" at bounding box center [888, 259] width 137 height 23
click at [912, 327] on td "4" at bounding box center [923, 325] width 22 height 18
type input "[DATE]"
click at [936, 320] on button "Apply" at bounding box center [938, 331] width 41 height 23
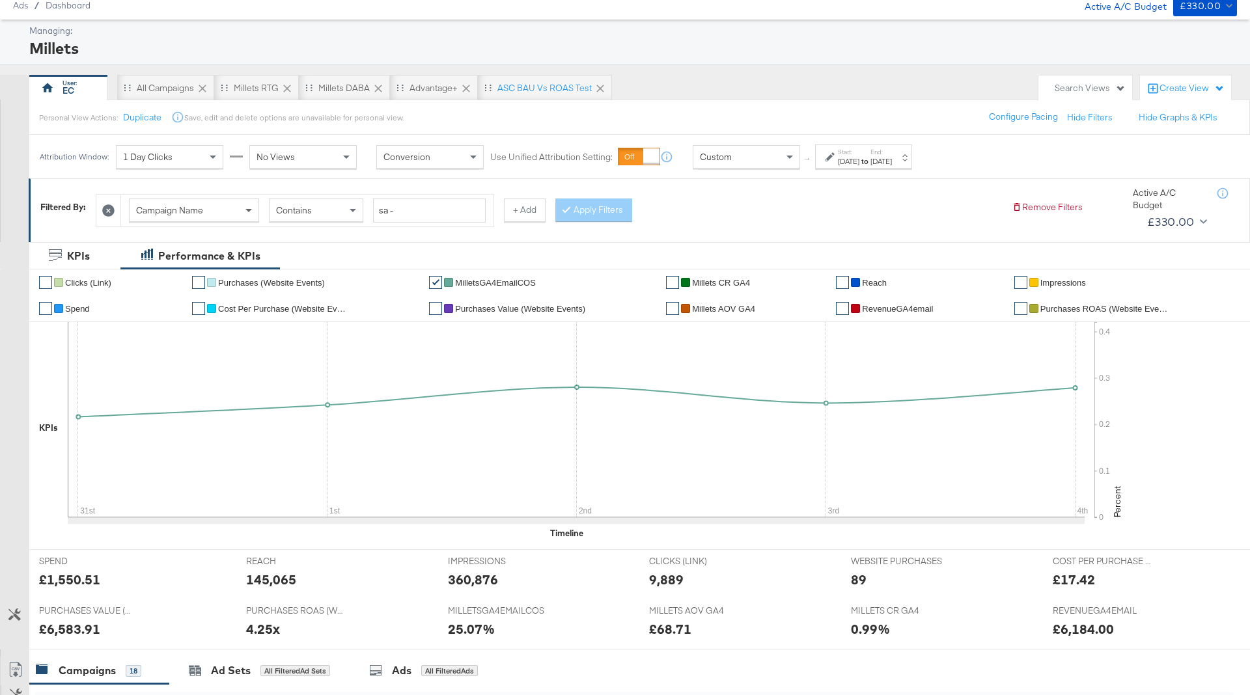
scroll to position [553, 0]
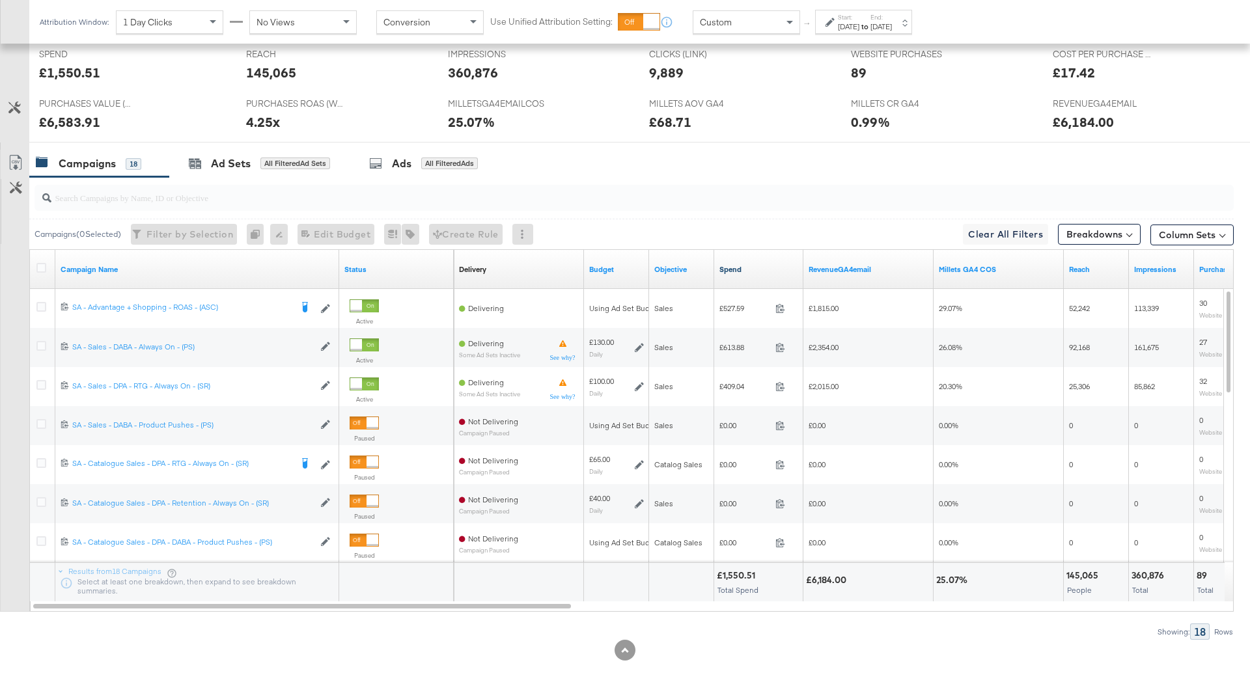
click at [746, 264] on link "Spend" at bounding box center [758, 269] width 79 height 10
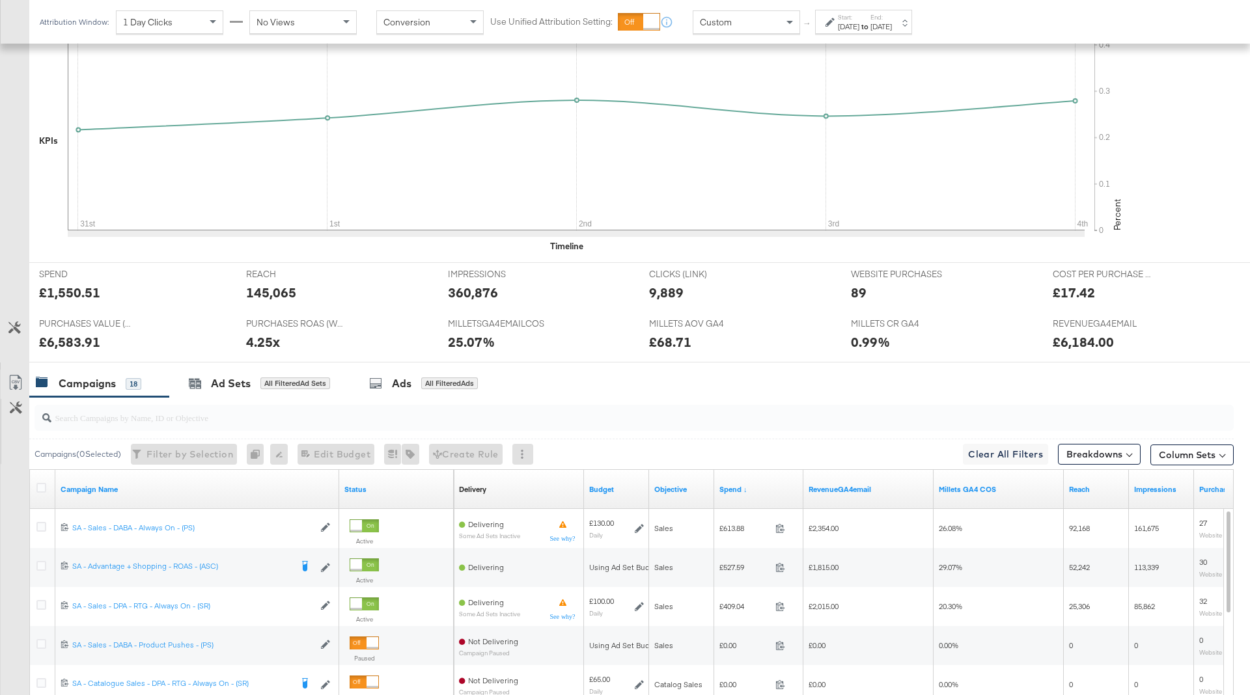
scroll to position [510, 0]
